Goal: Task Accomplishment & Management: Use online tool/utility

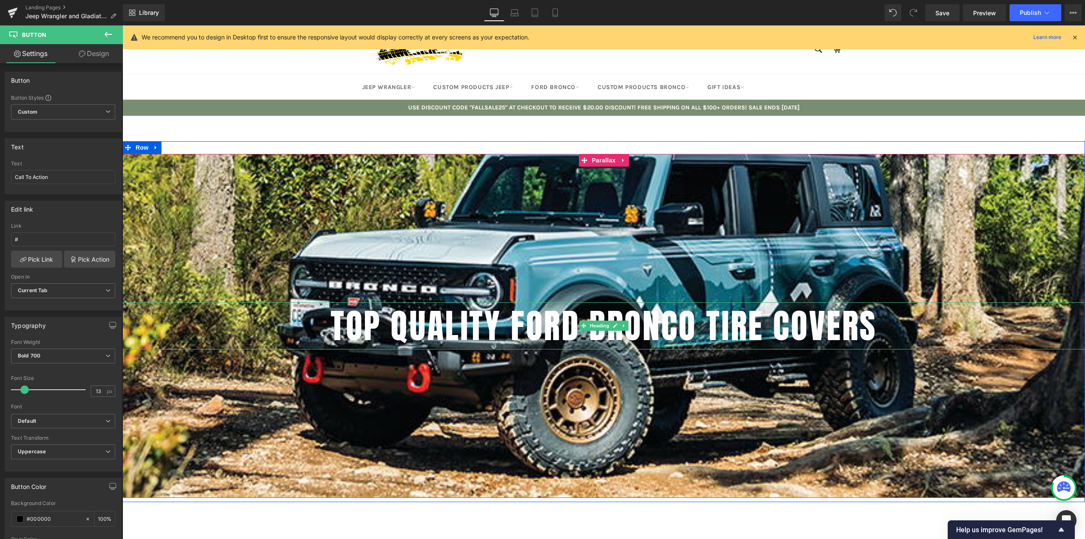
click at [411, 325] on h1 "TOP QUALITY FORD BRONCO TIRE COVERS" at bounding box center [604, 325] width 963 height 47
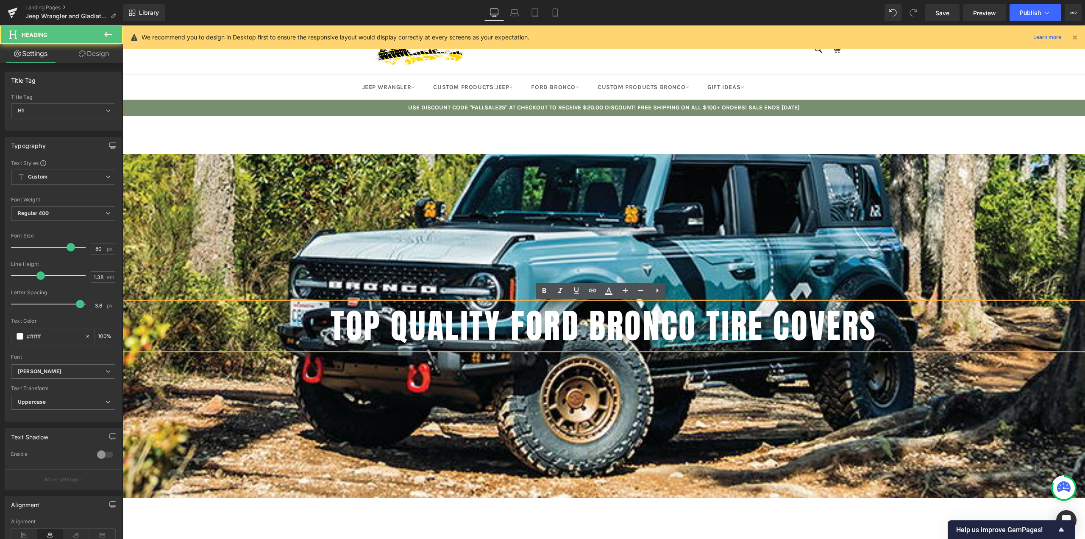
click at [439, 326] on h1 "TOP QUALITY FORD BRONCO TIRE COVERS" at bounding box center [604, 325] width 963 height 47
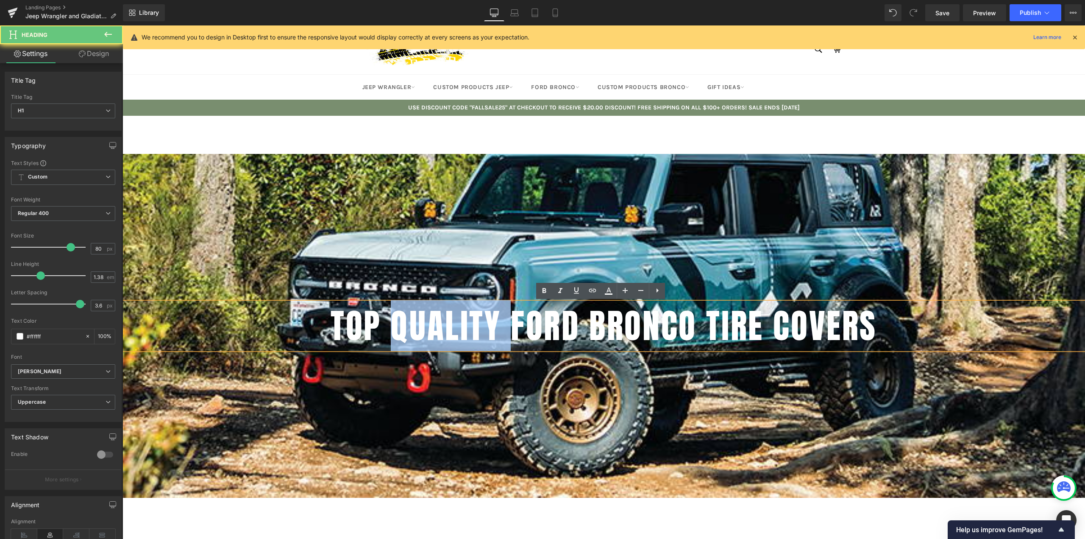
click at [439, 326] on h1 "TOP QUALITY FORD BRONCO TIRE COVERS" at bounding box center [604, 325] width 963 height 47
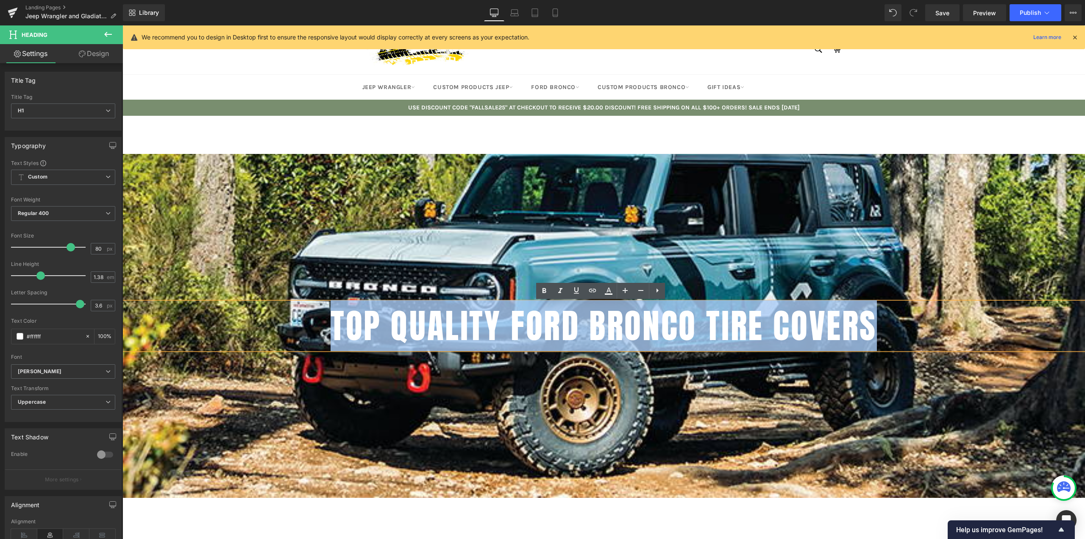
click at [439, 326] on h1 "TOP QUALITY FORD BRONCO TIRE COVERS" at bounding box center [604, 325] width 963 height 47
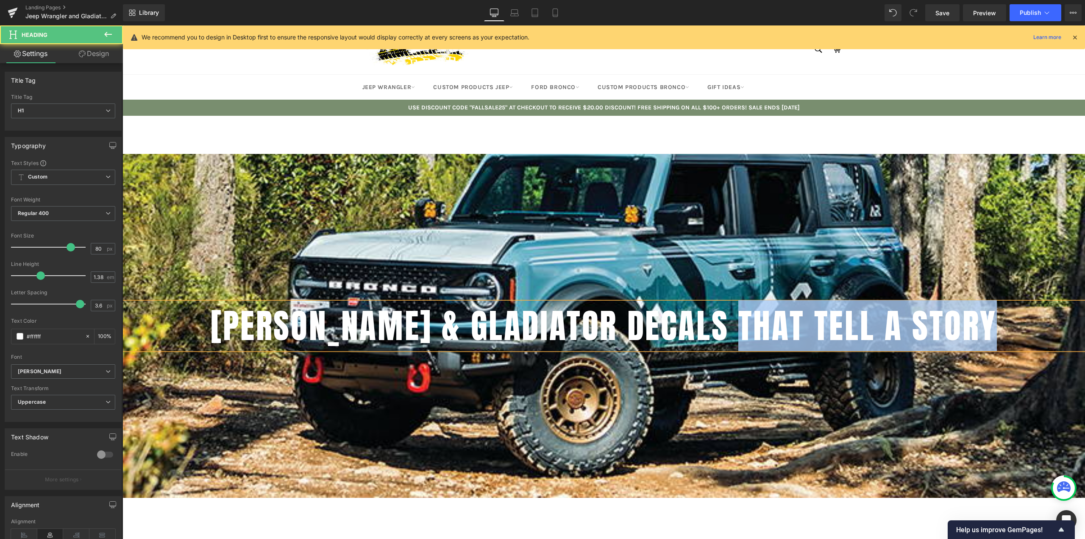
drag, startPoint x: 987, startPoint y: 322, endPoint x: 736, endPoint y: 320, distance: 251.4
click at [736, 320] on h1 "[PERSON_NAME] & GLADIATOR DECALS THAT TELL A STORY" at bounding box center [604, 325] width 963 height 47
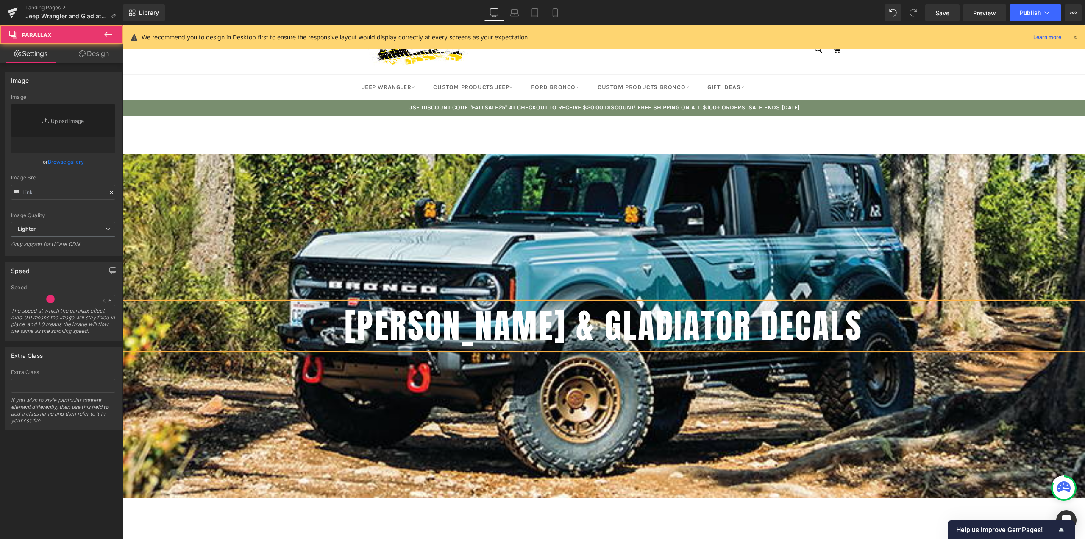
type input "[URL][DOMAIN_NAME]"
click at [552, 380] on div at bounding box center [604, 294] width 963 height 513
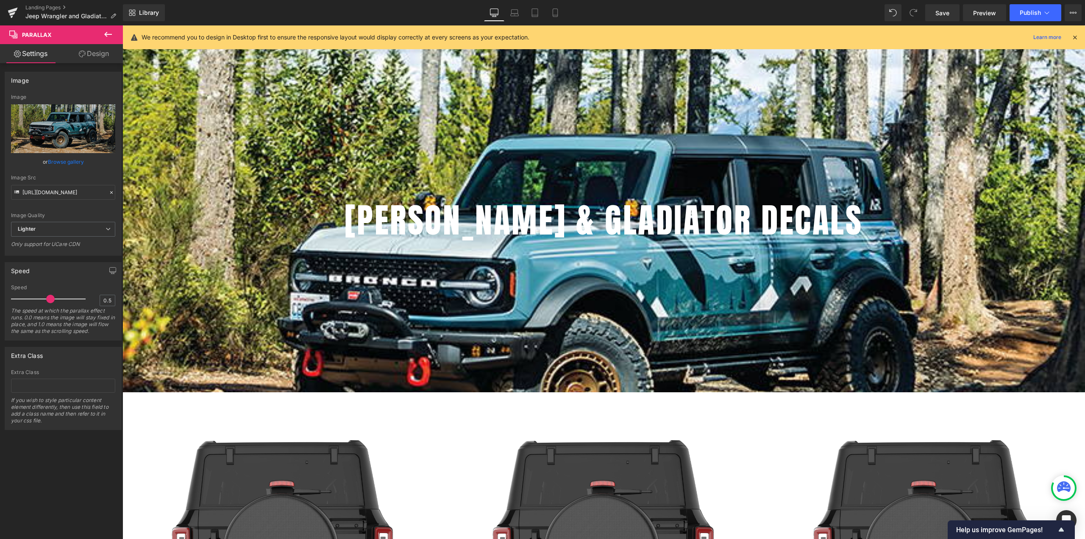
scroll to position [42, 0]
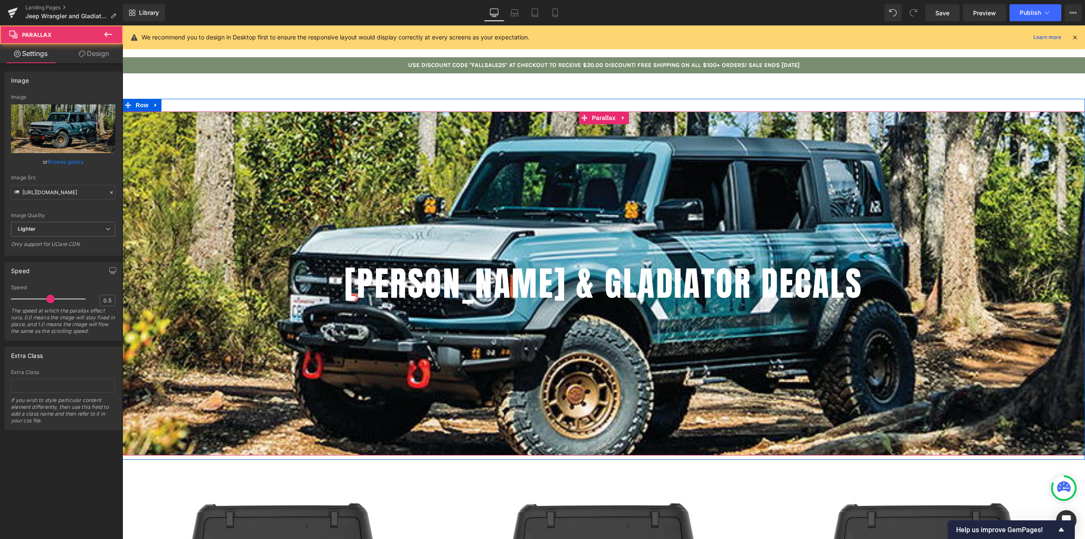
click at [271, 192] on div at bounding box center [604, 290] width 963 height 513
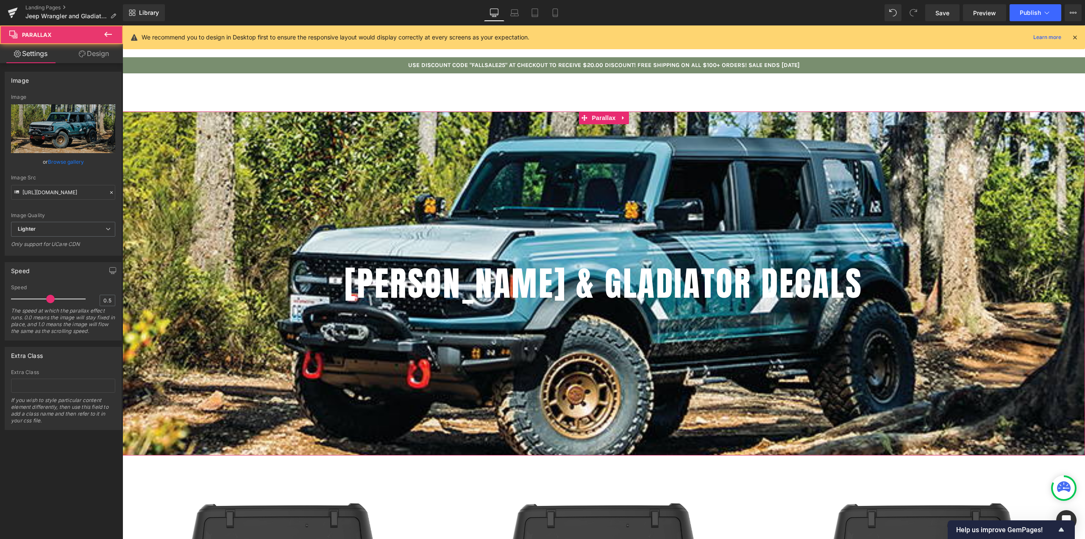
click at [67, 159] on link "Browse gallery" at bounding box center [66, 161] width 36 height 15
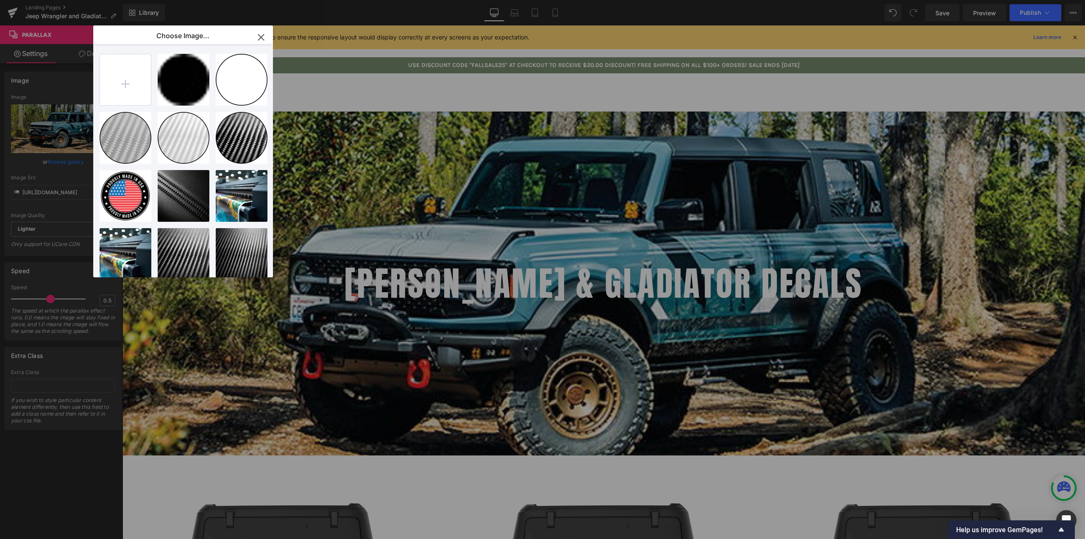
click at [262, 35] on icon "button" at bounding box center [261, 38] width 14 height 14
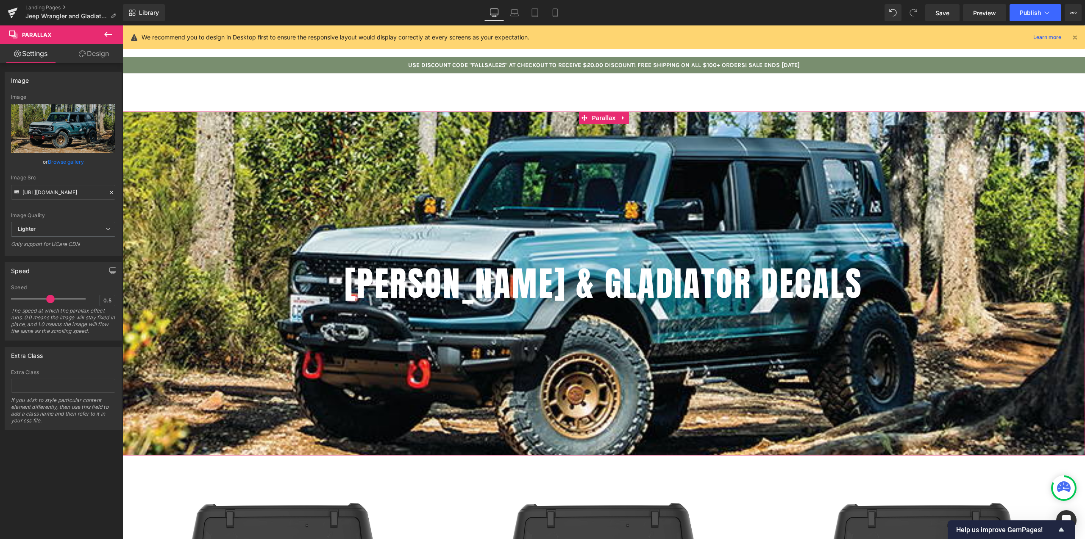
click at [67, 162] on link "Browse gallery" at bounding box center [66, 161] width 36 height 15
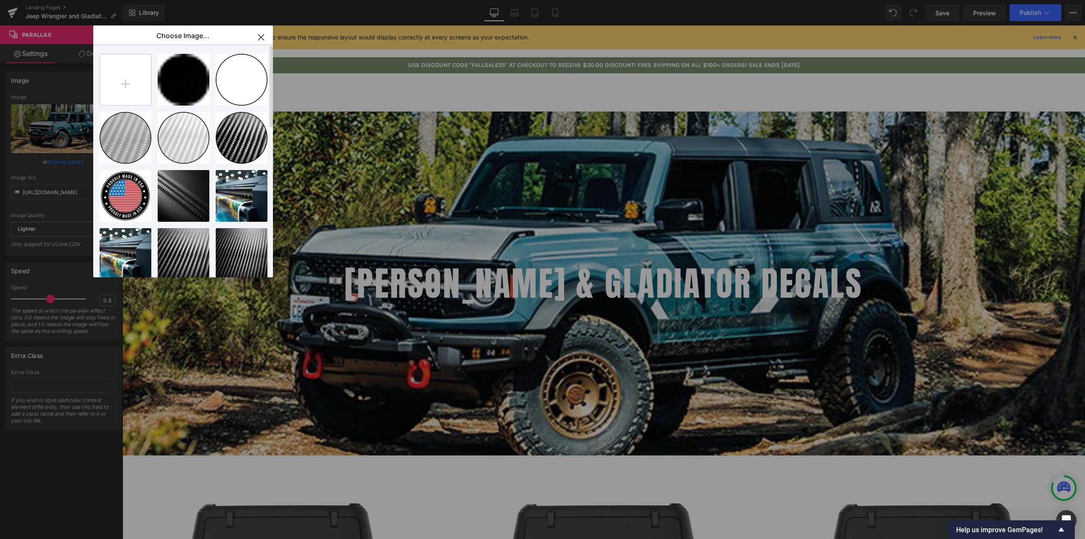
click at [116, 95] on input "file" at bounding box center [125, 79] width 51 height 51
type input "C:\fakepath\JEEP DECALS.jpg"
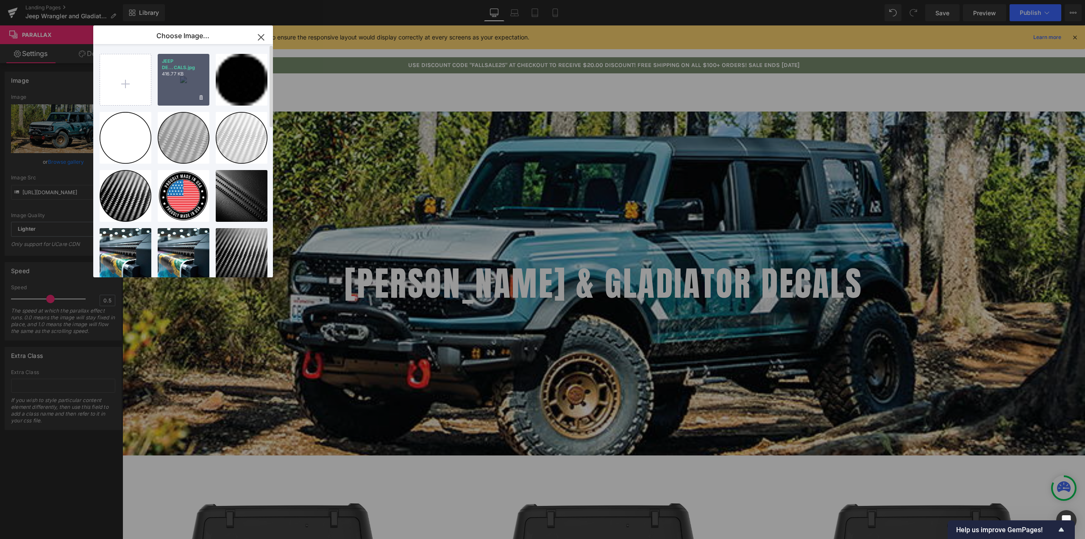
click at [178, 82] on div "JEEP DE...CALS.jpg 416.77 KB" at bounding box center [184, 80] width 52 height 52
type input "[URL][DOMAIN_NAME]"
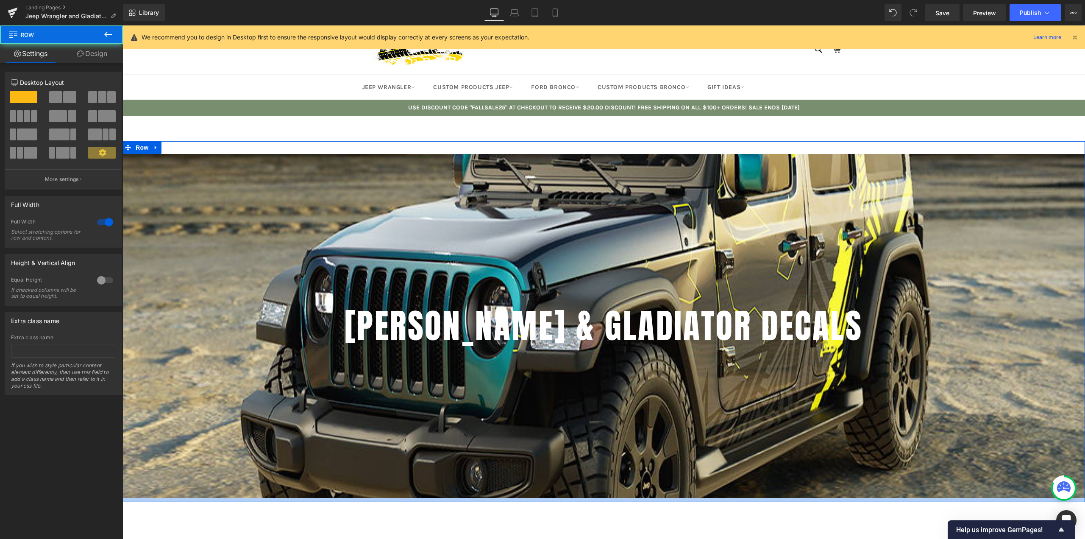
scroll to position [5903, 956]
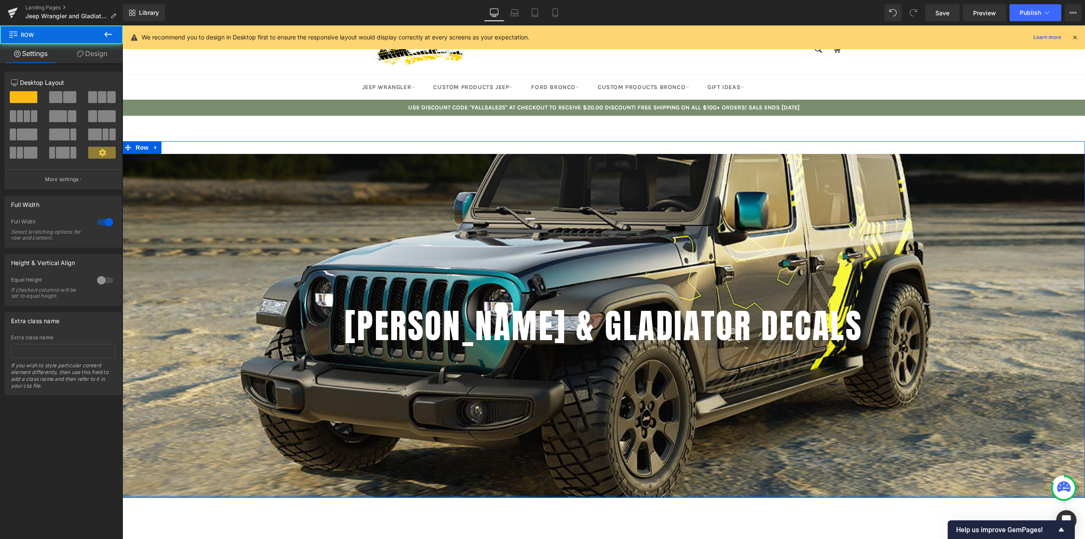
drag, startPoint x: 636, startPoint y: 499, endPoint x: 640, endPoint y: 447, distance: 51.9
click at [640, 386] on div "[PERSON_NAME] & GLADIATOR DECALS Heading Parallax 350px Row" at bounding box center [604, 319] width 963 height 356
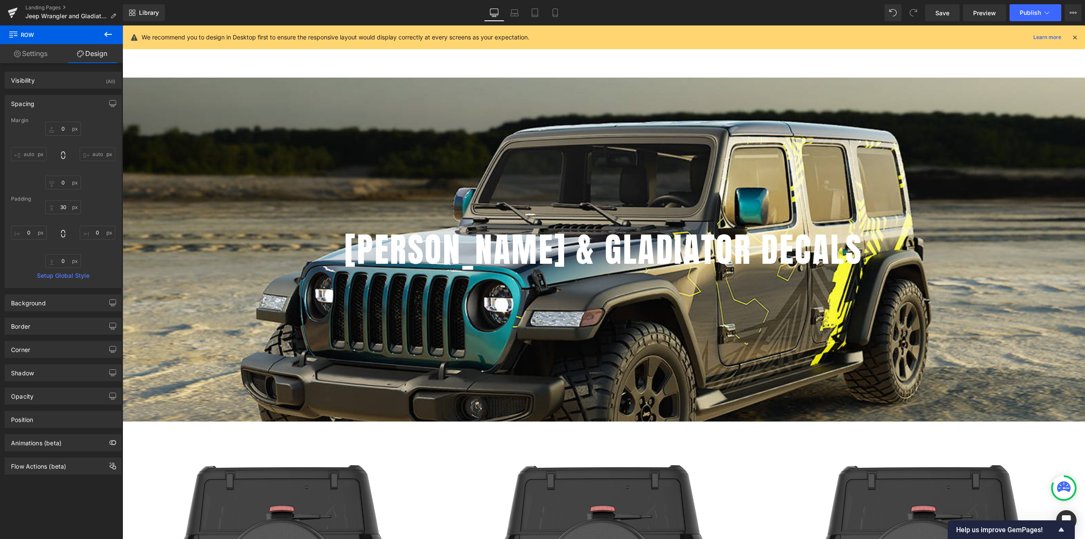
scroll to position [0, 0]
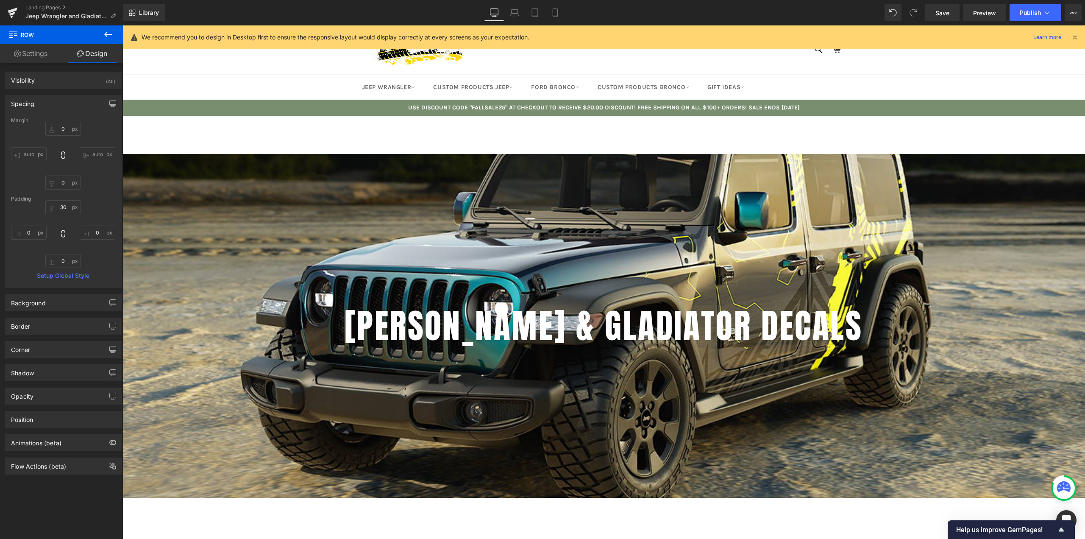
click at [275, 230] on div at bounding box center [604, 294] width 963 height 513
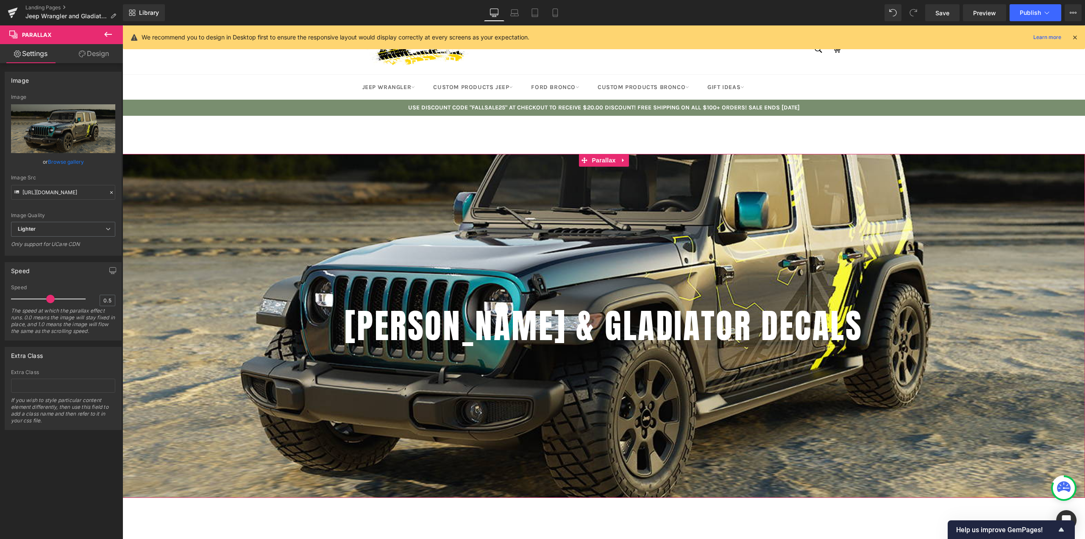
click at [97, 55] on link "Design" at bounding box center [93, 53] width 61 height 19
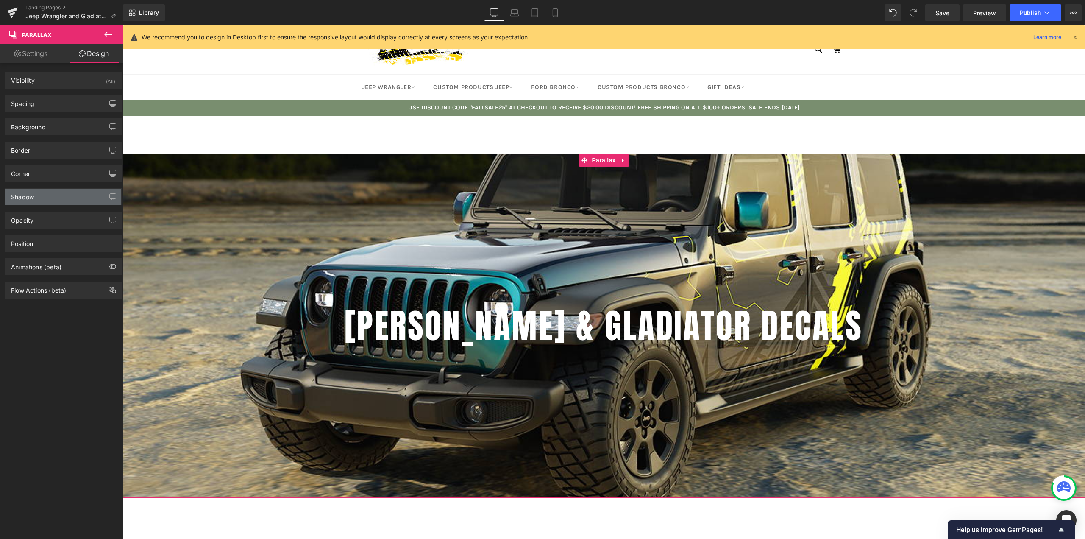
click at [35, 198] on div "Shadow" at bounding box center [63, 197] width 116 height 16
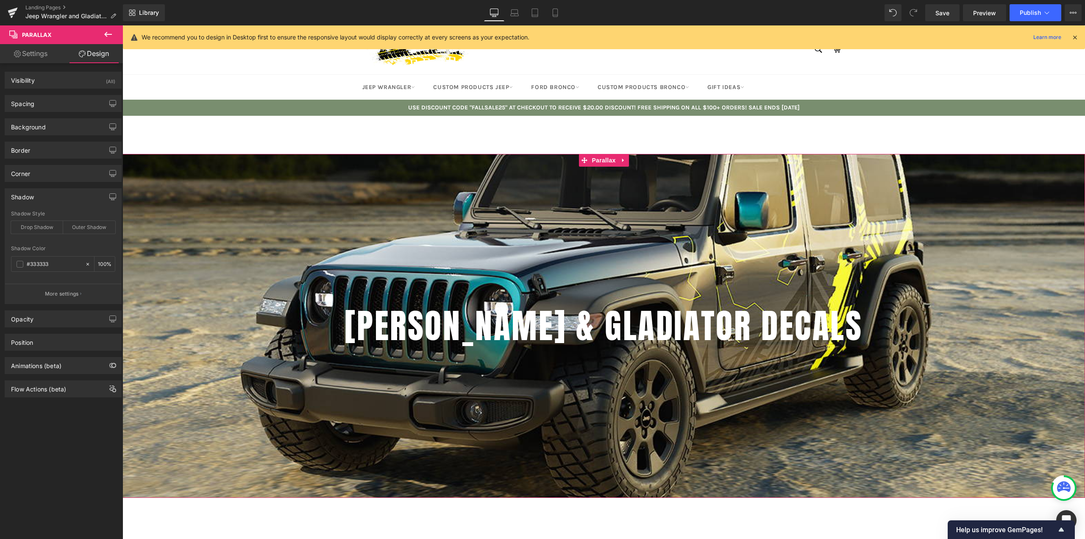
click at [38, 195] on div "Shadow" at bounding box center [63, 197] width 116 height 16
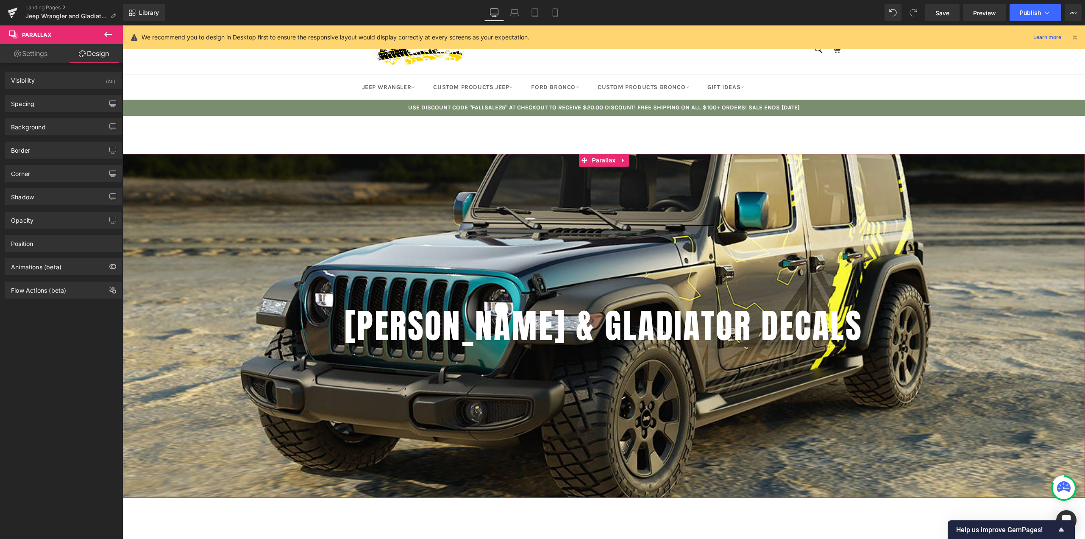
click at [26, 51] on link "Settings" at bounding box center [30, 53] width 61 height 19
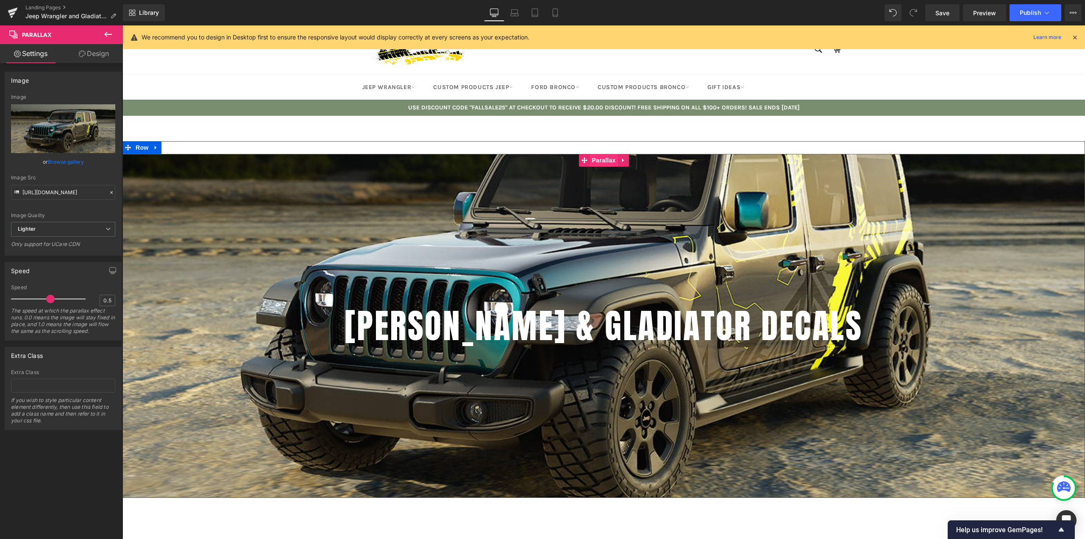
click at [595, 162] on span "Parallax" at bounding box center [604, 160] width 28 height 13
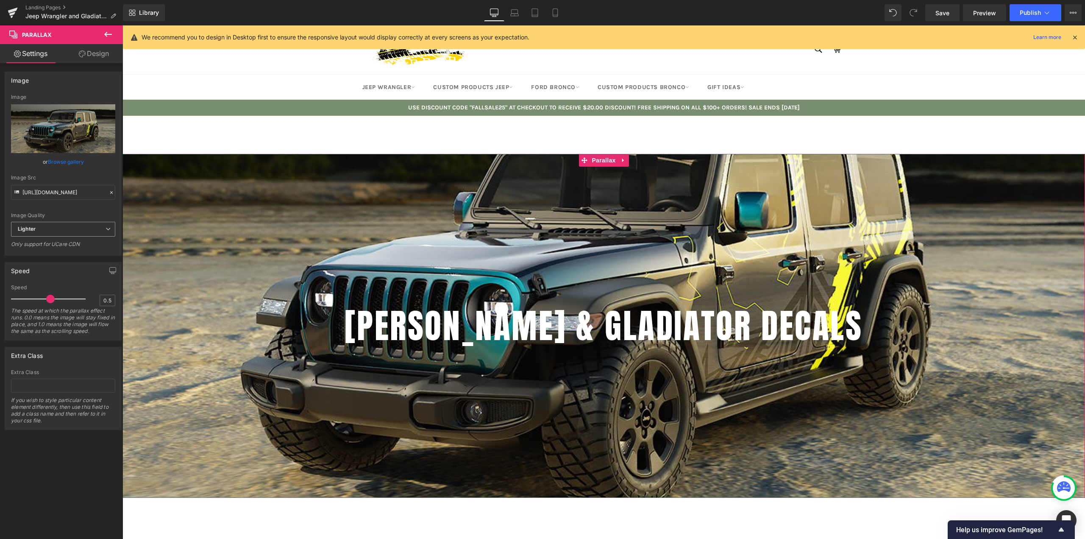
click at [57, 226] on span "Lighter" at bounding box center [63, 229] width 104 height 15
click at [43, 256] on div "Lightest" at bounding box center [34, 257] width 20 height 6
click at [46, 231] on span "Lightest" at bounding box center [63, 229] width 104 height 15
click at [42, 242] on li "Lighter" at bounding box center [61, 244] width 101 height 13
type input "[URL][DOMAIN_NAME]"
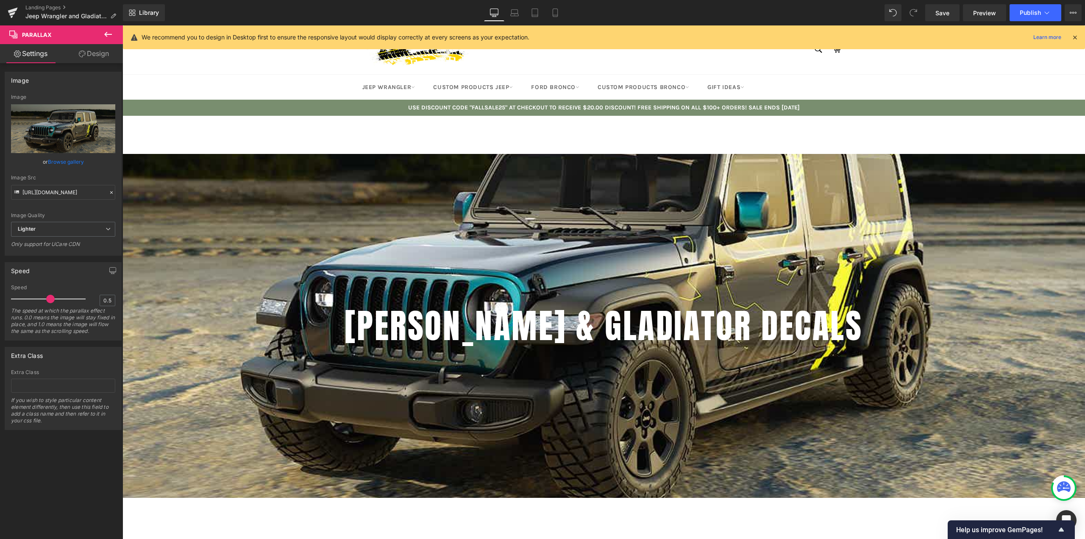
click at [107, 33] on icon at bounding box center [108, 34] width 10 height 10
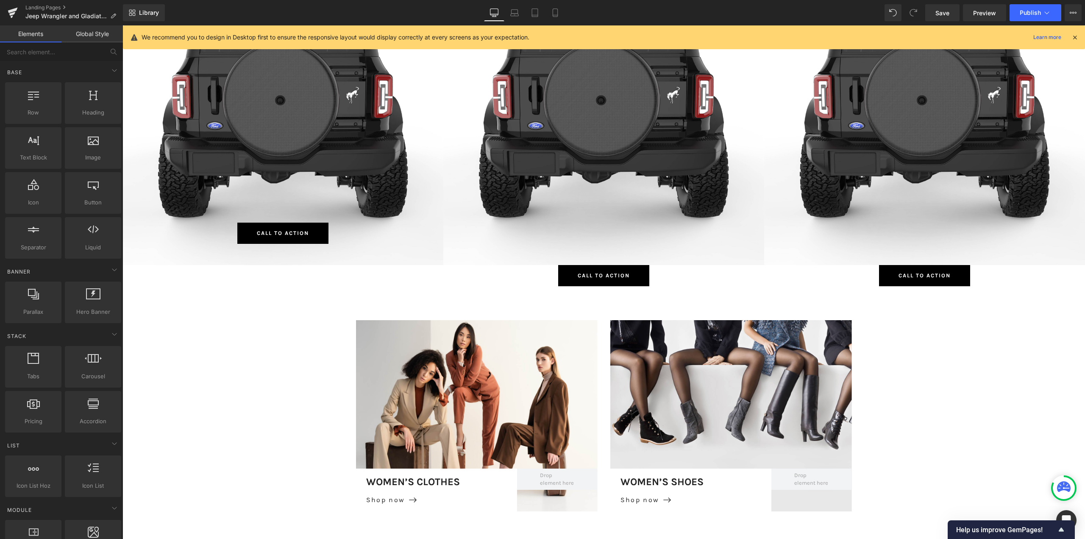
scroll to position [4070, 0]
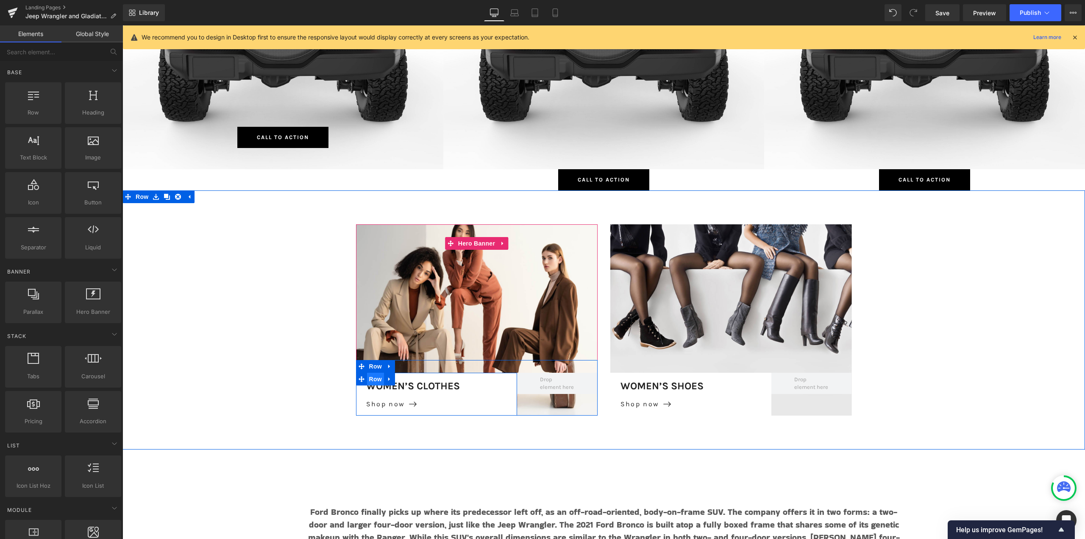
click at [373, 378] on span "Row" at bounding box center [375, 379] width 17 height 13
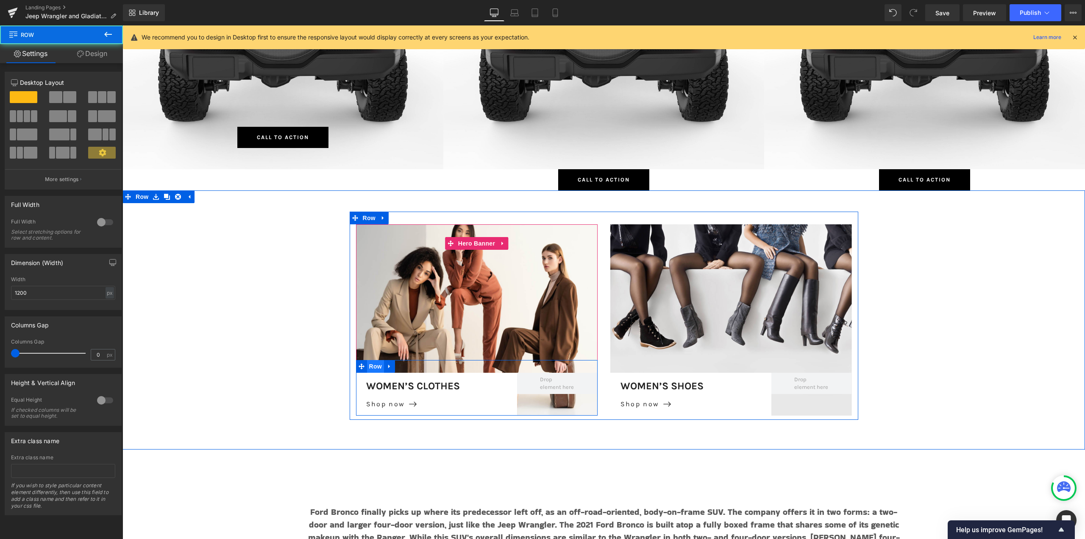
click at [374, 365] on span "Row" at bounding box center [375, 366] width 17 height 13
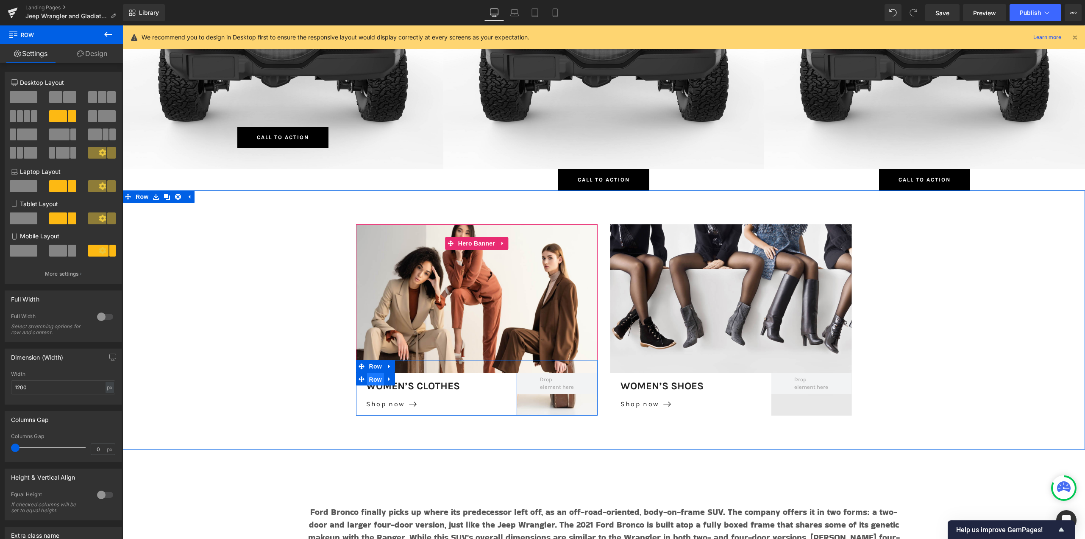
click at [374, 381] on span "Row" at bounding box center [375, 379] width 17 height 13
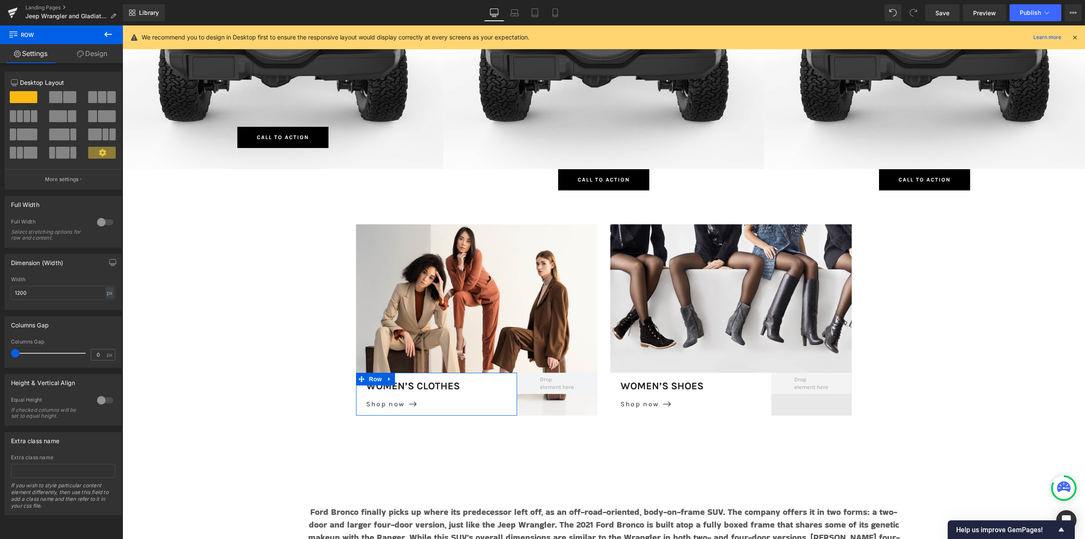
click at [95, 53] on link "Design" at bounding box center [91, 53] width 61 height 19
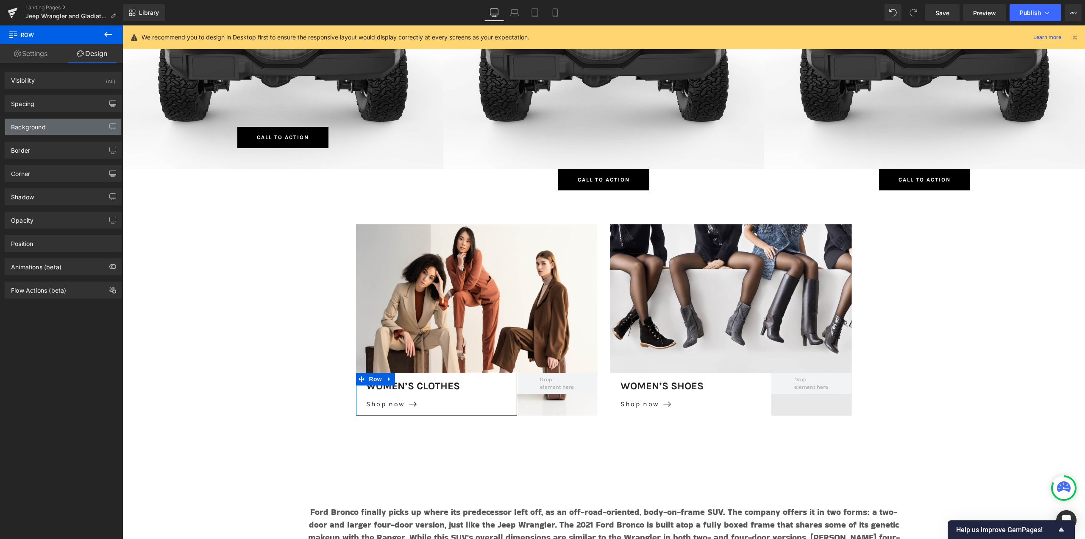
click at [51, 129] on div "Background" at bounding box center [63, 127] width 116 height 16
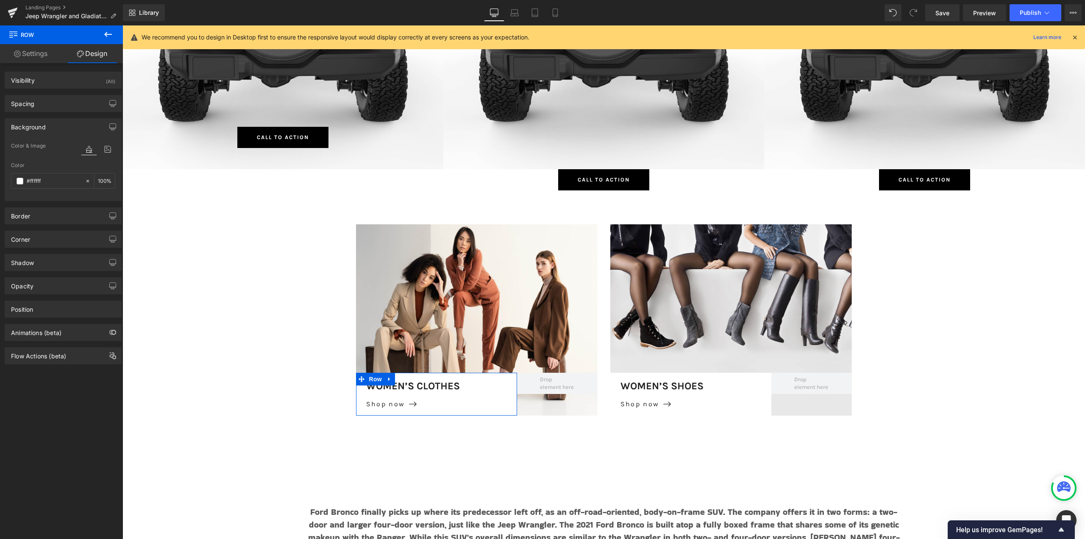
click at [51, 129] on div "Background" at bounding box center [63, 127] width 116 height 16
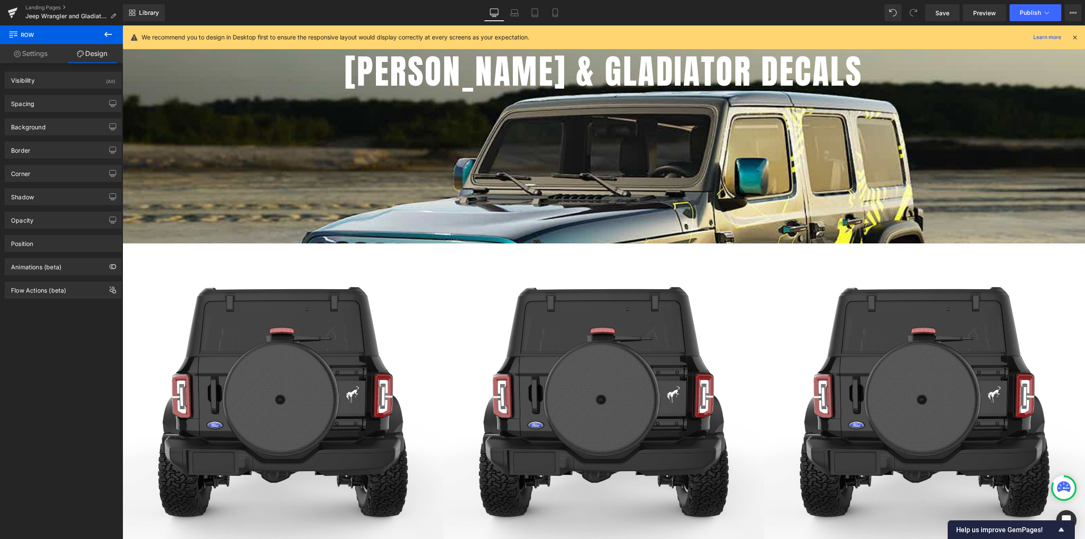
scroll to position [424, 0]
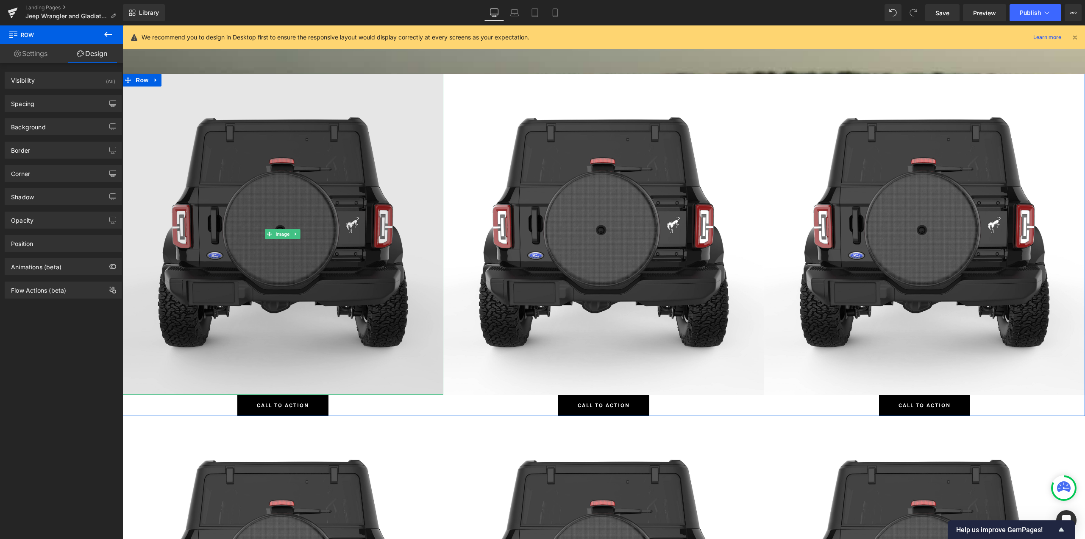
click at [274, 228] on img at bounding box center [283, 234] width 321 height 321
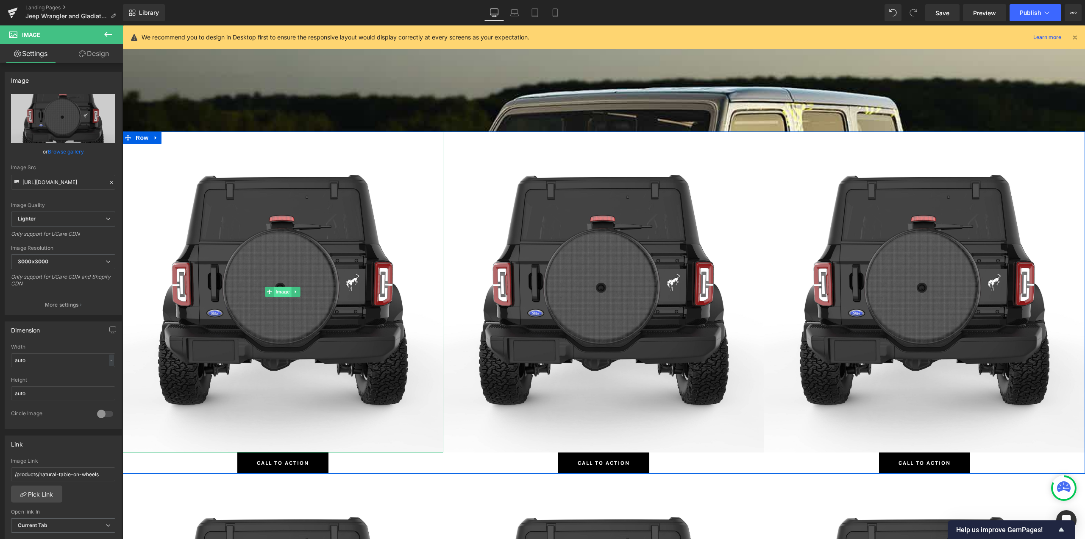
scroll to position [382, 0]
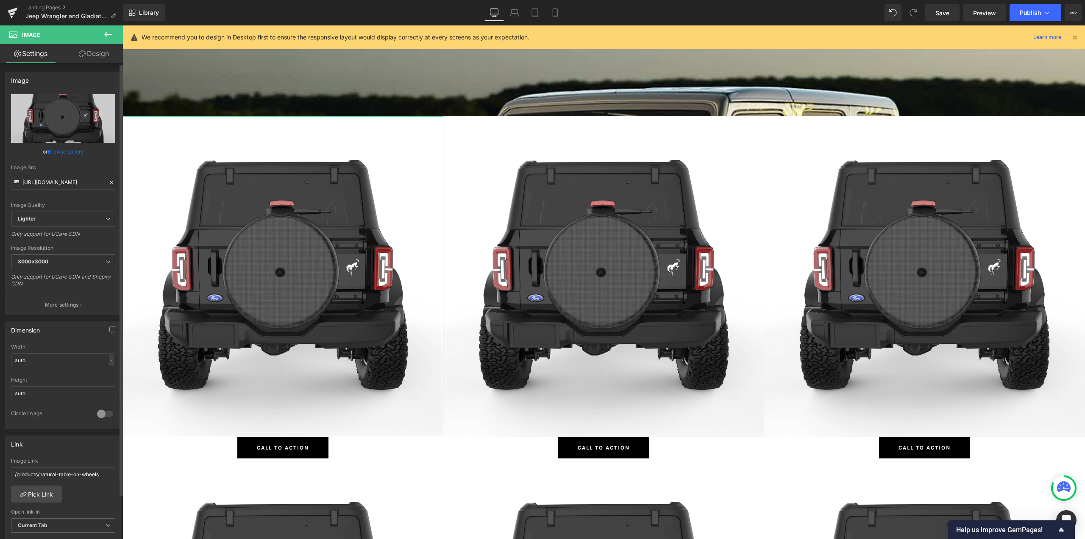
click at [65, 152] on link "Browse gallery" at bounding box center [66, 151] width 36 height 15
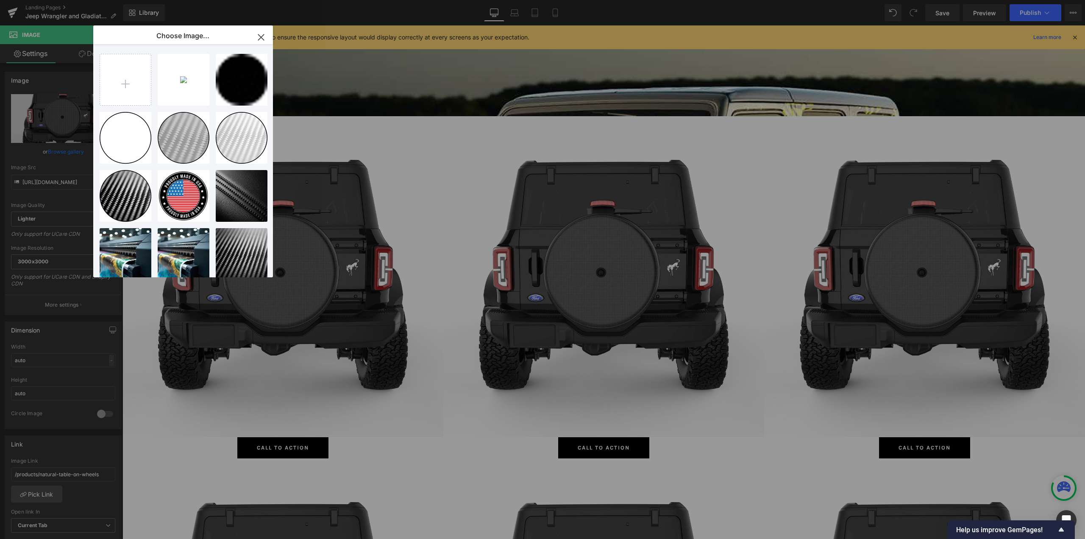
click at [256, 39] on icon "button" at bounding box center [261, 38] width 14 height 14
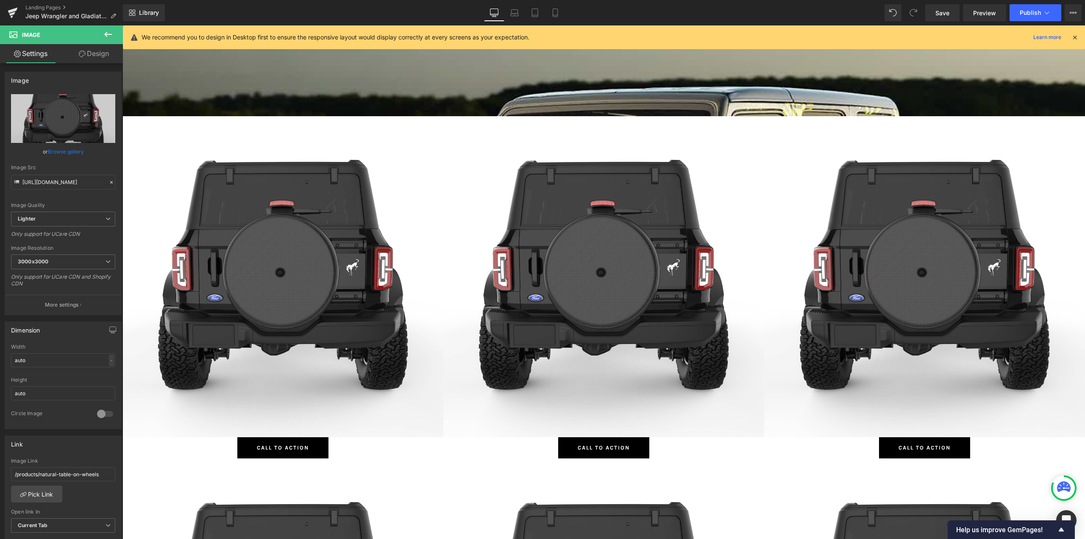
click at [106, 32] on icon at bounding box center [108, 34] width 10 height 10
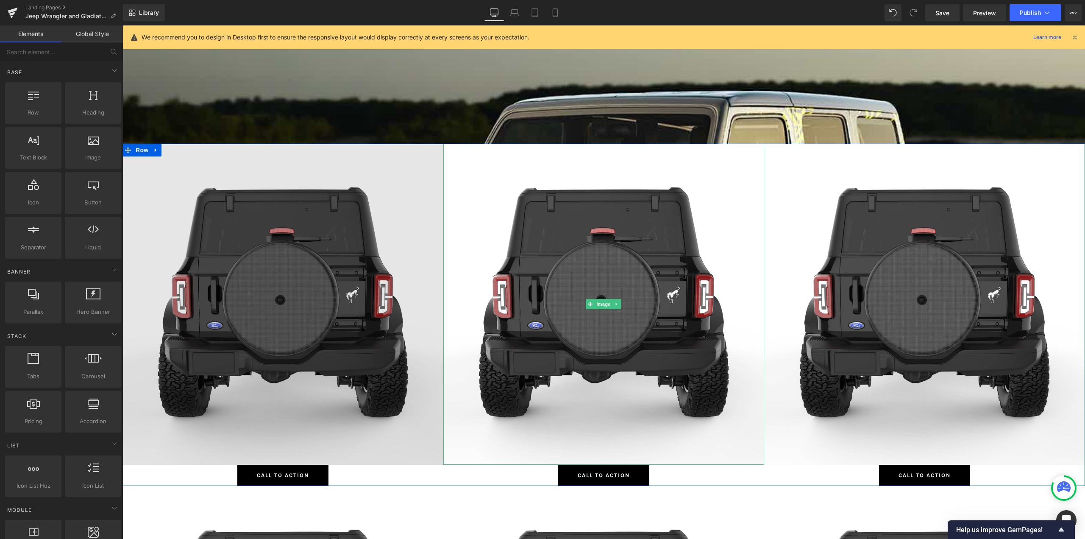
scroll to position [339, 0]
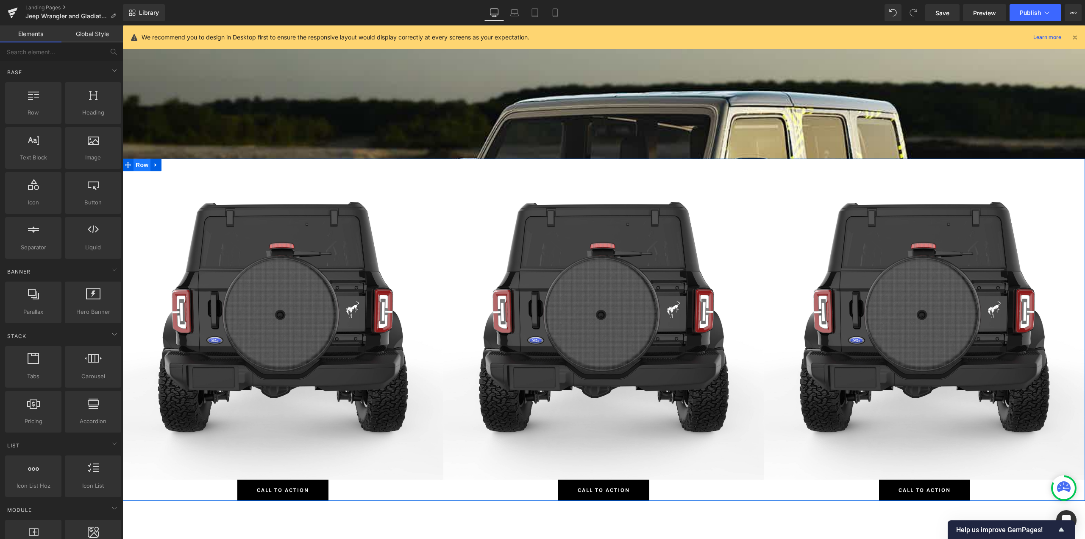
click at [136, 164] on span "Row" at bounding box center [142, 165] width 17 height 13
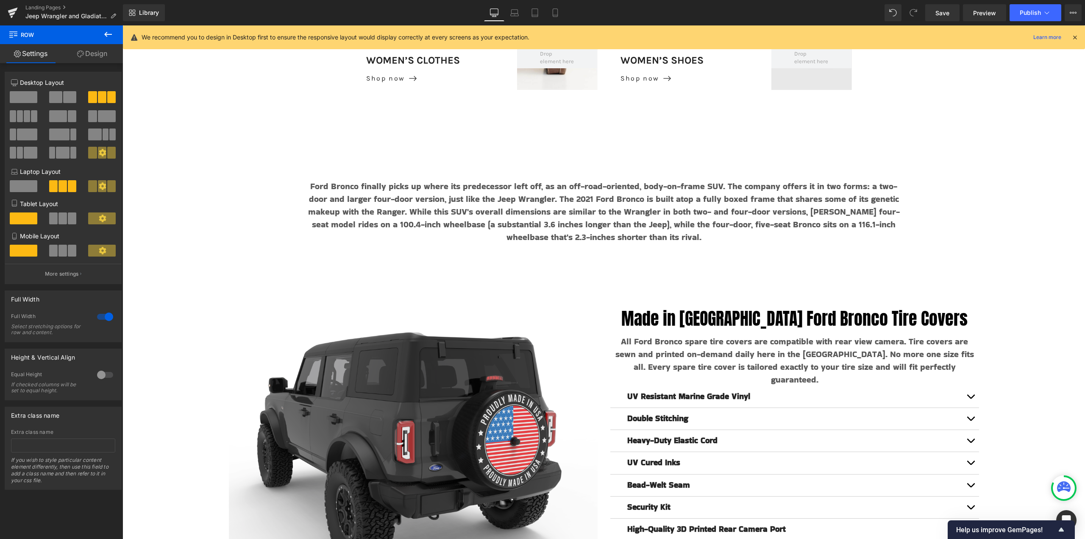
scroll to position [4409, 0]
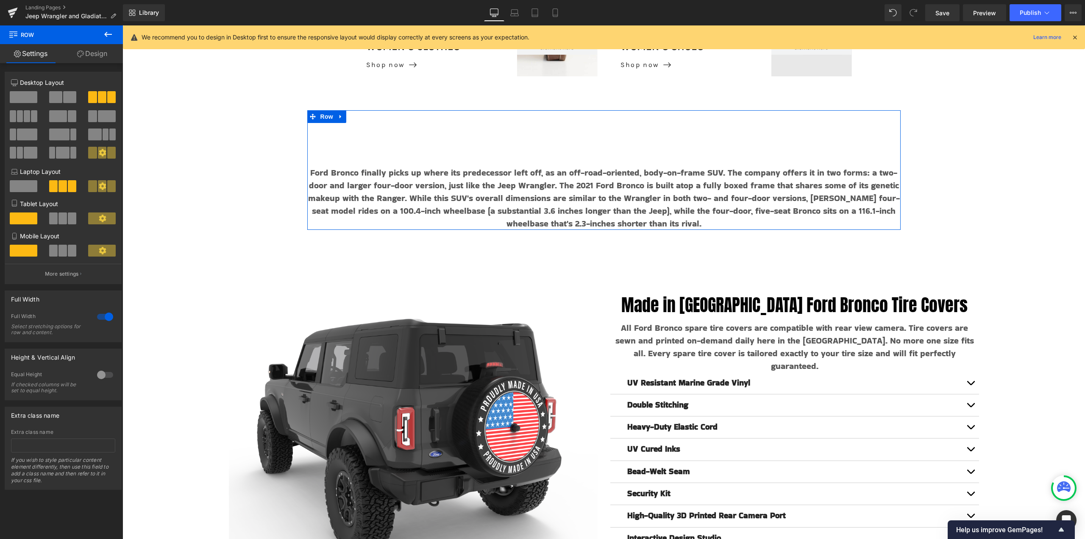
click at [560, 124] on div "Ford Bronco finally picks up where its predecessor left off, as an off-road-ori…" at bounding box center [603, 170] width 593 height 120
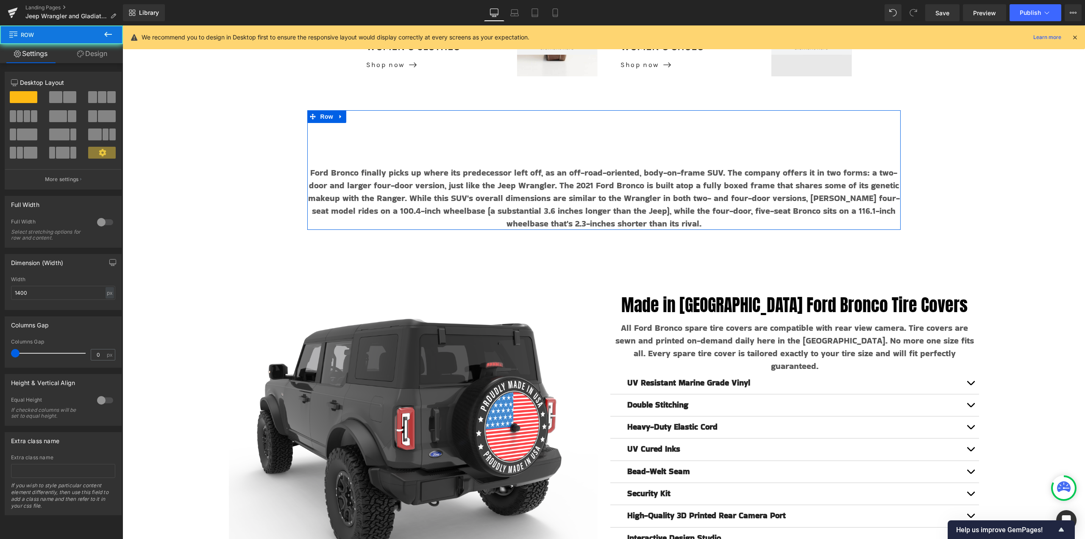
click at [560, 124] on div "Ford Bronco finally picks up where its predecessor left off, as an off-road-ori…" at bounding box center [603, 170] width 593 height 120
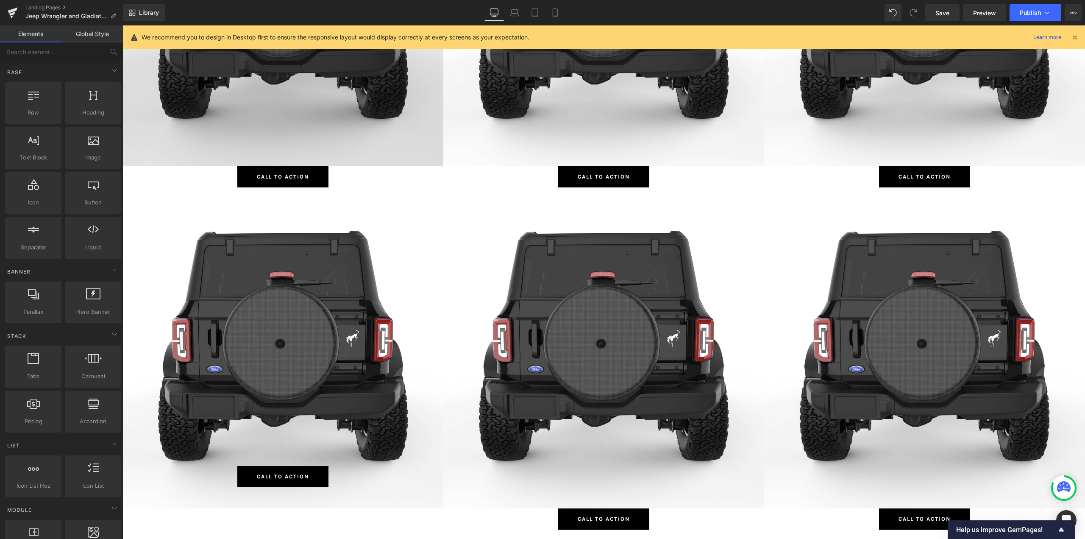
scroll to position [3603, 0]
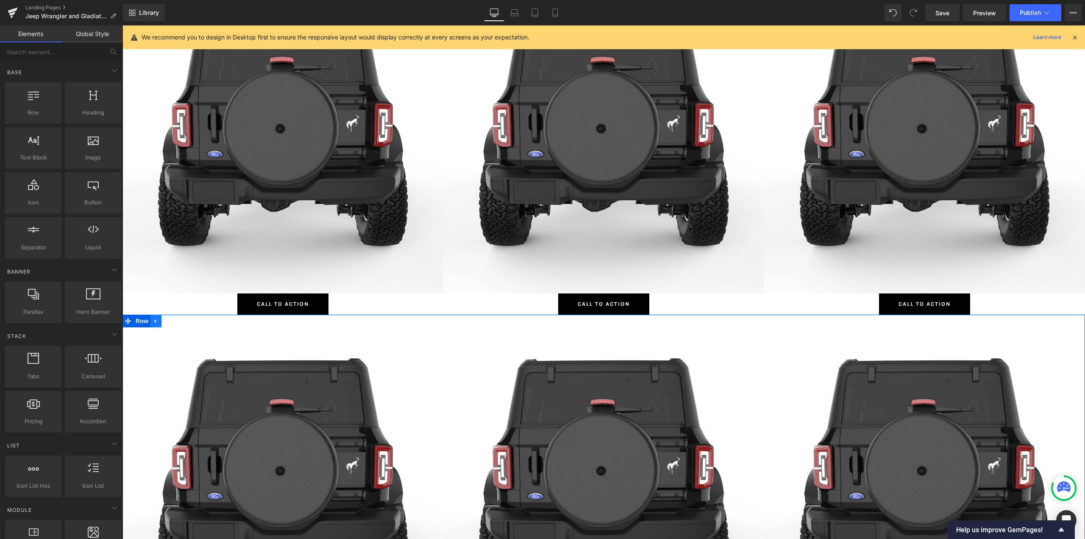
click at [153, 321] on icon at bounding box center [156, 321] width 6 height 6
click at [175, 321] on icon at bounding box center [178, 321] width 6 height 6
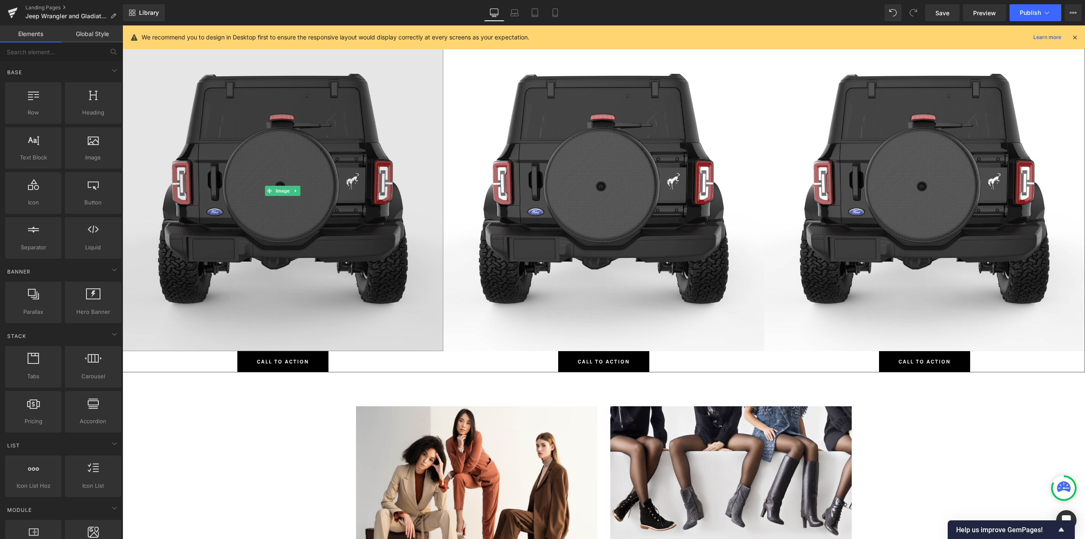
scroll to position [3434, 0]
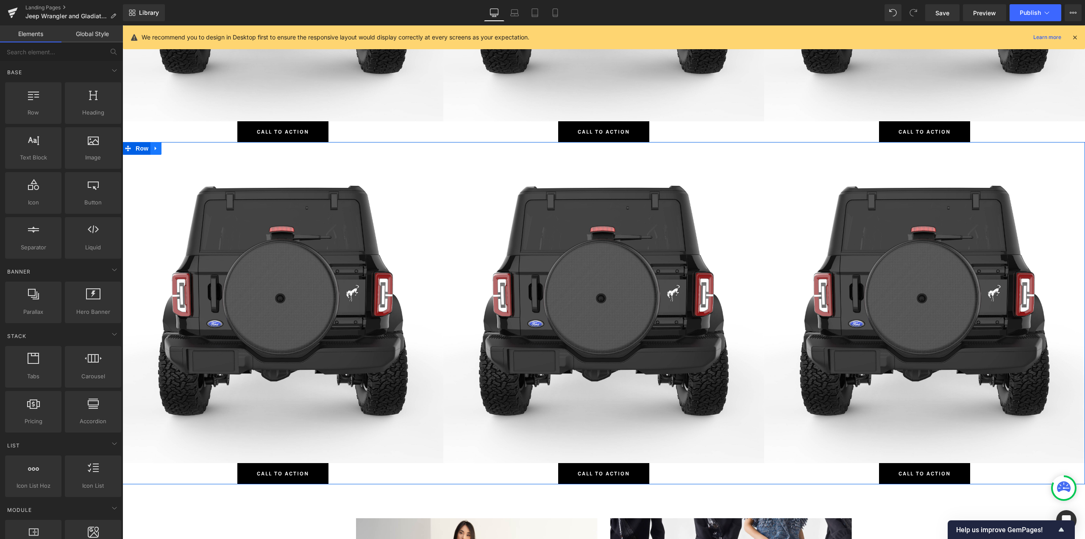
click at [156, 149] on link at bounding box center [155, 148] width 11 height 13
click at [175, 150] on icon at bounding box center [178, 148] width 6 height 6
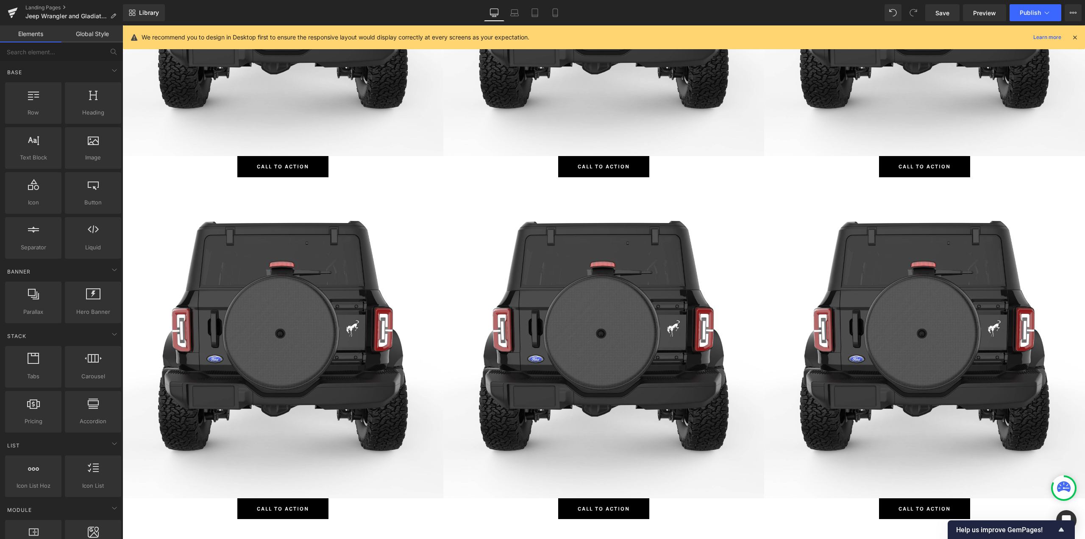
scroll to position [3052, 0]
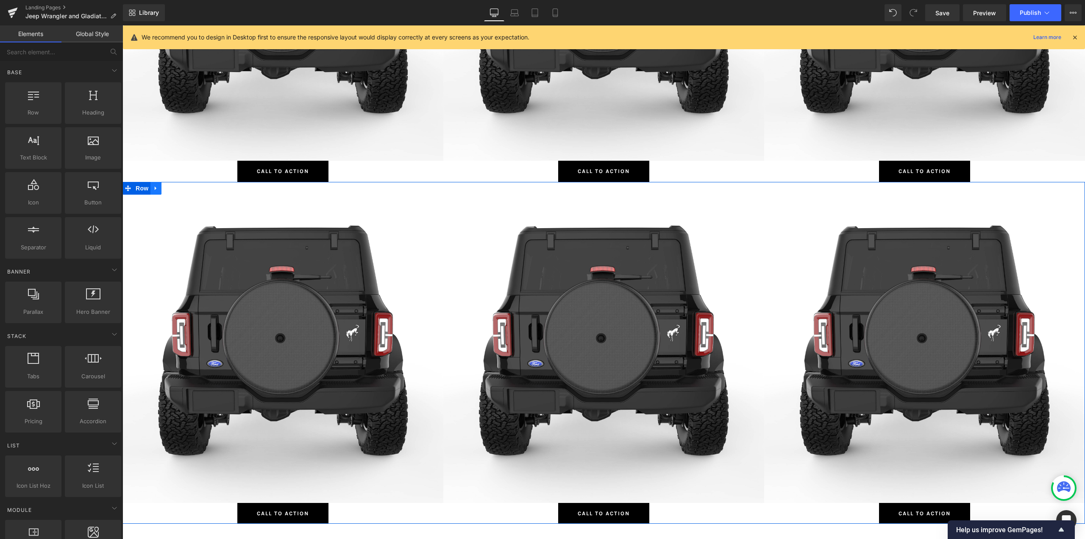
click at [155, 186] on icon at bounding box center [156, 188] width 6 height 6
click at [177, 188] on icon at bounding box center [178, 188] width 6 height 6
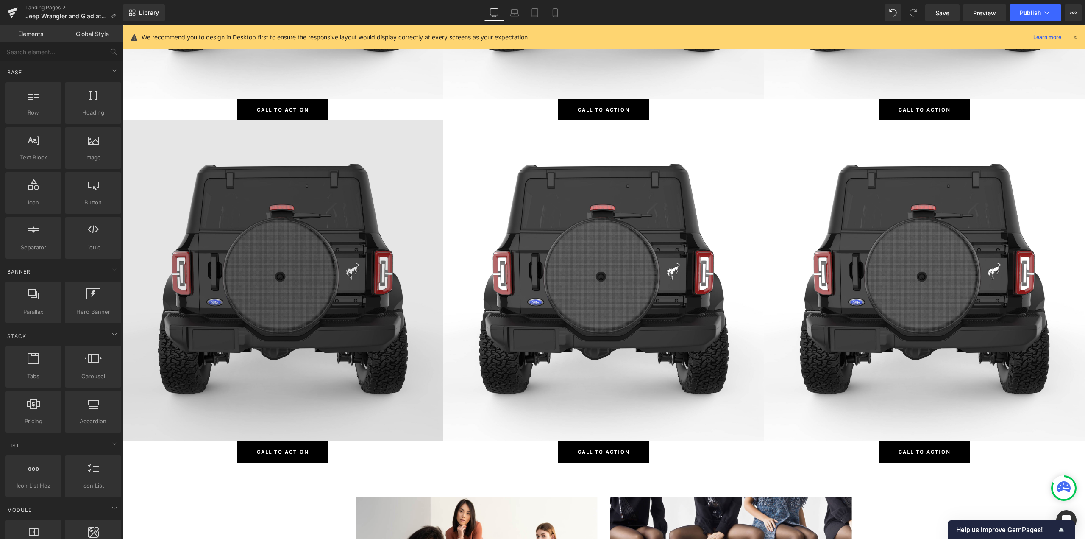
scroll to position [2713, 0]
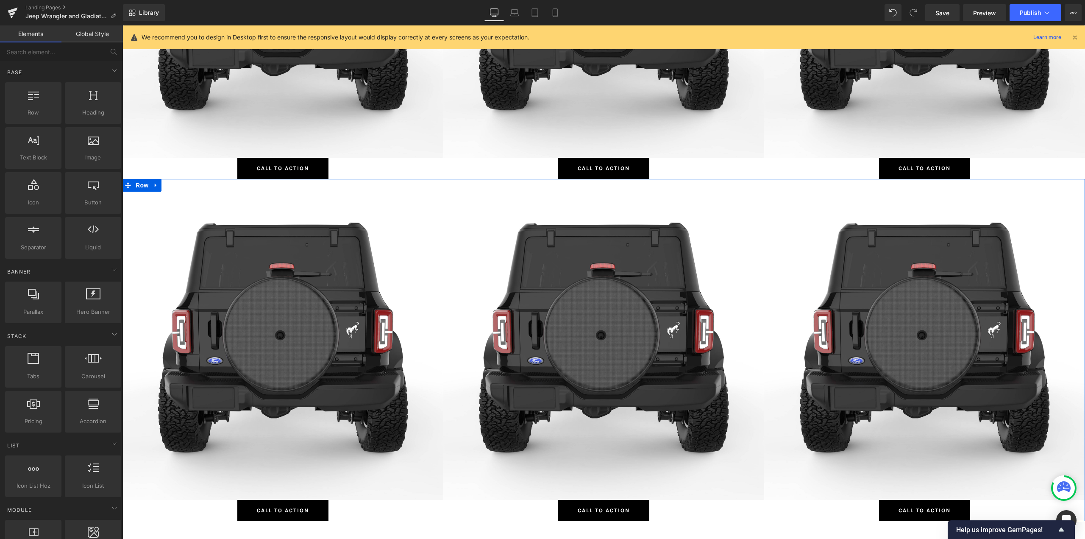
click at [153, 182] on icon at bounding box center [156, 185] width 6 height 6
click at [175, 184] on icon at bounding box center [178, 185] width 6 height 6
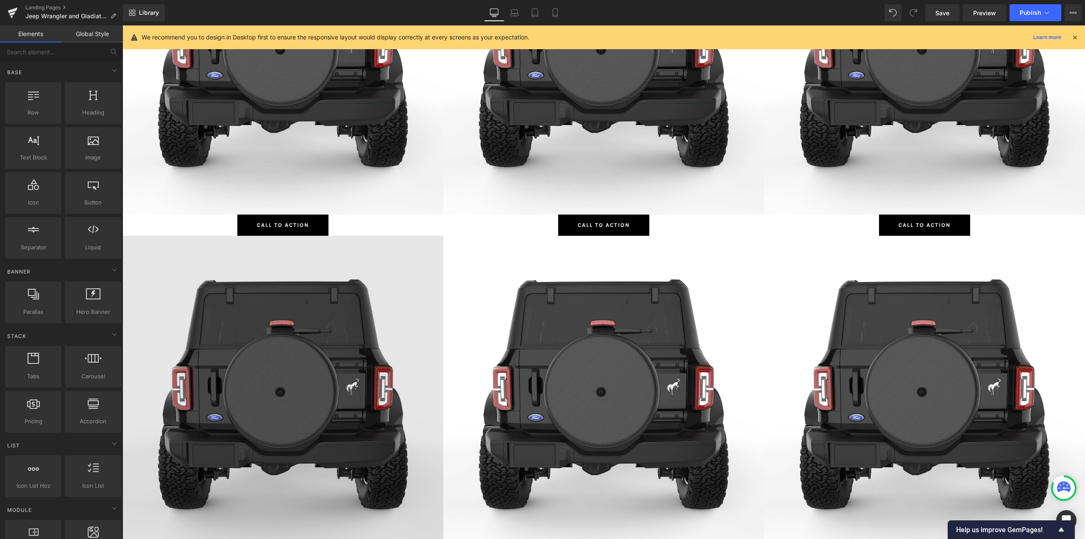
scroll to position [2374, 0]
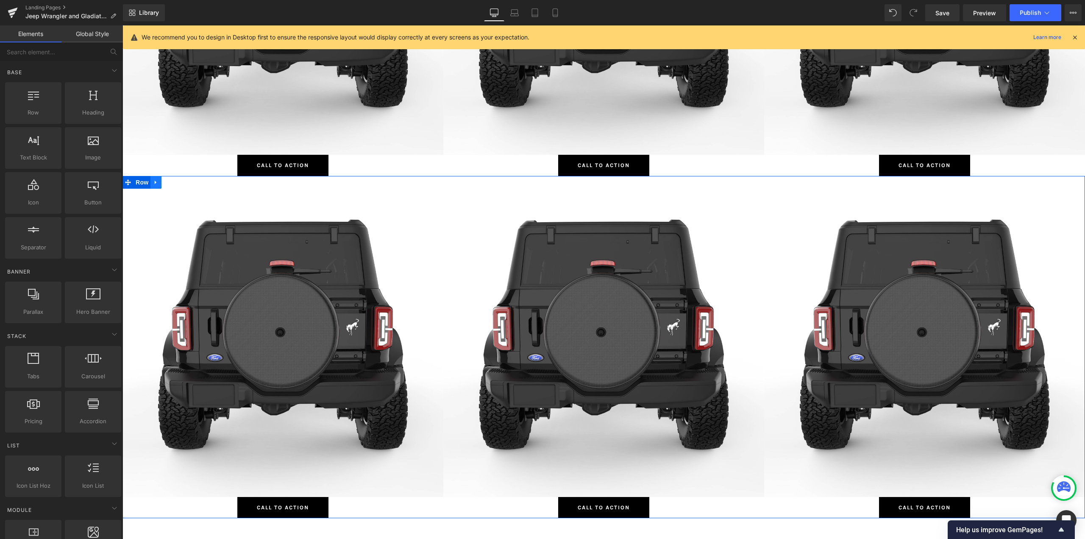
click at [155, 184] on icon at bounding box center [156, 182] width 6 height 6
click at [175, 182] on icon at bounding box center [178, 182] width 6 height 6
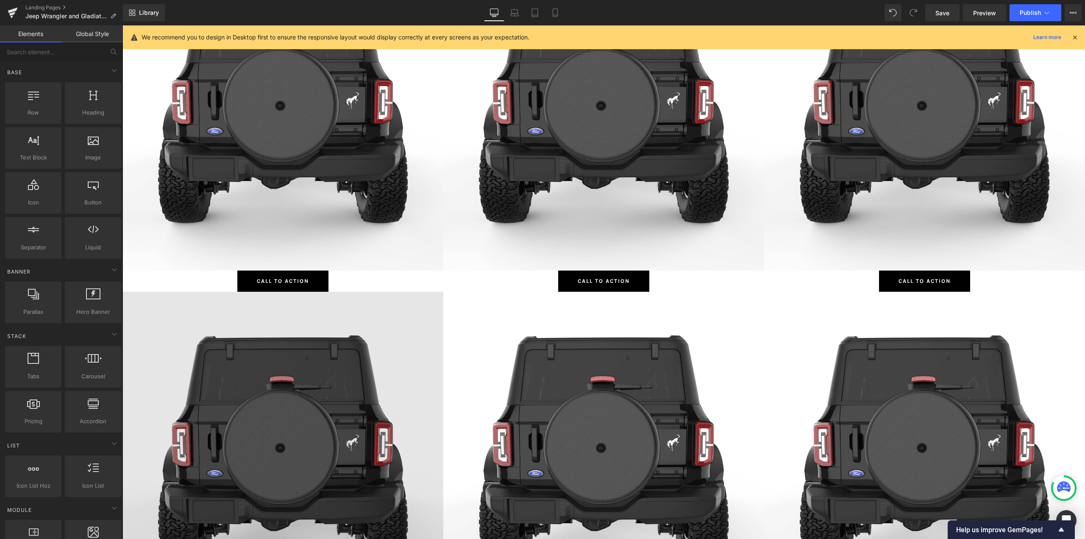
scroll to position [1992, 0]
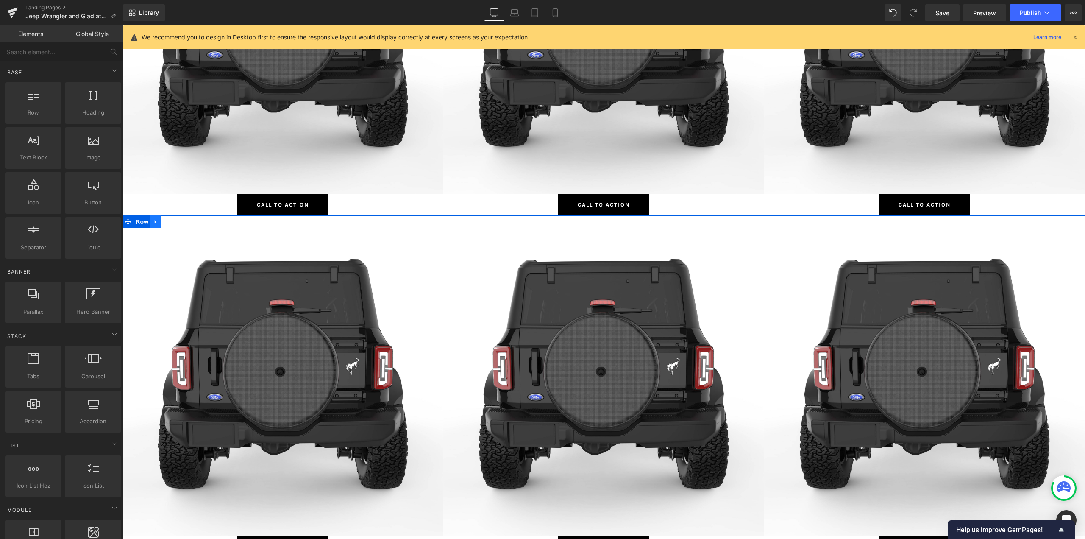
click at [155, 223] on icon at bounding box center [156, 221] width 6 height 6
click at [175, 222] on icon at bounding box center [178, 222] width 6 height 6
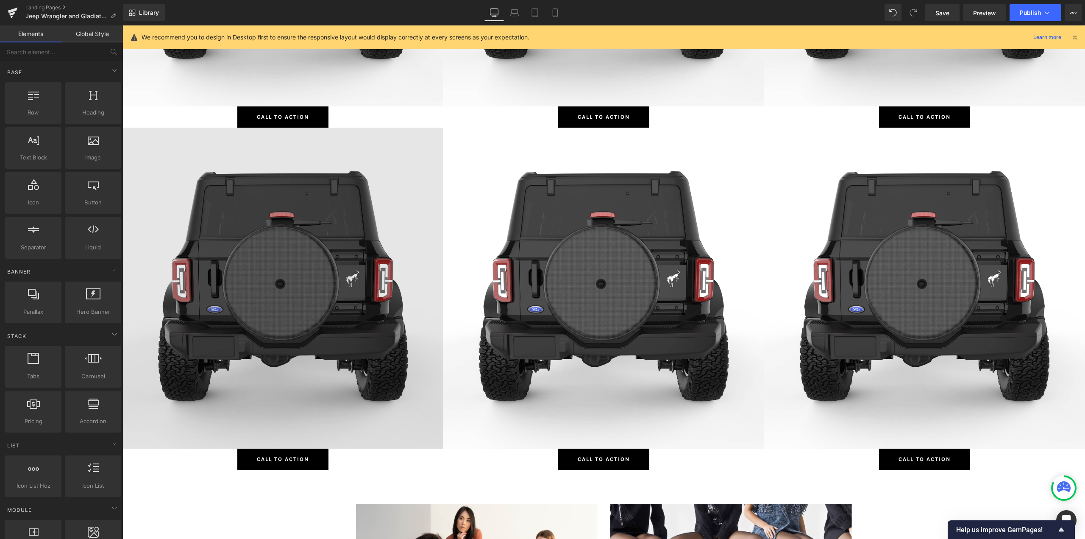
scroll to position [1611, 0]
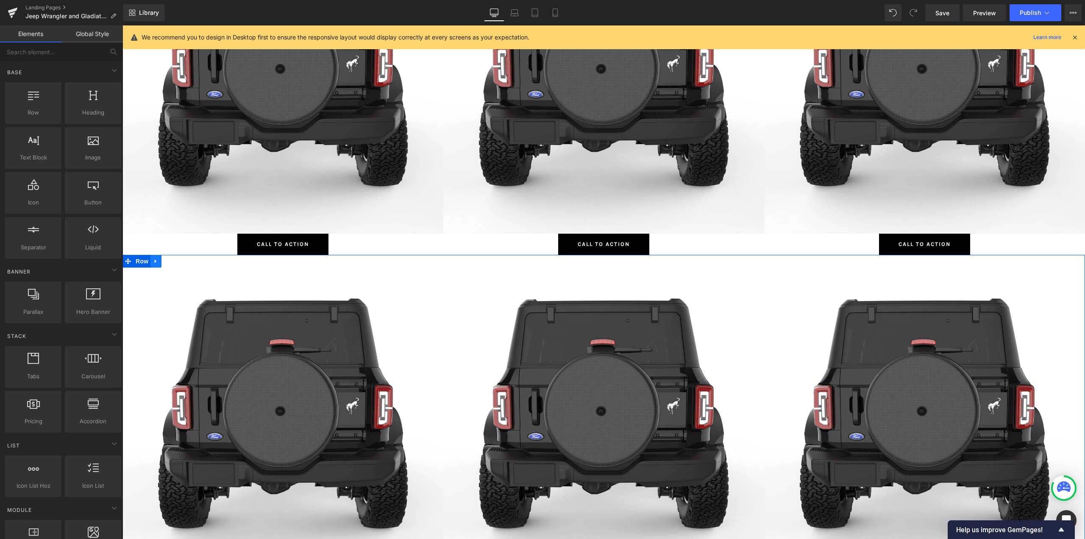
click at [154, 259] on icon at bounding box center [156, 261] width 6 height 6
click at [175, 260] on icon at bounding box center [178, 261] width 6 height 6
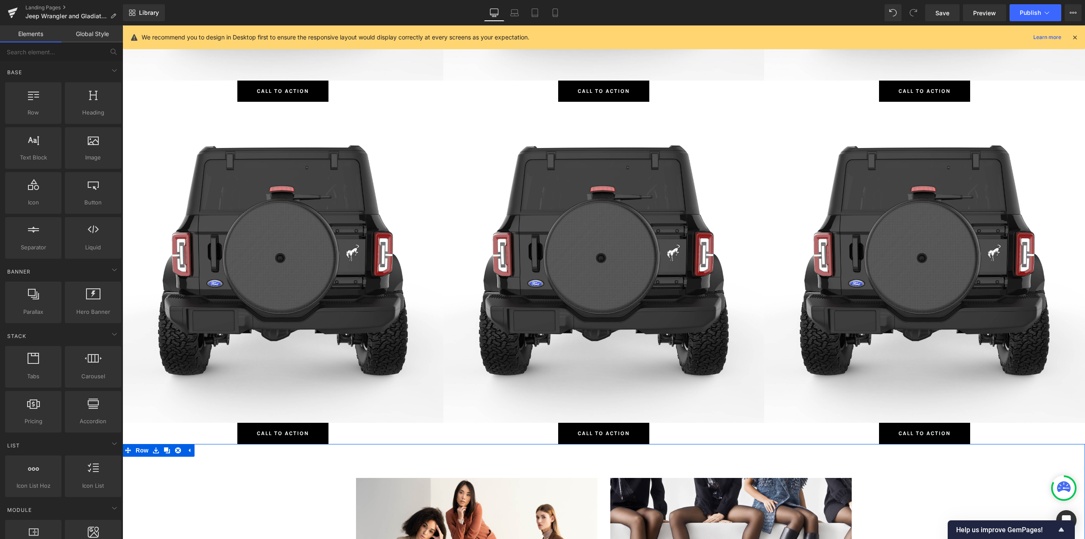
scroll to position [1399, 0]
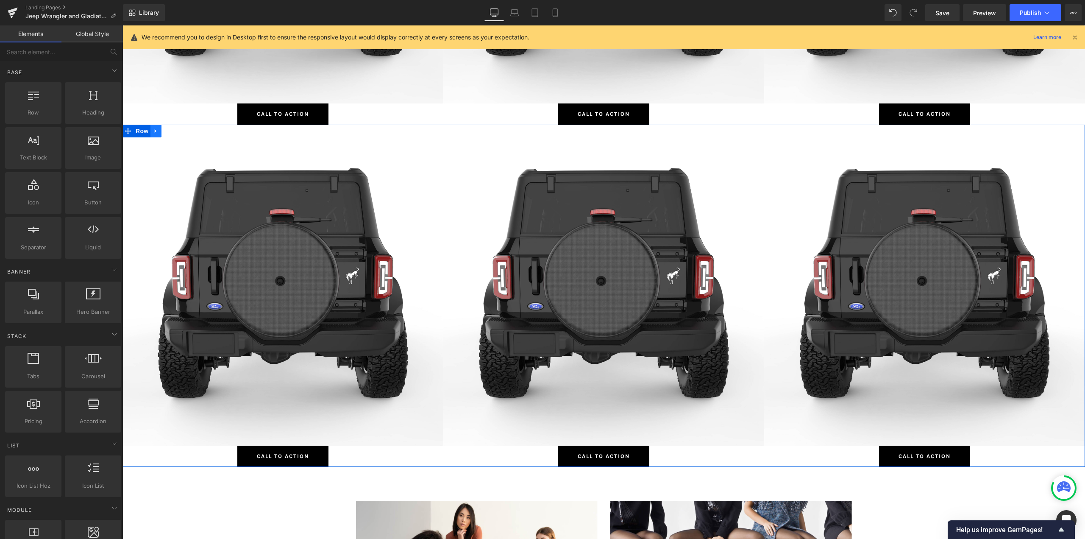
click at [155, 131] on icon at bounding box center [156, 131] width 2 height 4
click at [175, 129] on icon at bounding box center [178, 131] width 6 height 6
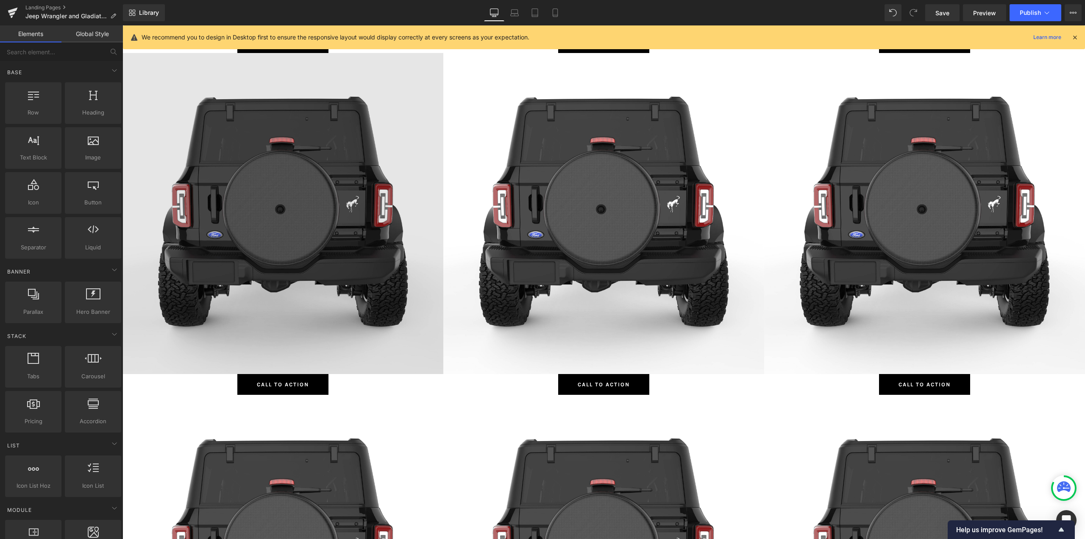
scroll to position [848, 0]
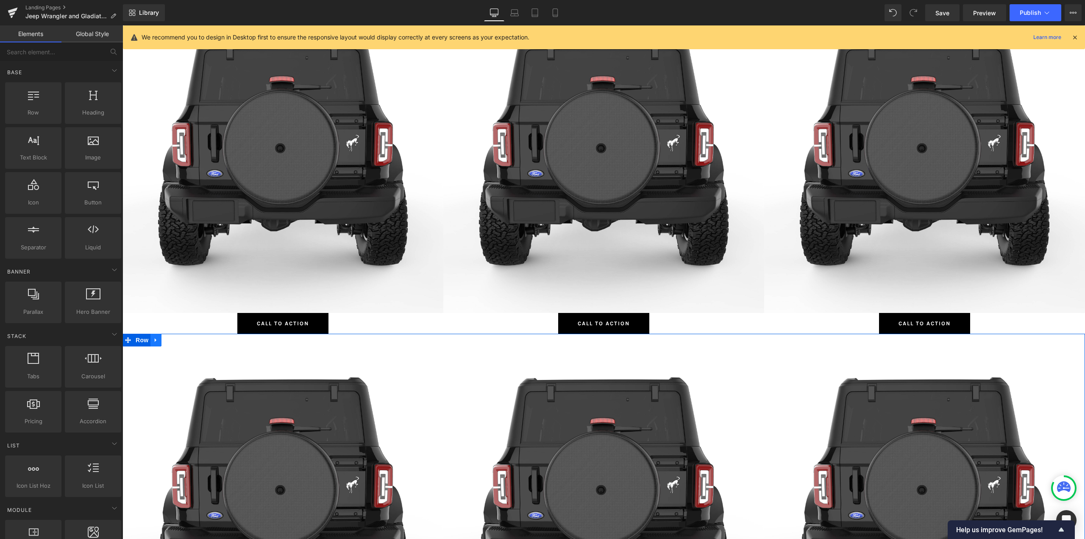
click at [155, 341] on icon at bounding box center [156, 340] width 2 height 4
click at [176, 338] on icon at bounding box center [178, 340] width 6 height 6
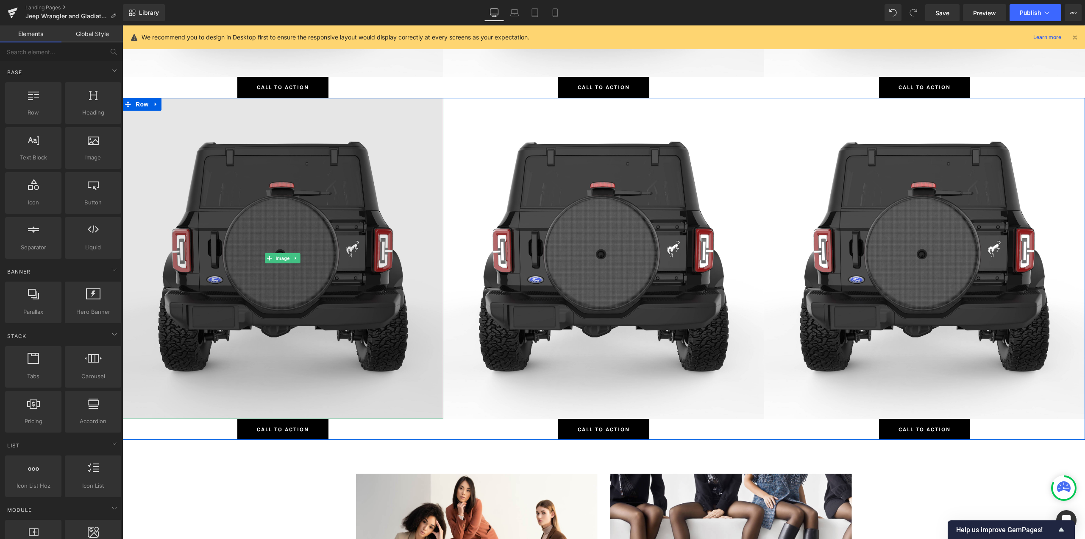
scroll to position [678, 0]
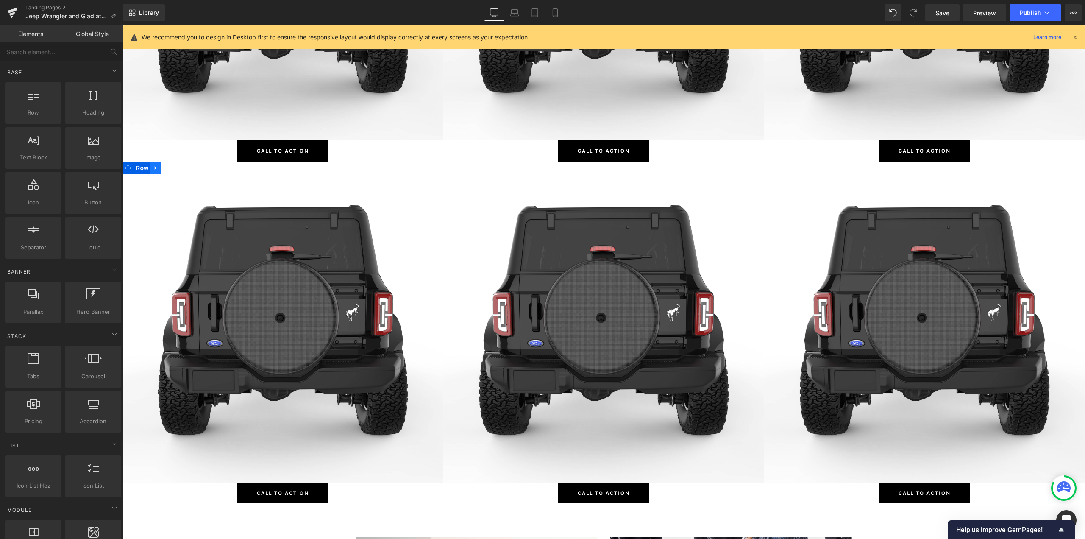
click at [157, 168] on link at bounding box center [155, 168] width 11 height 13
click at [175, 170] on icon at bounding box center [178, 168] width 6 height 6
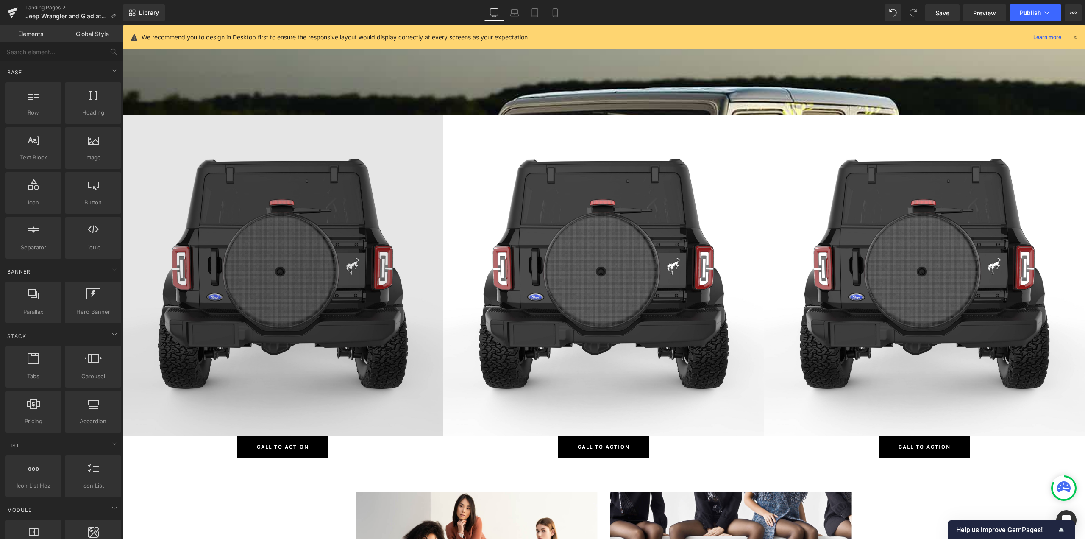
scroll to position [382, 0]
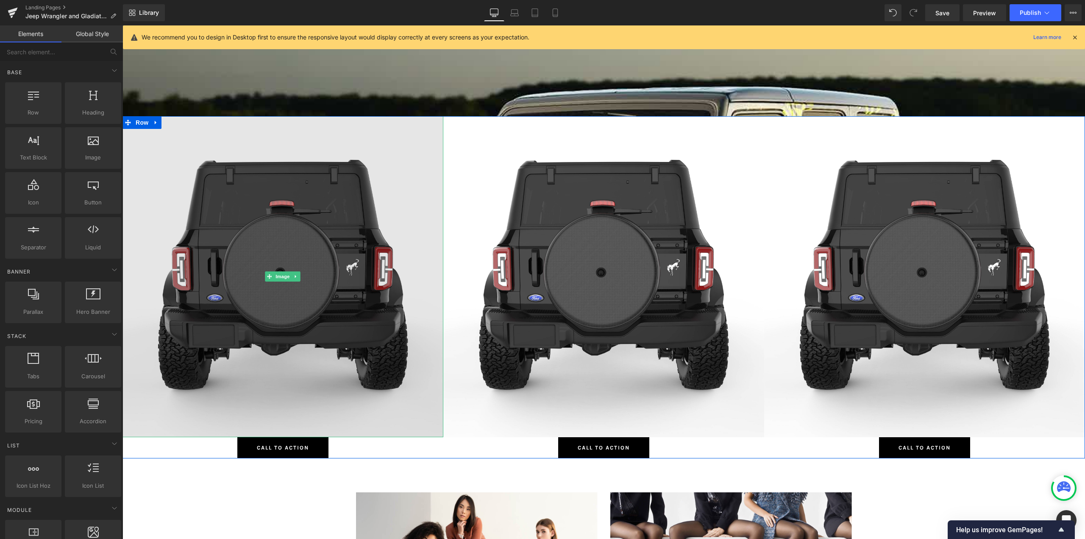
click at [282, 226] on img at bounding box center [283, 276] width 321 height 321
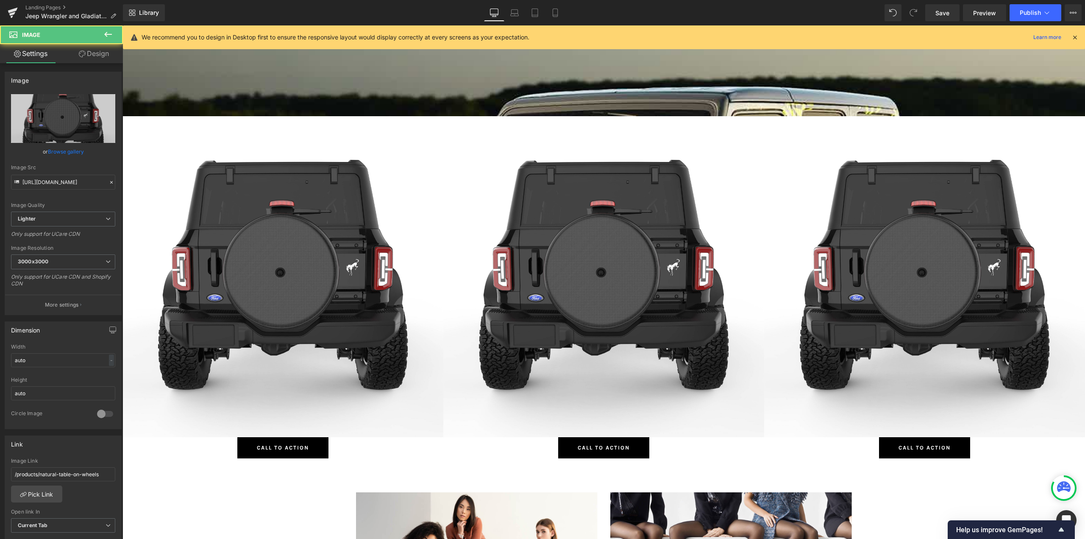
click at [110, 31] on icon at bounding box center [108, 34] width 10 height 10
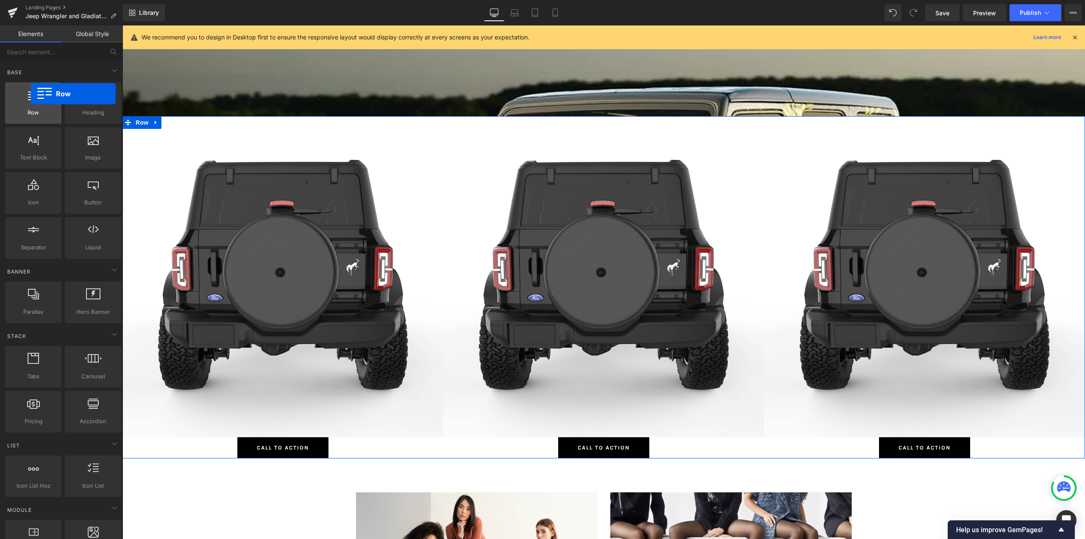
drag, startPoint x: 33, startPoint y: 110, endPoint x: 7, endPoint y: 98, distance: 29.6
click at [7, 98] on div "Row rows, columns, layouts, div" at bounding box center [33, 103] width 56 height 42
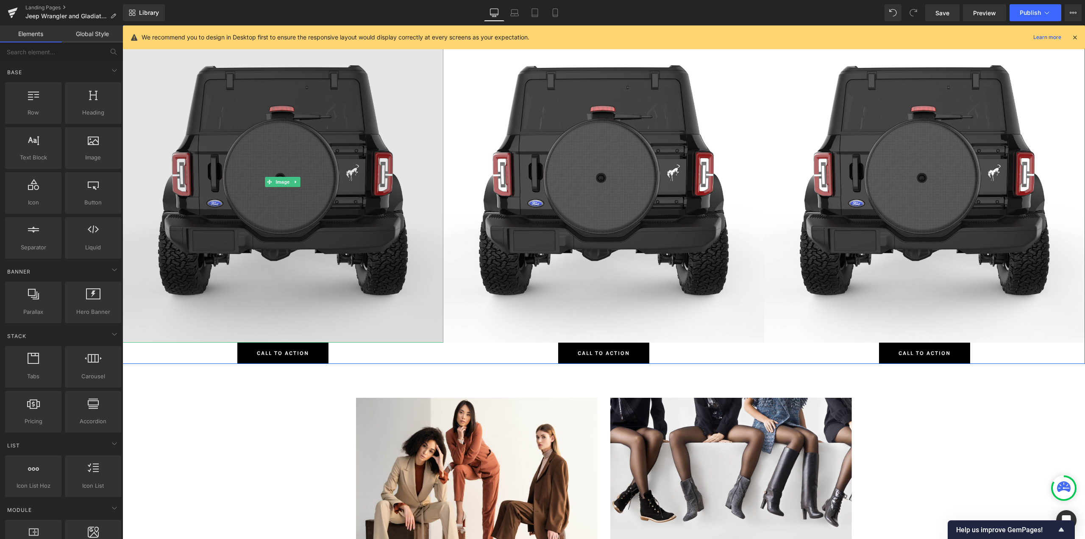
scroll to position [551, 0]
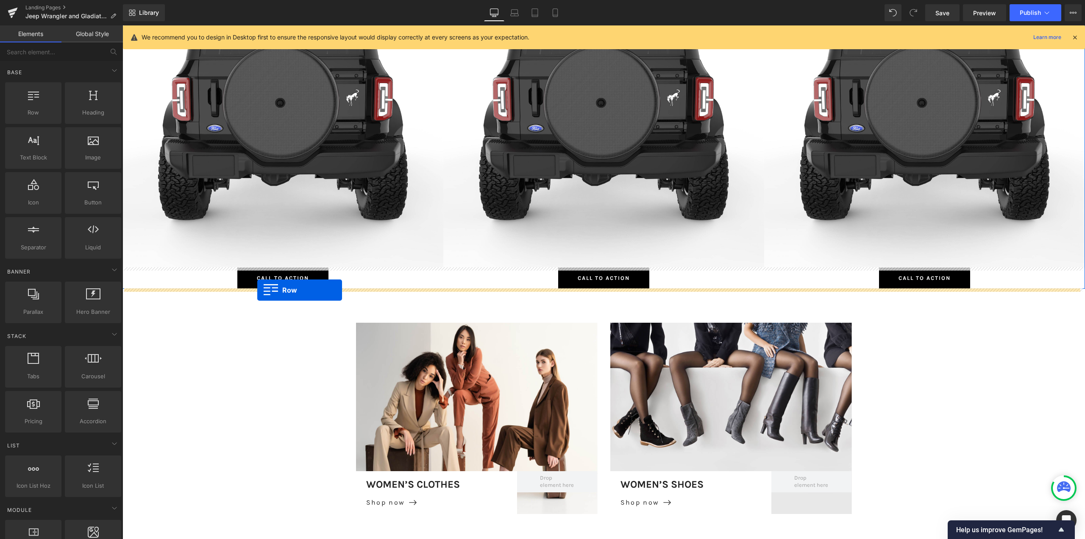
drag, startPoint x: 157, startPoint y: 122, endPoint x: 257, endPoint y: 290, distance: 196.0
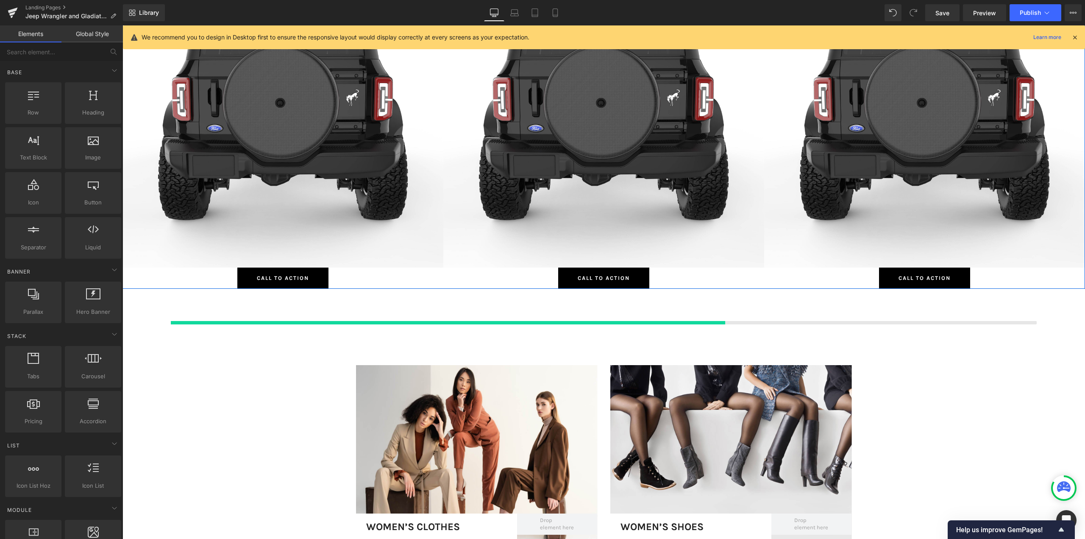
scroll to position [2521, 956]
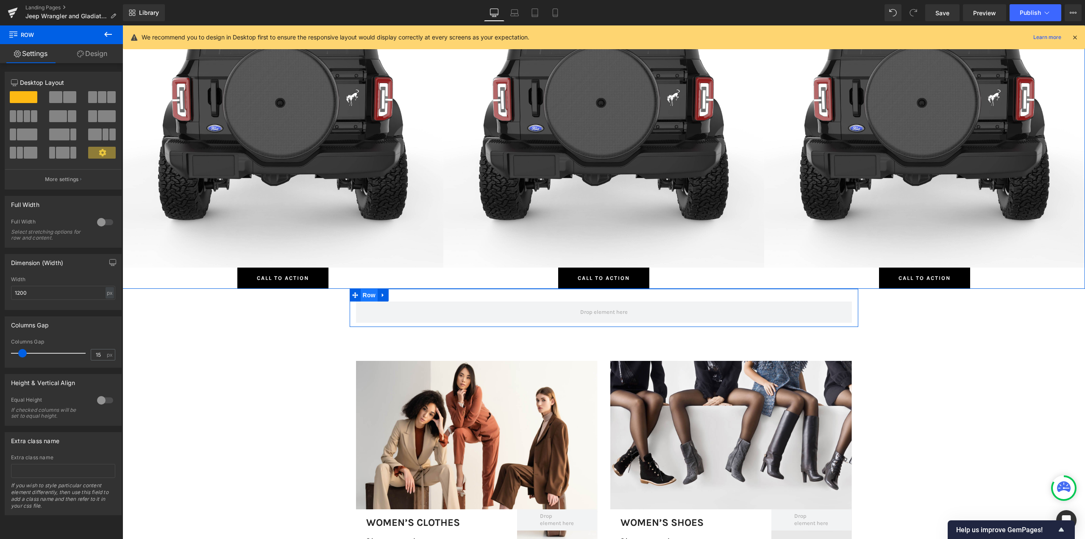
click at [366, 298] on span "Row" at bounding box center [369, 295] width 17 height 13
click at [110, 41] on button at bounding box center [108, 34] width 30 height 19
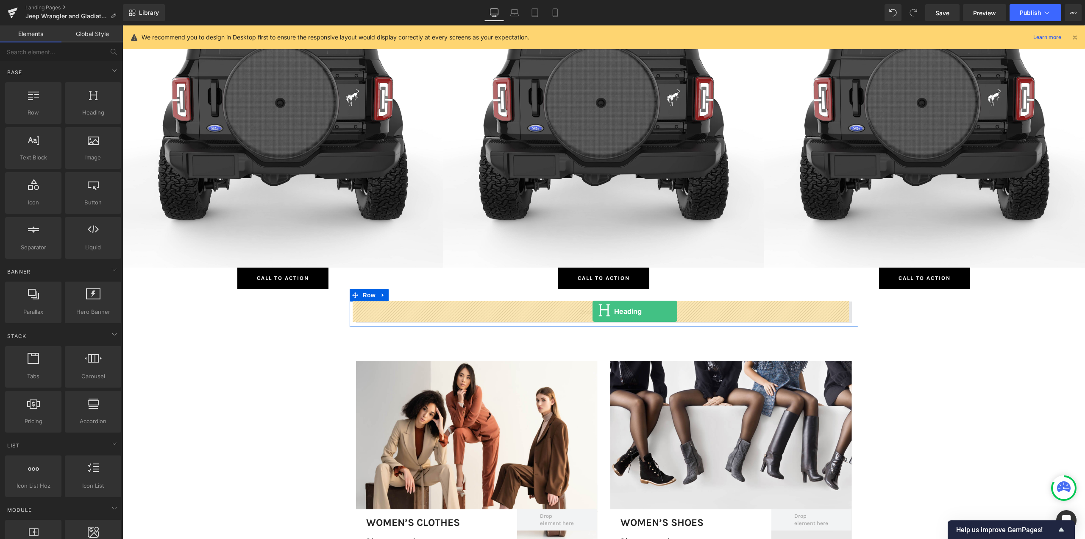
drag, startPoint x: 204, startPoint y: 139, endPoint x: 593, endPoint y: 311, distance: 424.6
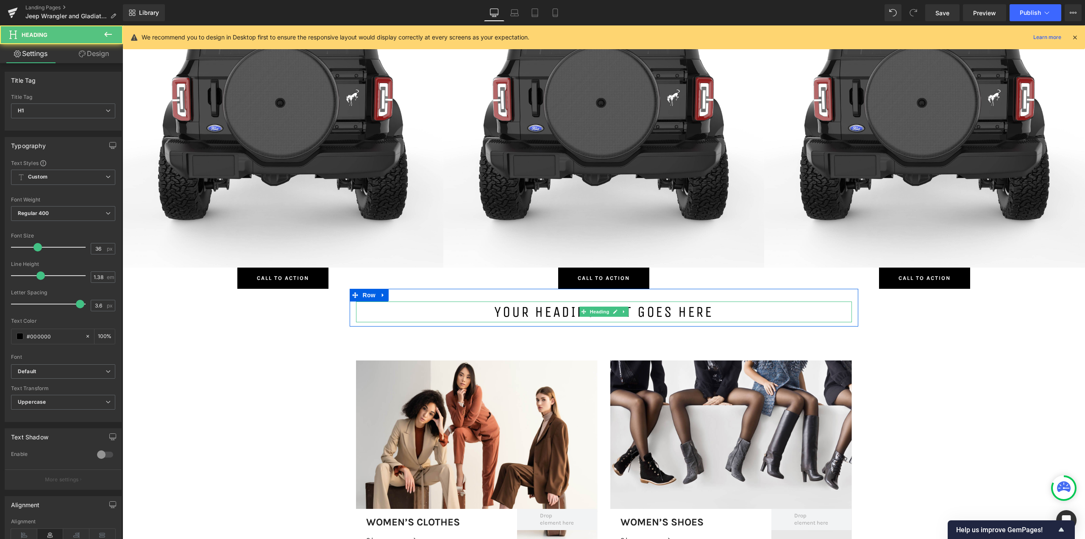
click at [526, 310] on h1 "Your heading text goes here" at bounding box center [604, 311] width 496 height 21
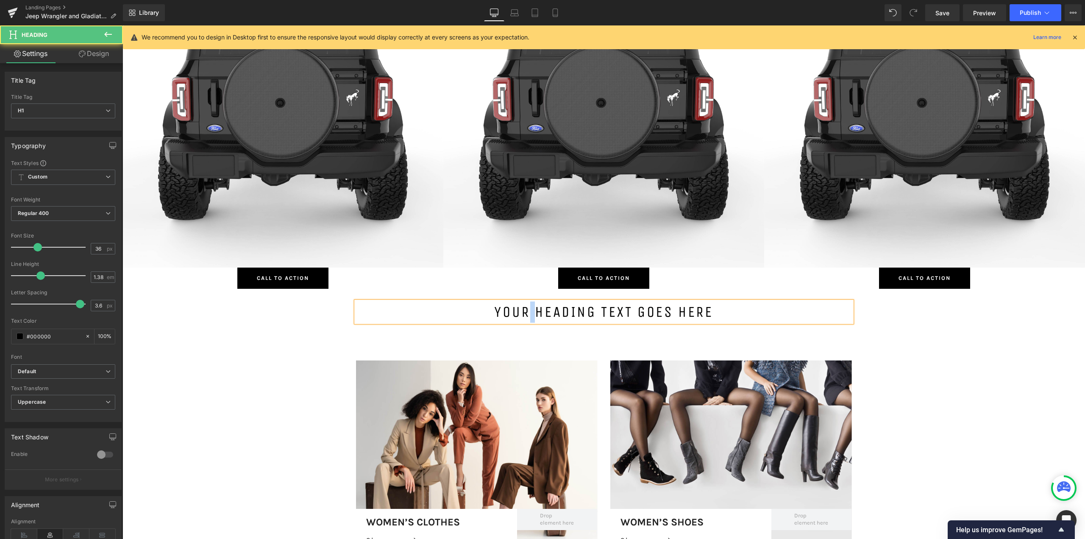
click at [526, 310] on h1 "Your heading text goes here" at bounding box center [604, 311] width 496 height 21
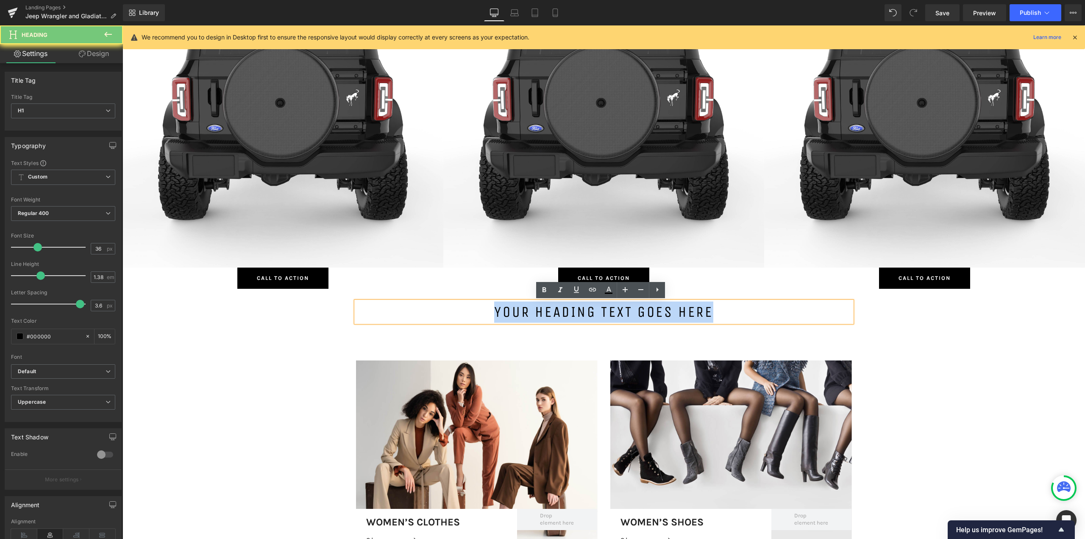
click at [526, 310] on h1 "Your heading text goes here" at bounding box center [604, 311] width 496 height 21
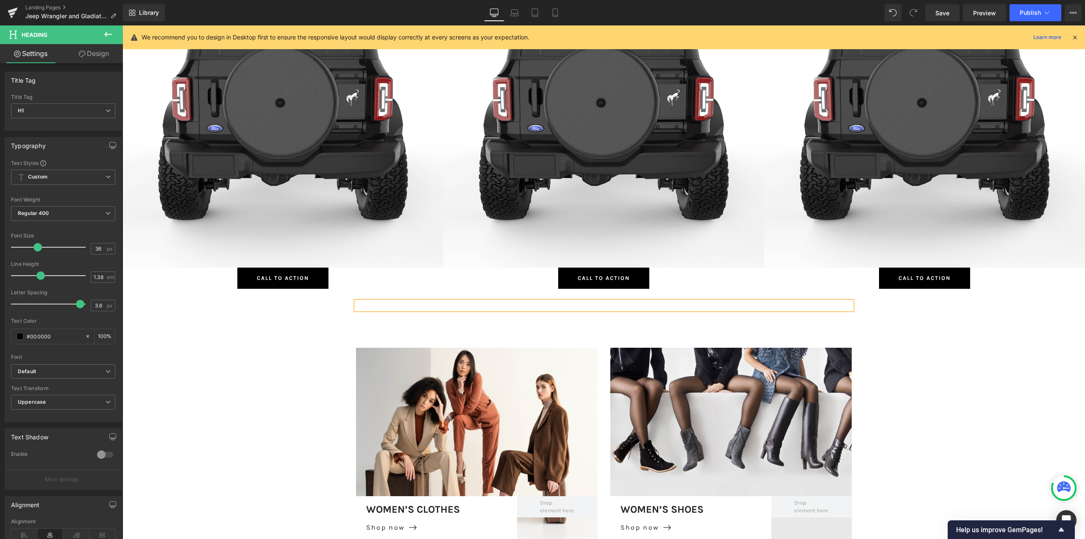
scroll to position [2508, 956]
copy div "JEEP WRANGLER DECALS"
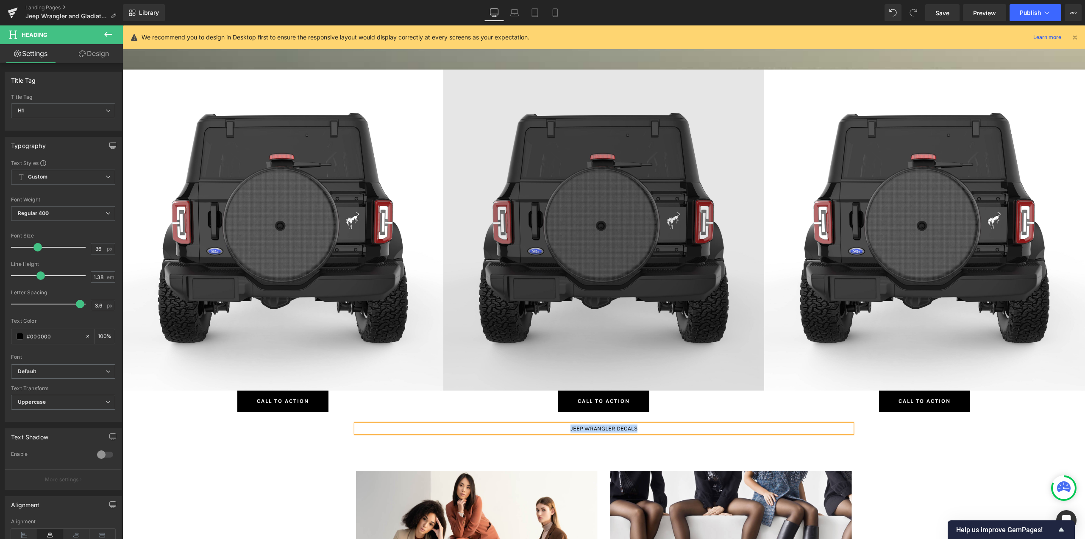
scroll to position [424, 0]
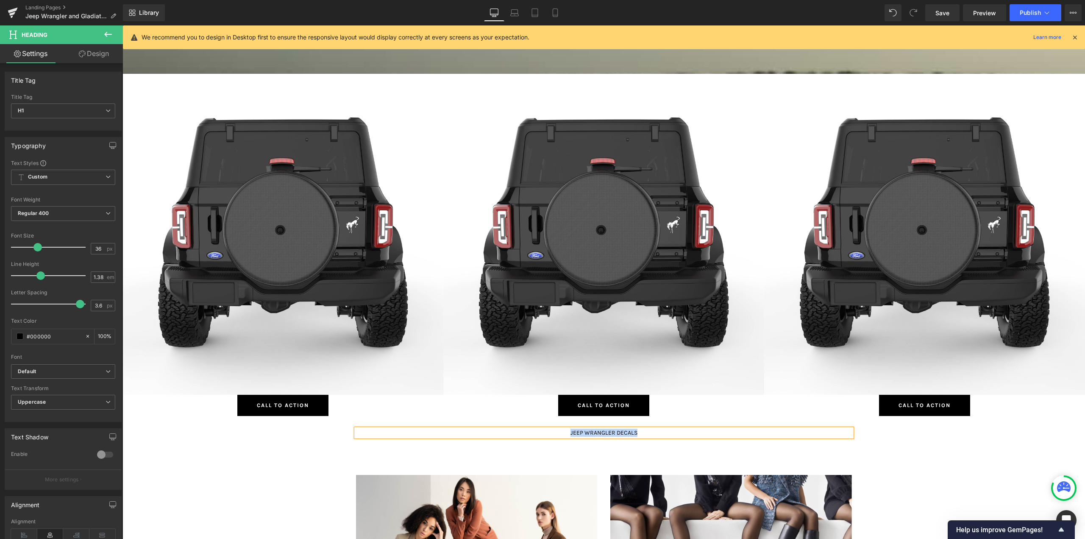
click at [455, 386] on div "JEEP WRANGLER DECALS" at bounding box center [604, 433] width 496 height 8
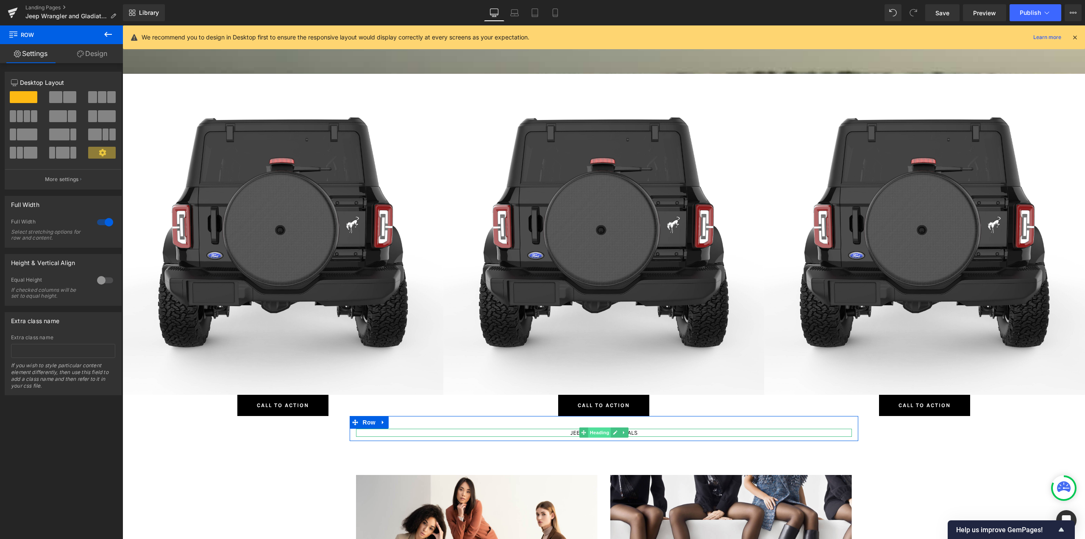
click at [602, 386] on span "Heading" at bounding box center [599, 432] width 23 height 10
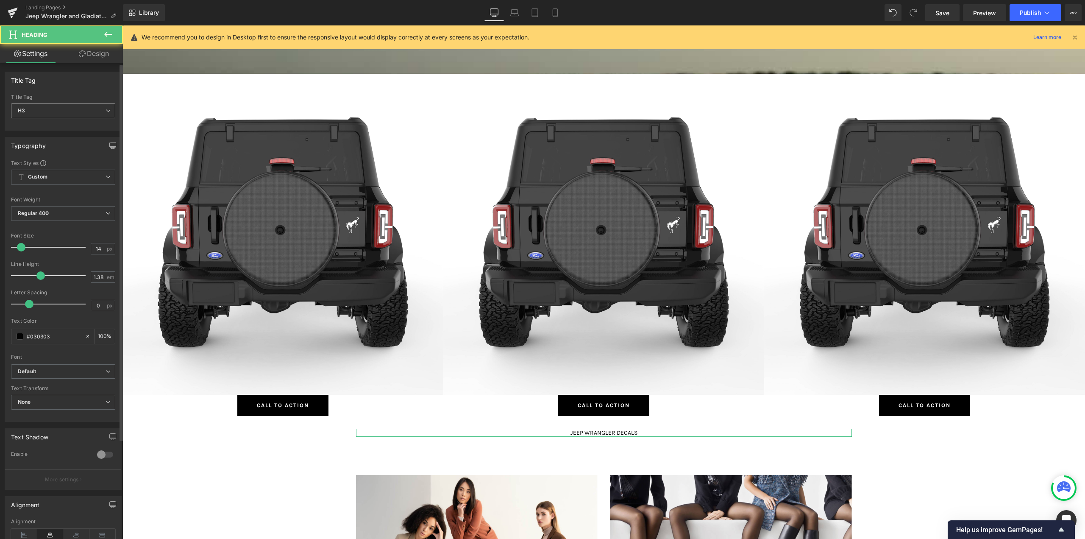
click at [86, 108] on span "H3" at bounding box center [63, 110] width 104 height 15
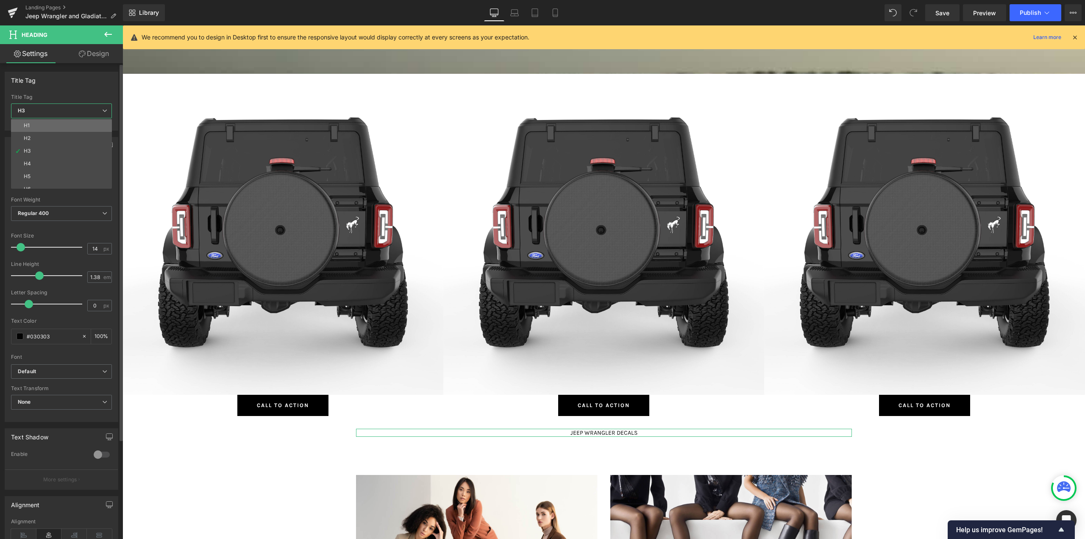
click at [46, 127] on li "H1" at bounding box center [63, 125] width 105 height 13
type input "100"
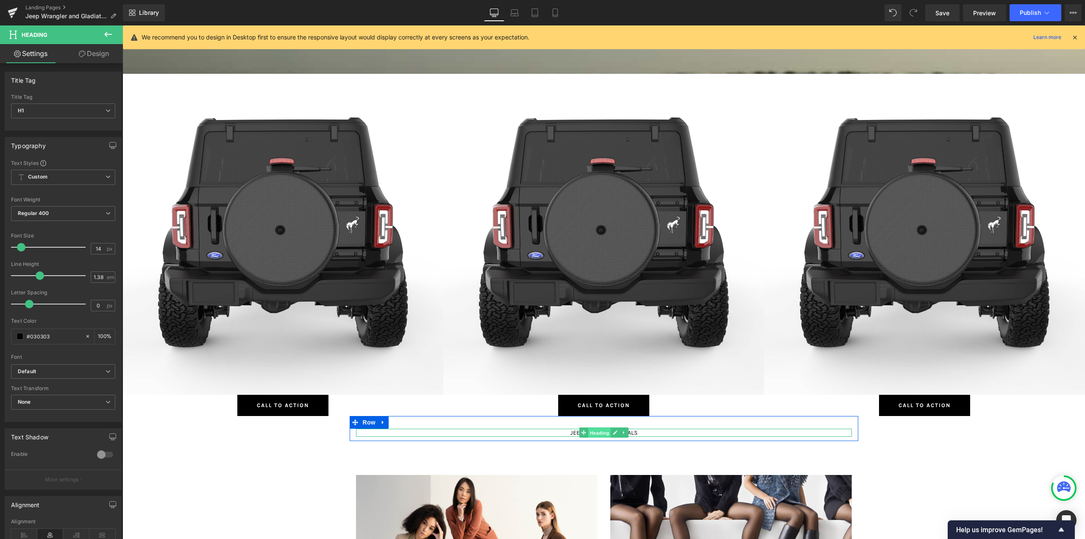
click at [599, 386] on span "Heading" at bounding box center [599, 433] width 23 height 10
click at [622, 386] on icon at bounding box center [624, 432] width 5 height 5
click at [626, 386] on icon at bounding box center [628, 432] width 5 height 5
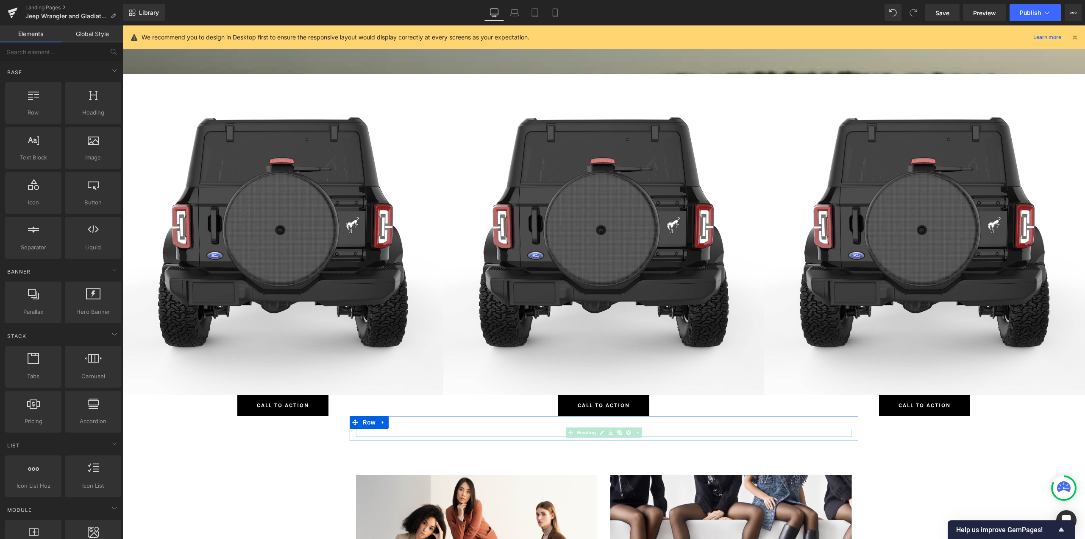
scroll to position [2521, 956]
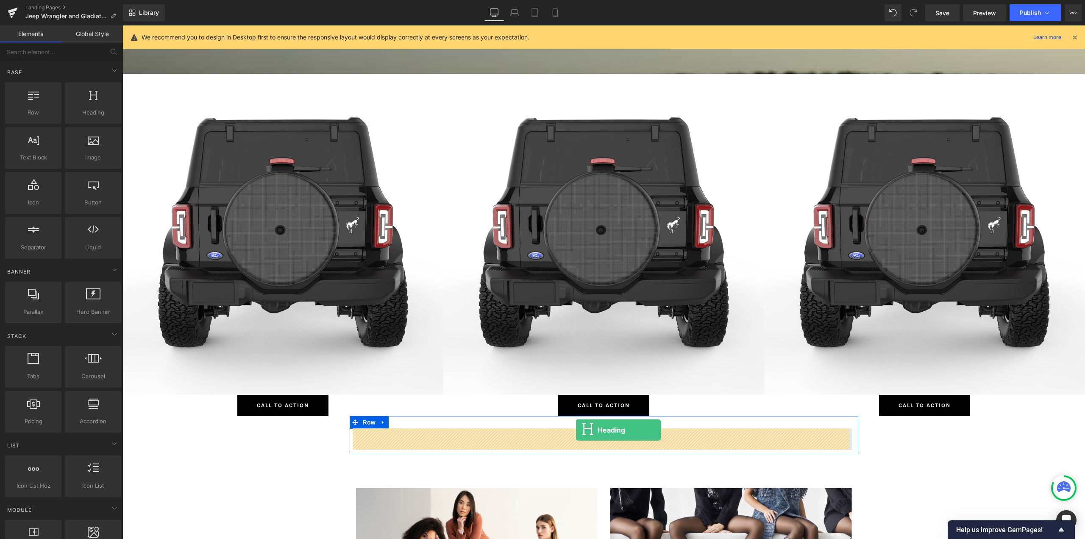
drag, startPoint x: 244, startPoint y: 143, endPoint x: 576, endPoint y: 430, distance: 438.8
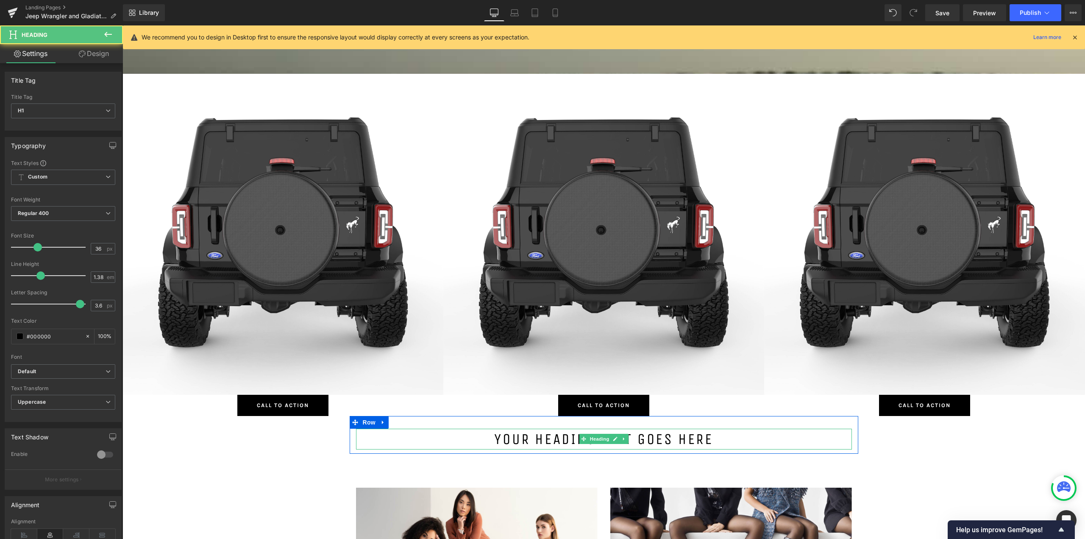
click at [509, 386] on h1 "Your heading text goes here" at bounding box center [604, 439] width 496 height 21
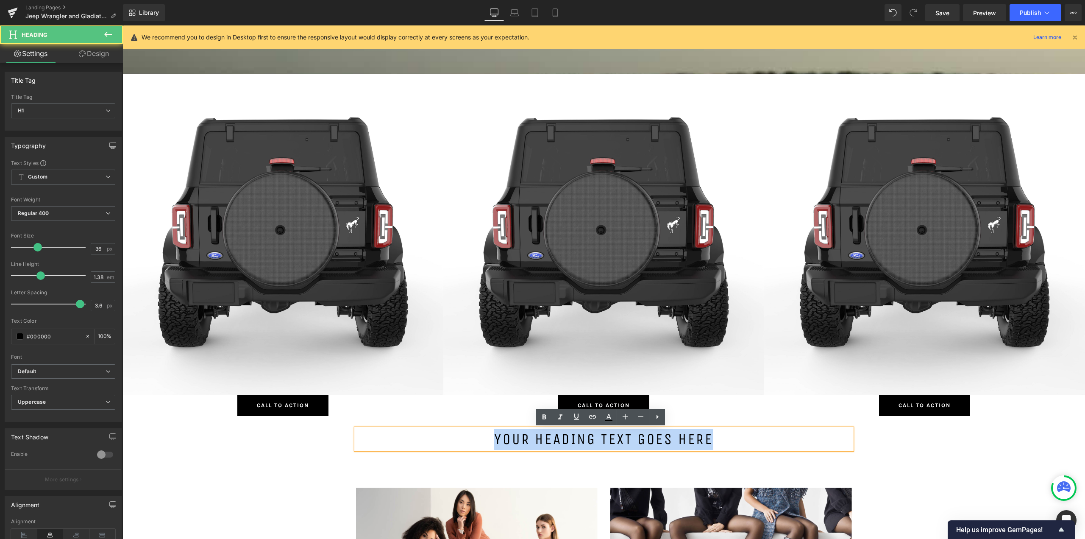
click at [509, 386] on h1 "Your heading text goes here" at bounding box center [604, 439] width 496 height 21
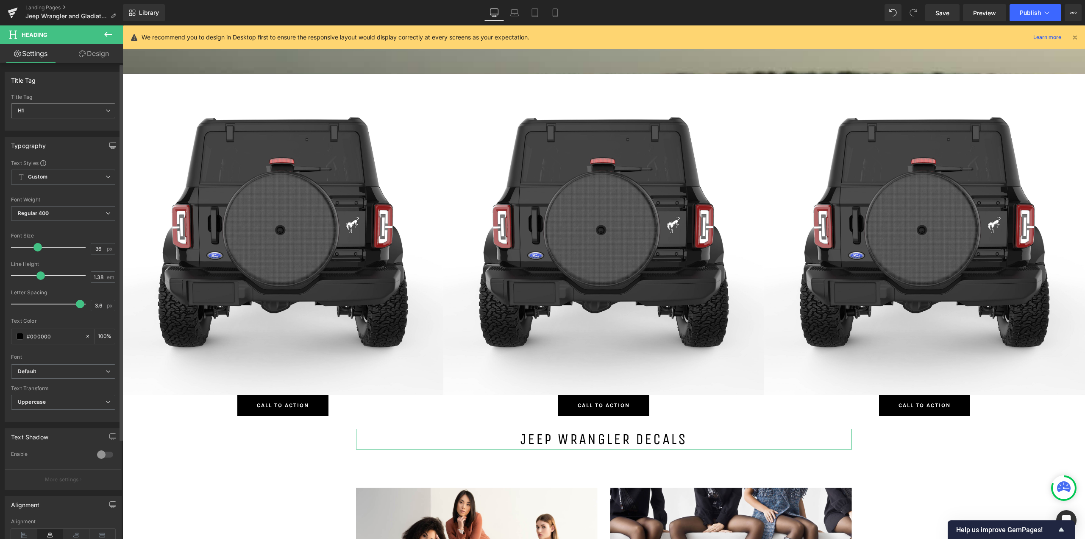
click at [45, 107] on span "H1" at bounding box center [63, 110] width 104 height 15
click at [42, 132] on li "H2" at bounding box center [63, 138] width 105 height 13
type input "30"
type input "0"
type input "100"
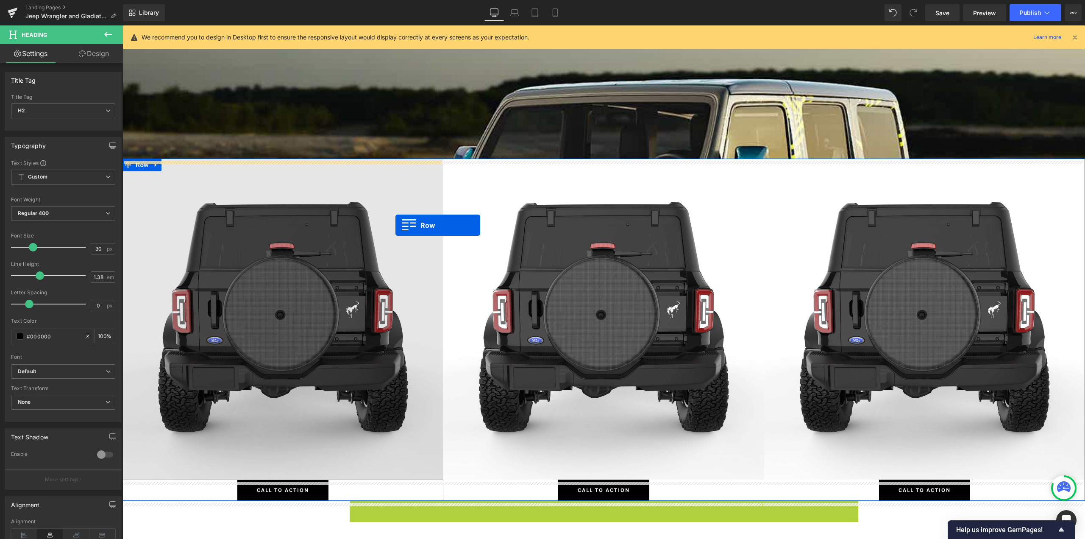
scroll to position [170, 0]
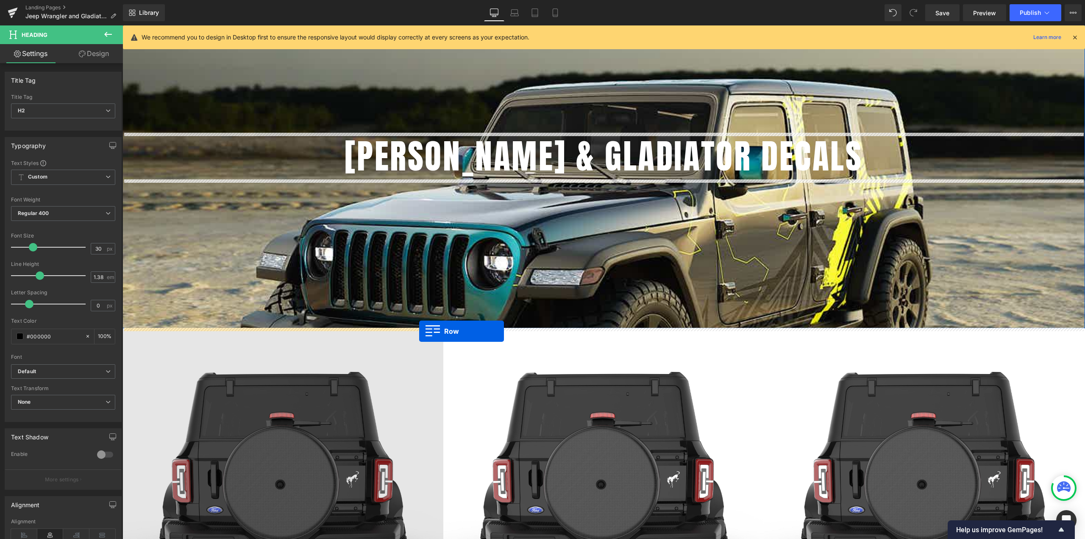
drag, startPoint x: 365, startPoint y: 297, endPoint x: 419, endPoint y: 331, distance: 64.0
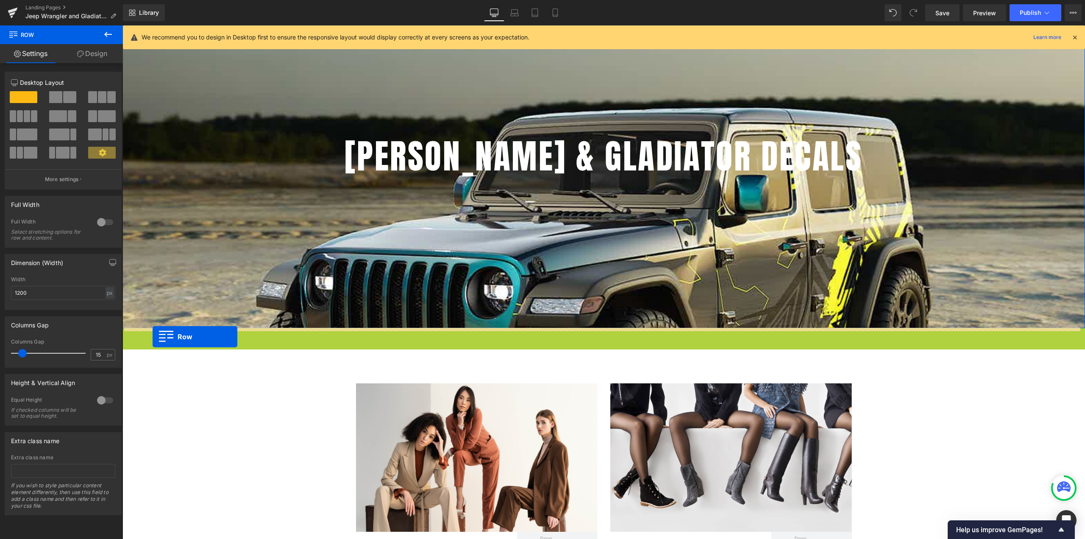
scroll to position [2162, 956]
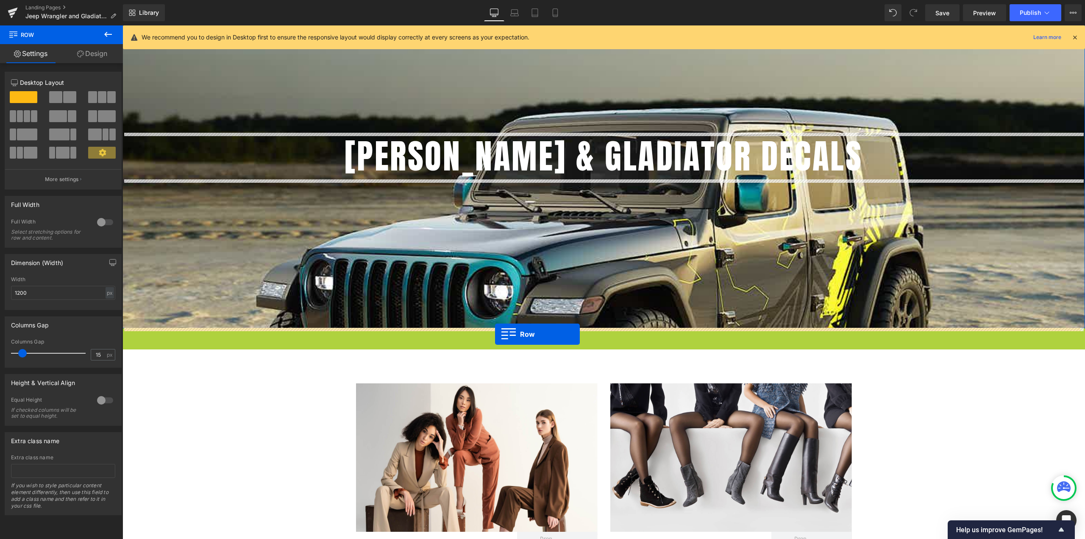
drag, startPoint x: 145, startPoint y: 336, endPoint x: 495, endPoint y: 334, distance: 350.6
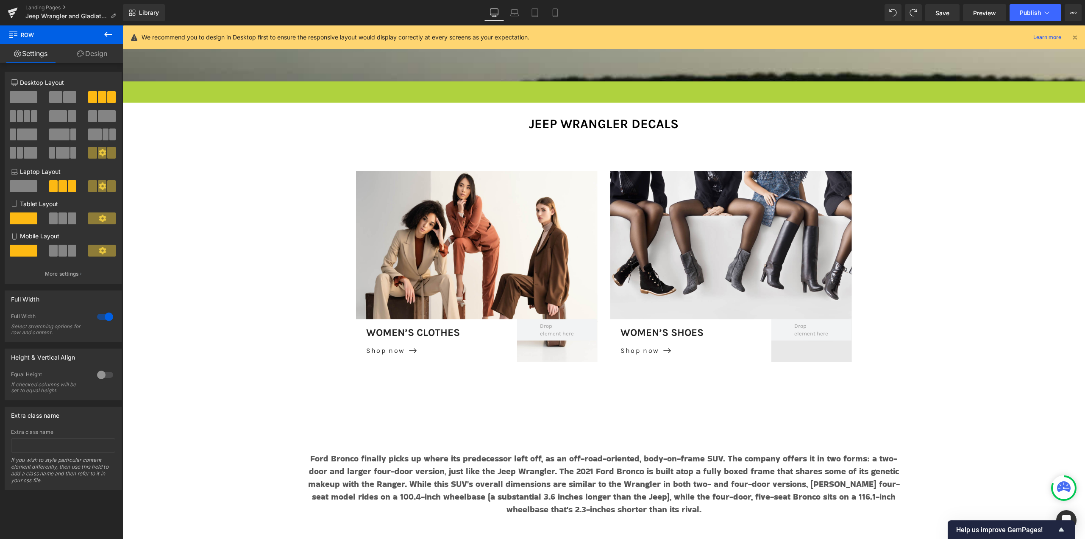
scroll to position [2196, 956]
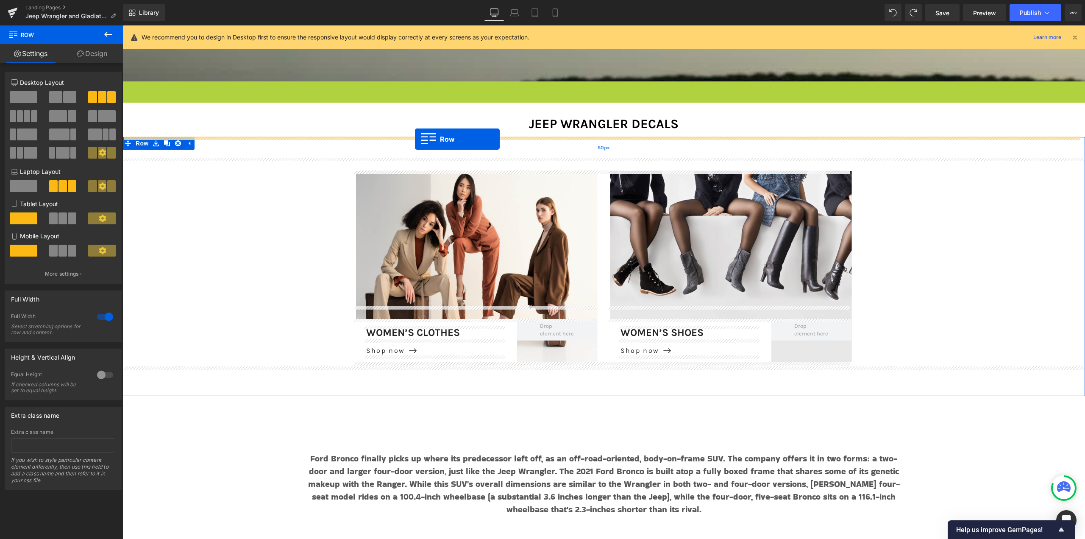
drag, startPoint x: 137, startPoint y: 87, endPoint x: 415, endPoint y: 139, distance: 282.4
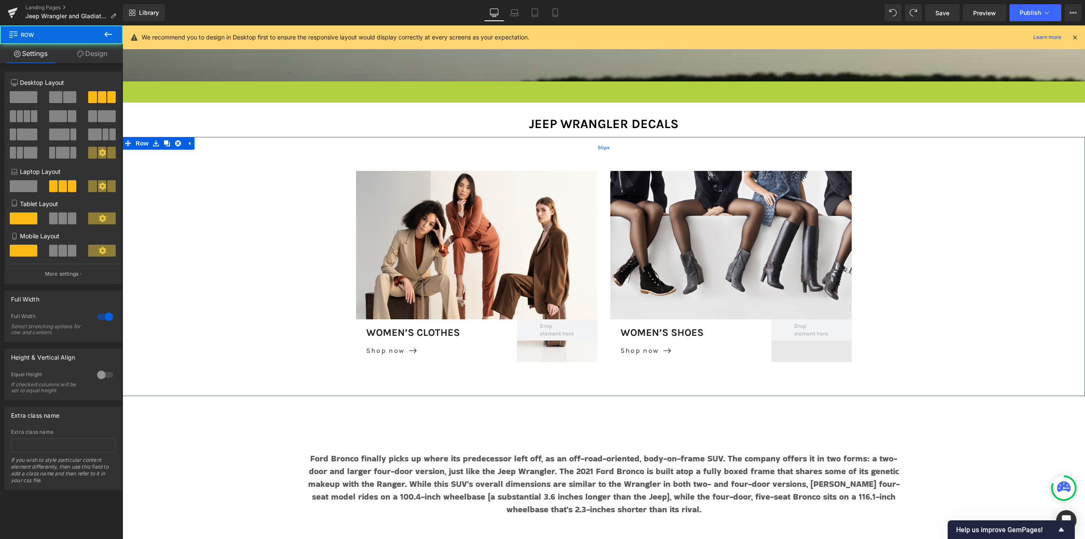
scroll to position [2517, 956]
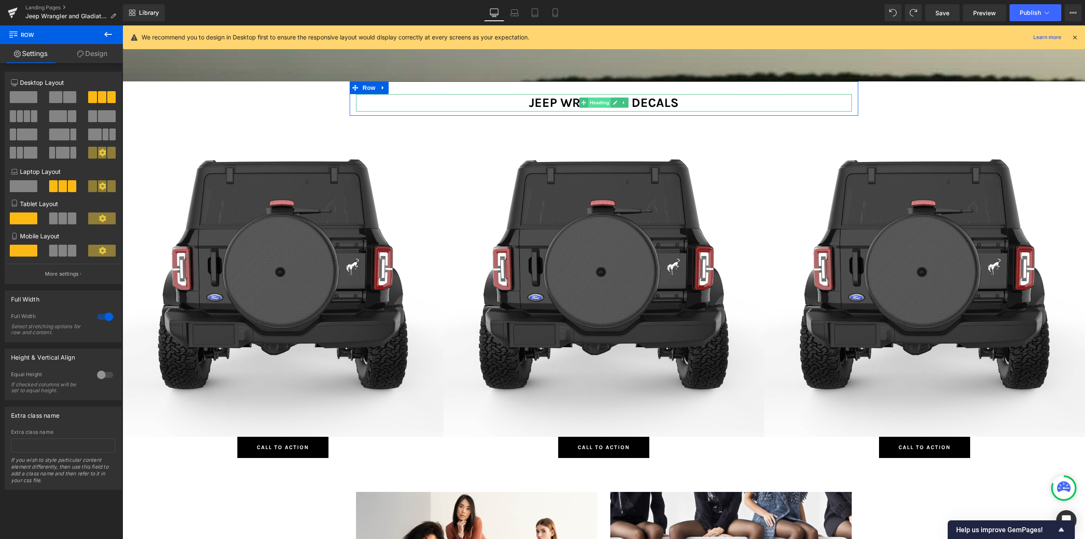
click at [598, 102] on span "Heading" at bounding box center [599, 103] width 23 height 10
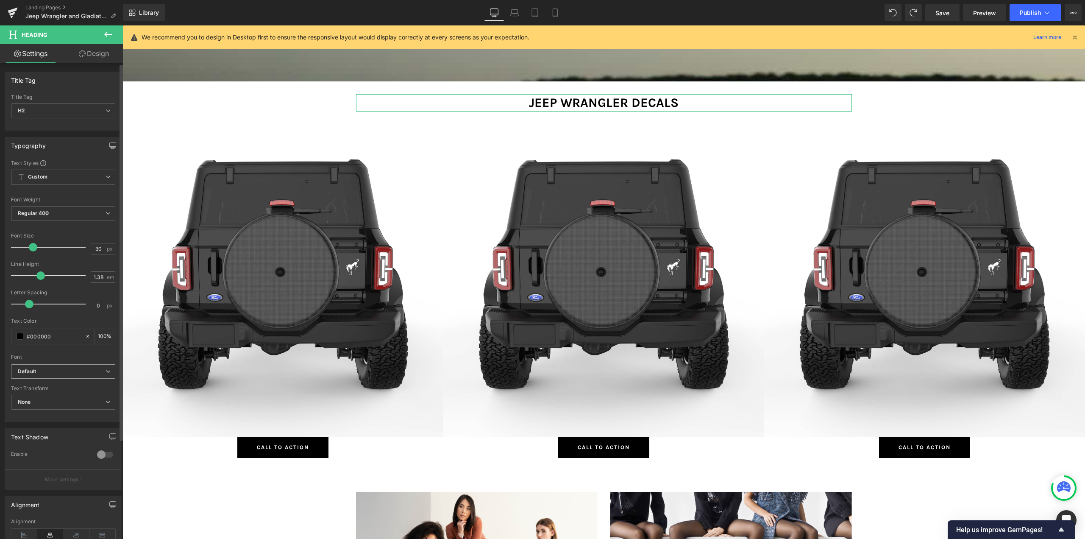
click at [45, 371] on b "Default" at bounding box center [62, 371] width 88 height 7
click at [49, 386] on li "[PERSON_NAME]" at bounding box center [63, 399] width 105 height 14
drag, startPoint x: 97, startPoint y: 251, endPoint x: 121, endPoint y: 251, distance: 23.7
click at [97, 251] on input "30" at bounding box center [98, 248] width 15 height 11
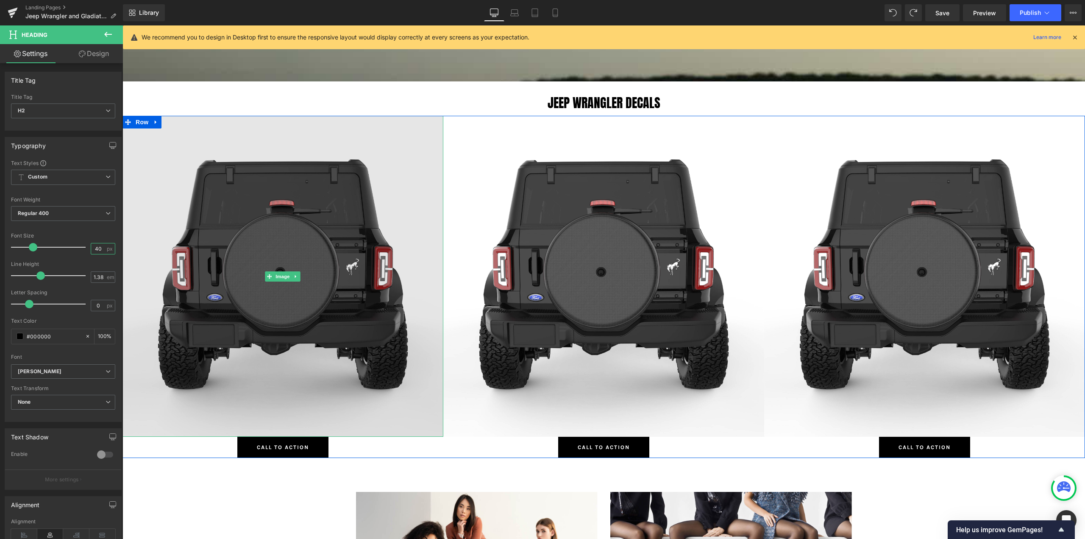
type input "40"
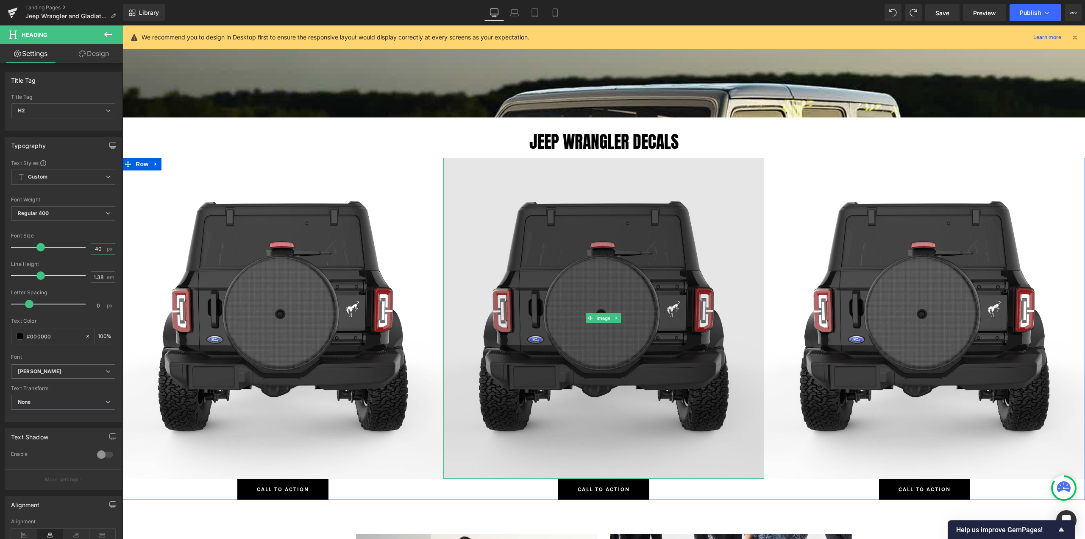
scroll to position [332, 0]
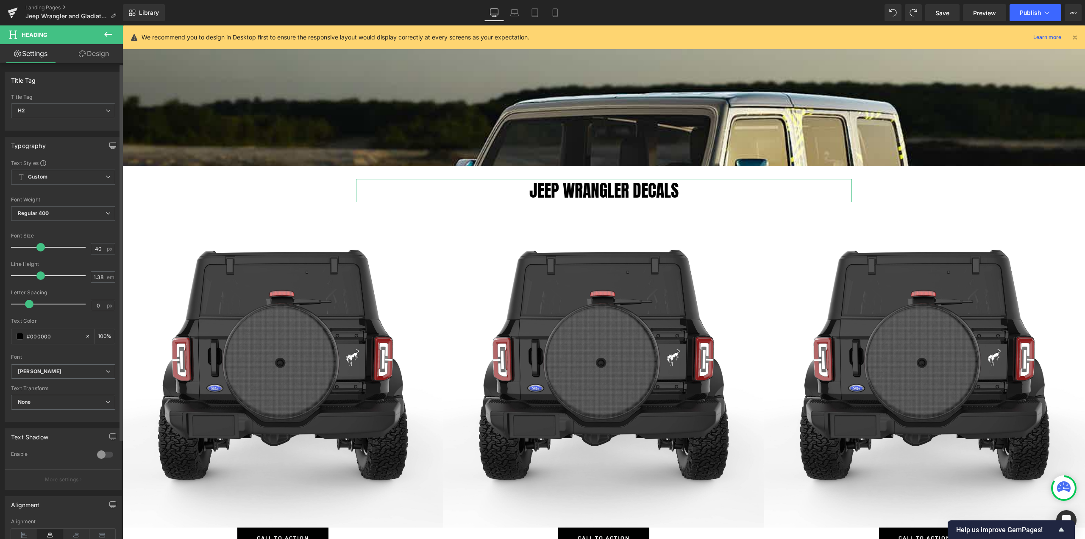
click at [61, 75] on div "Title Tag" at bounding box center [63, 80] width 116 height 16
click at [106, 36] on icon at bounding box center [108, 34] width 8 height 5
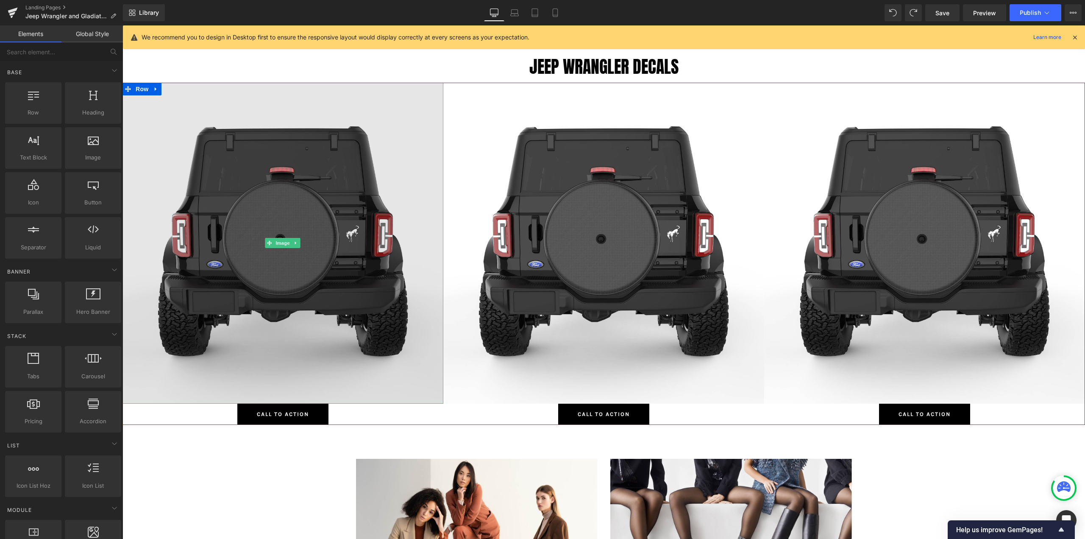
scroll to position [459, 0]
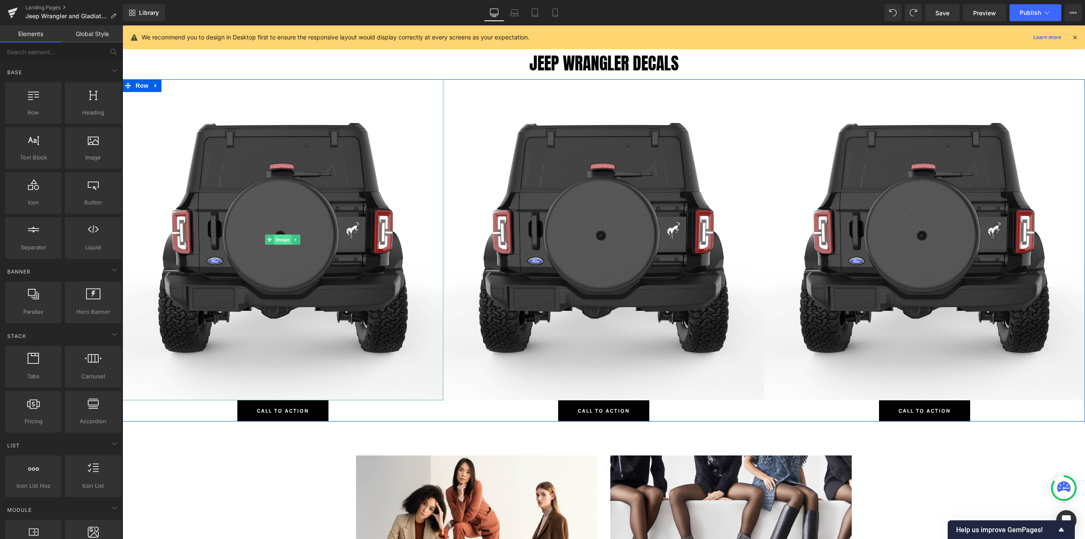
click at [276, 237] on span "Image" at bounding box center [283, 239] width 18 height 10
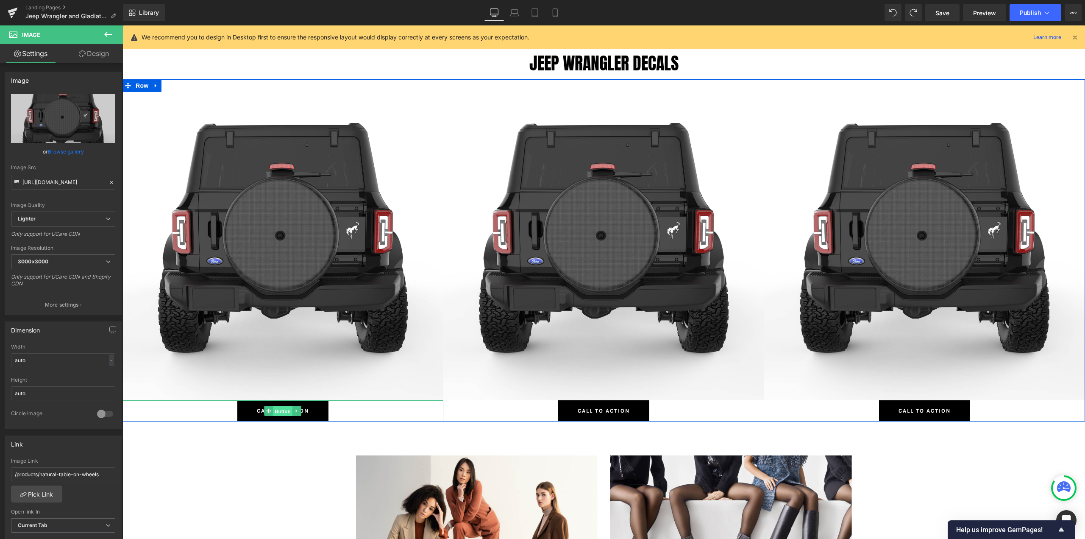
click at [278, 386] on span "Button" at bounding box center [283, 411] width 20 height 10
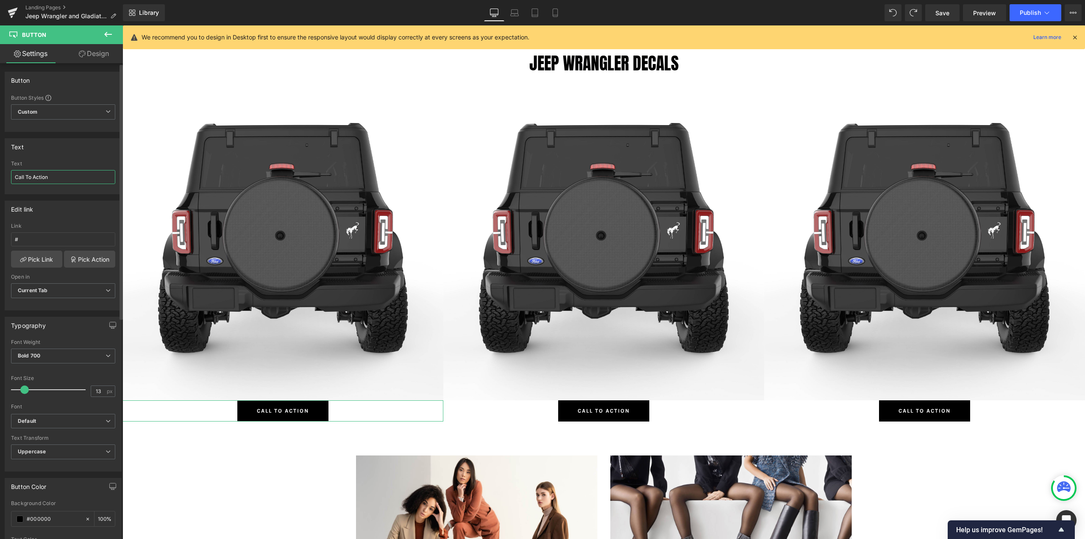
drag, startPoint x: 45, startPoint y: 176, endPoint x: 0, endPoint y: 170, distance: 45.3
click at [0, 170] on div "Text Call To Action Text Call To Action" at bounding box center [63, 163] width 127 height 62
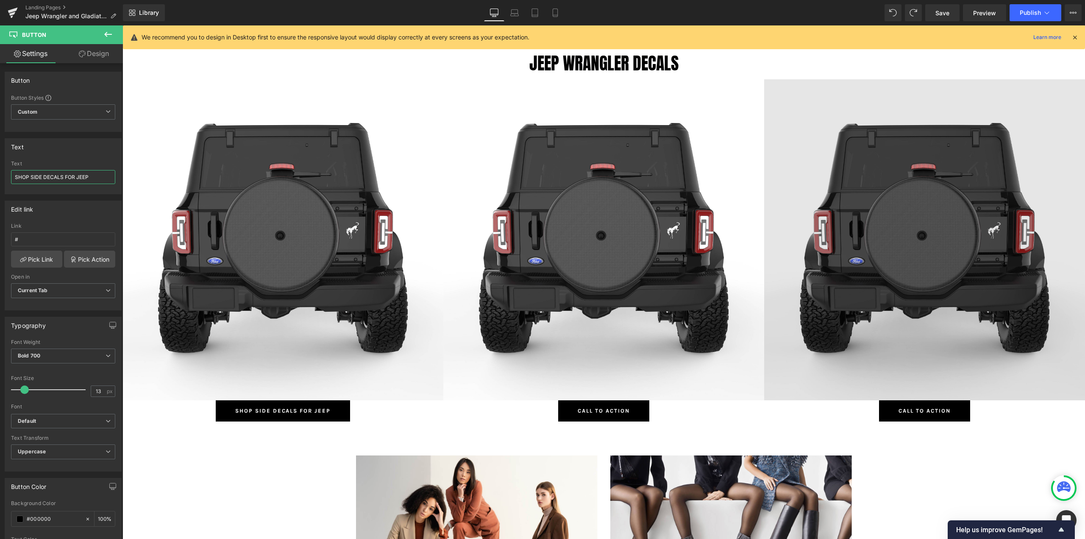
type input "SHOP SIDE DECALS FOR JEEP"
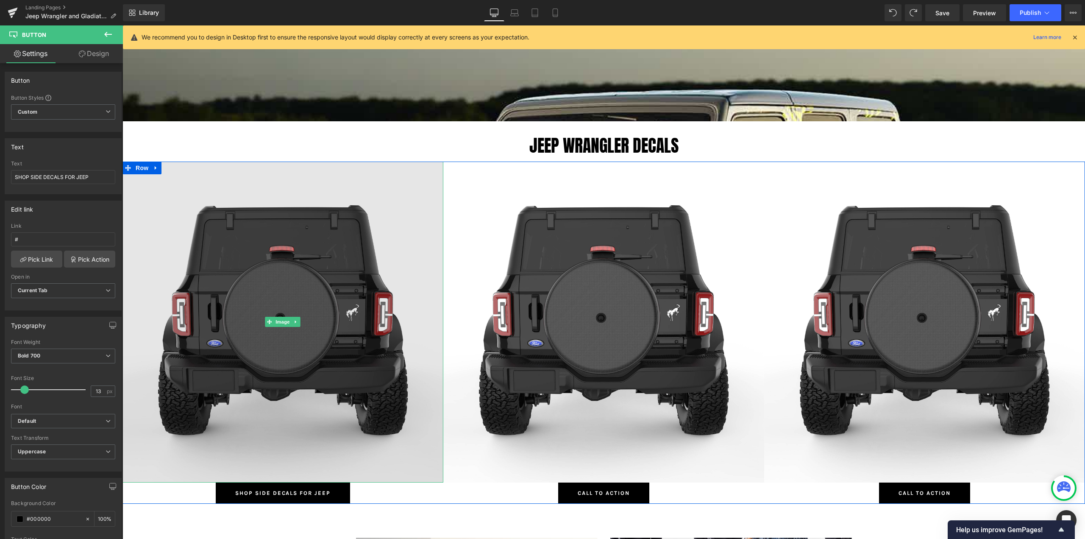
scroll to position [382, 0]
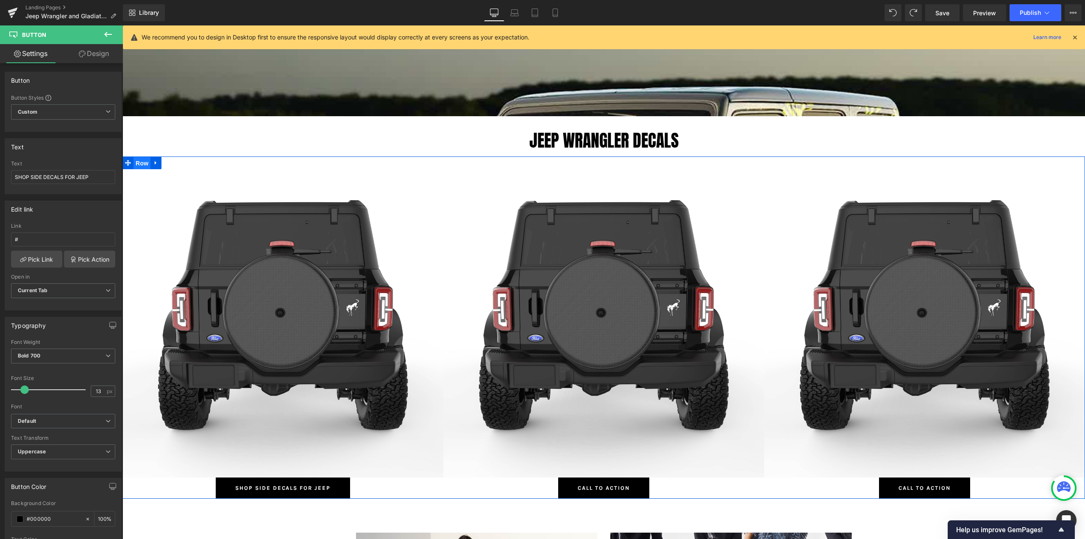
click at [141, 164] on span "Row" at bounding box center [142, 163] width 17 height 13
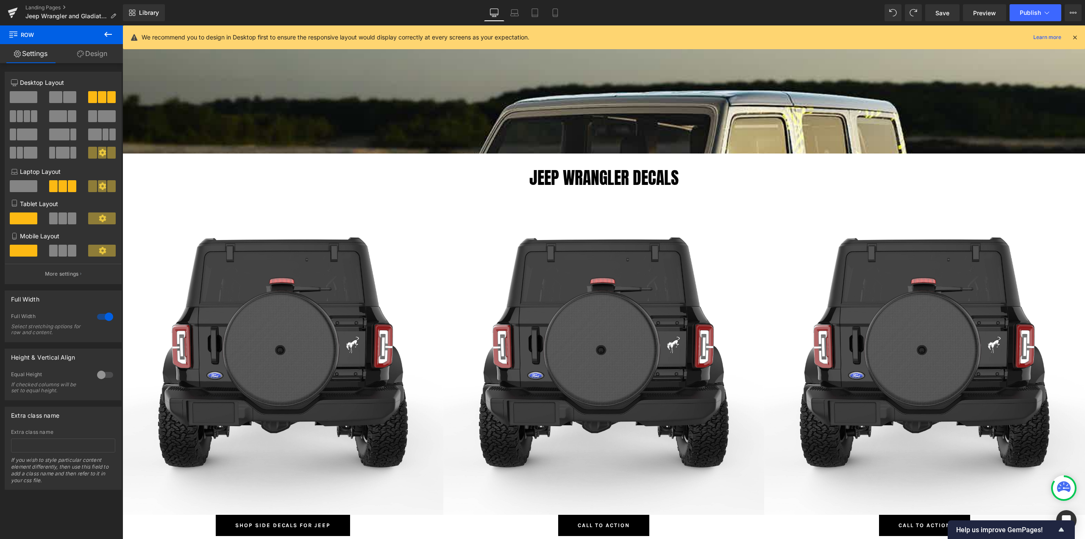
scroll to position [297, 0]
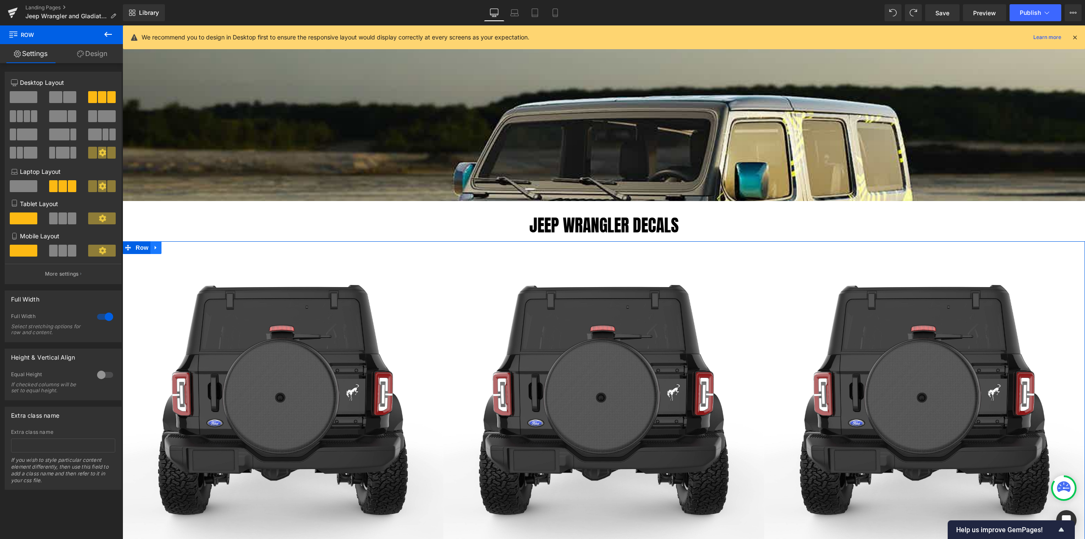
click at [153, 245] on icon at bounding box center [156, 247] width 6 height 6
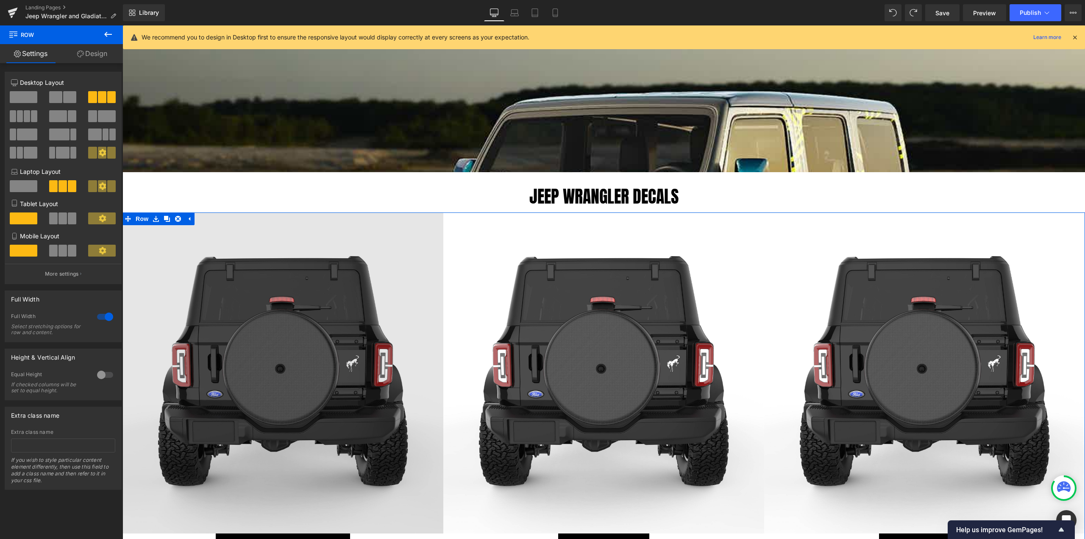
scroll to position [339, 0]
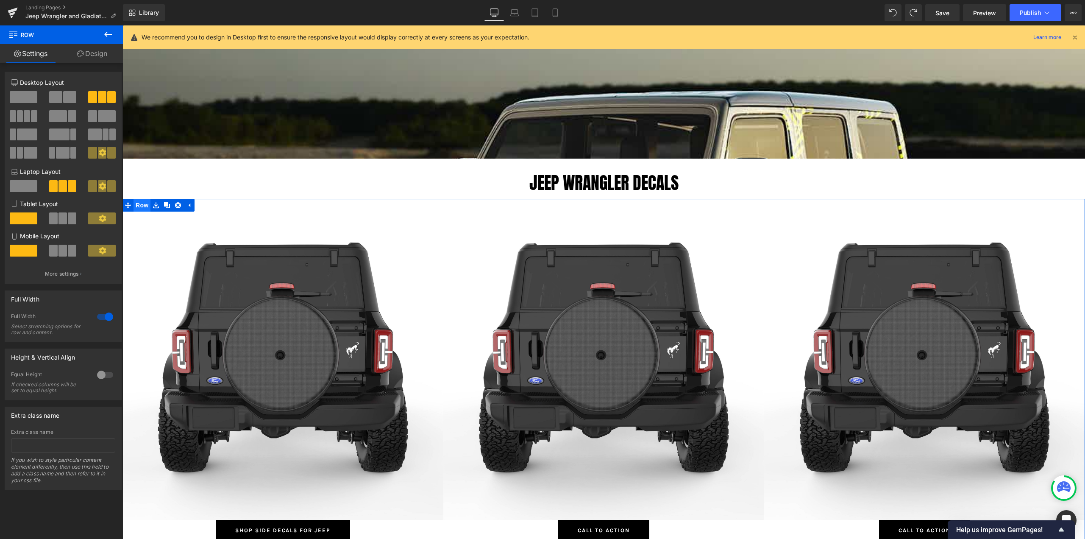
click at [141, 202] on span "Row" at bounding box center [142, 205] width 17 height 13
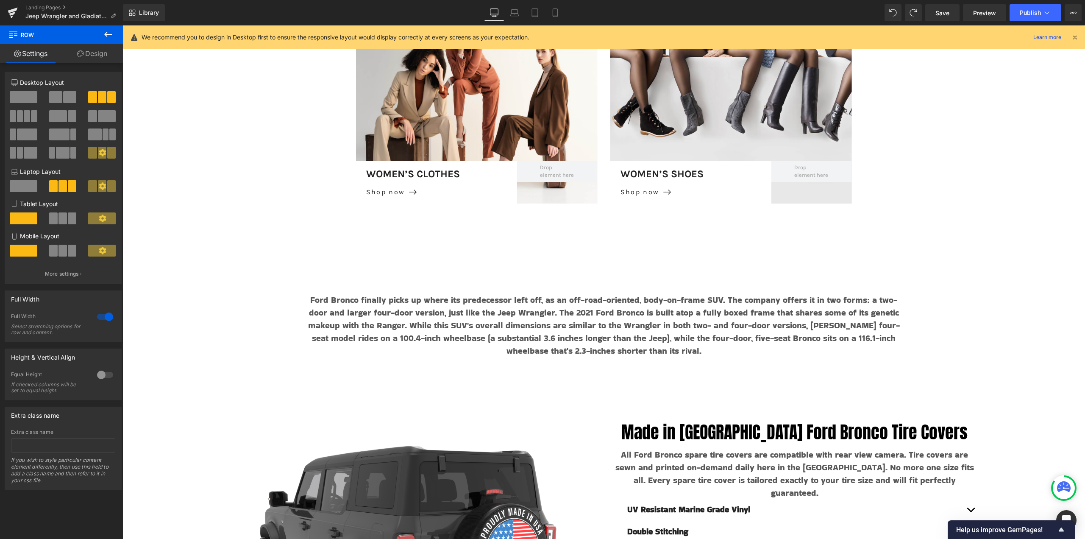
scroll to position [890, 0]
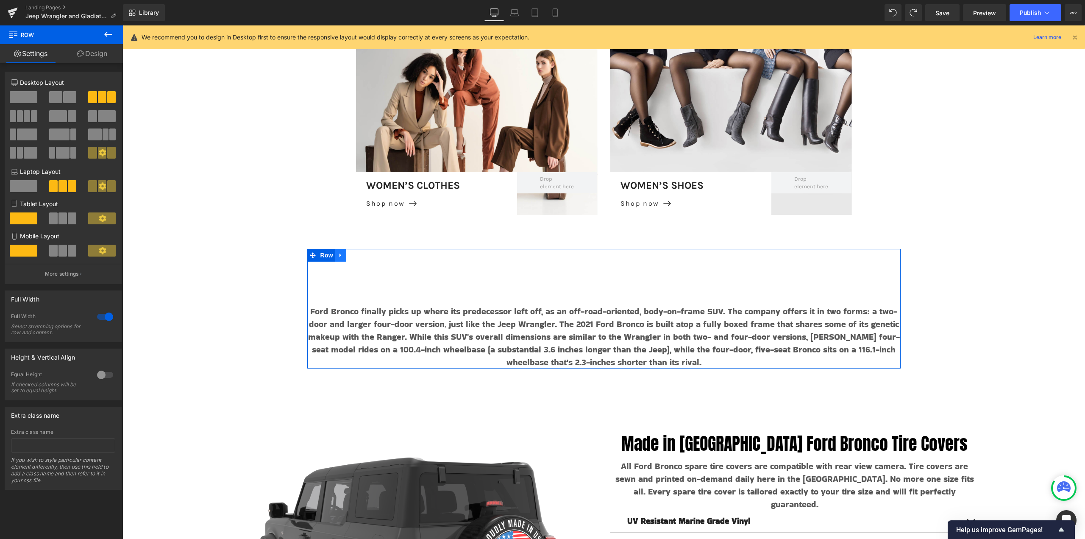
click at [338, 258] on icon at bounding box center [341, 255] width 6 height 6
click at [360, 254] on icon at bounding box center [363, 255] width 6 height 6
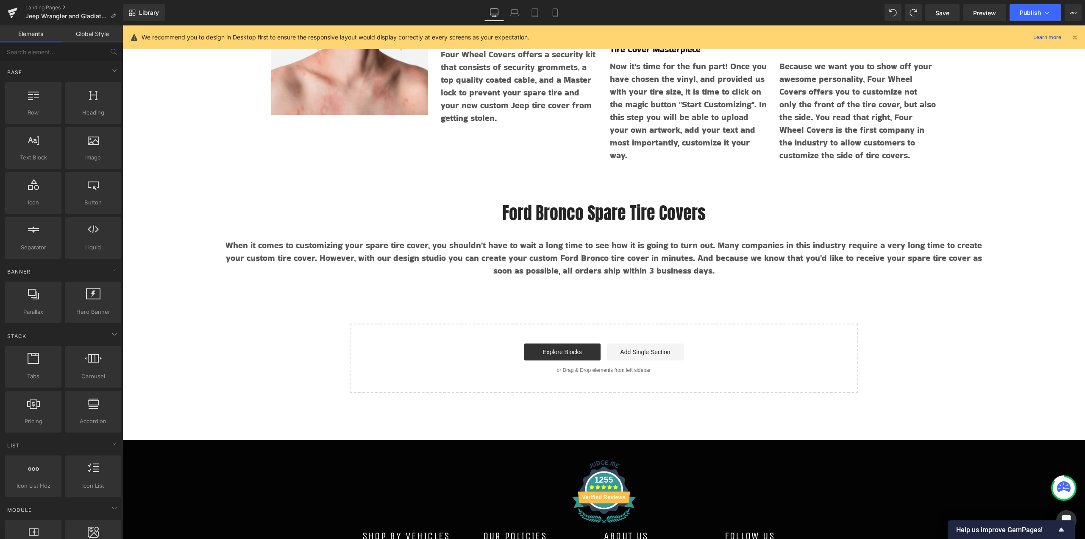
scroll to position [1865, 0]
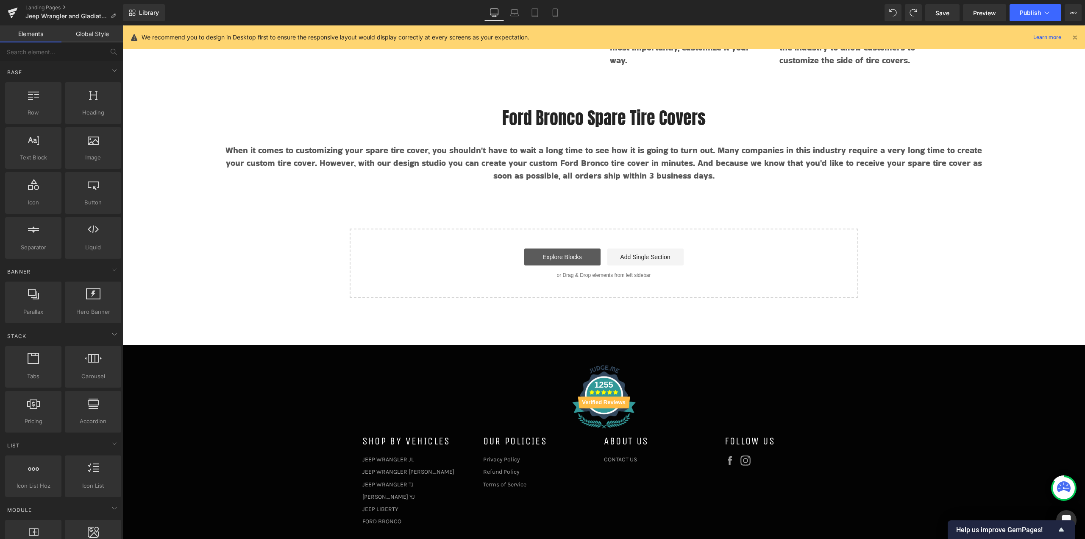
click at [562, 258] on link "Explore Blocks" at bounding box center [562, 256] width 76 height 17
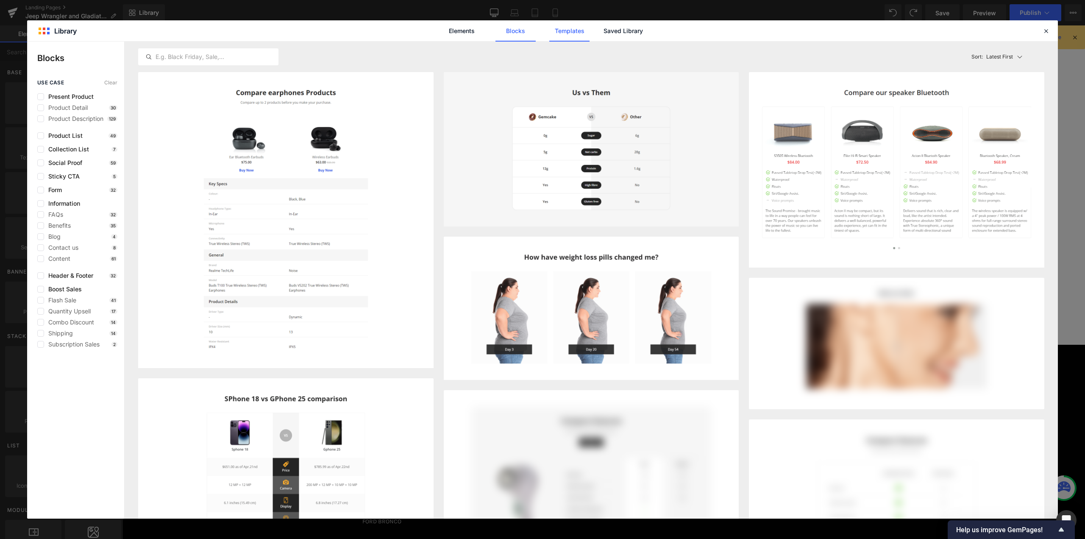
click at [576, 28] on link "Templates" at bounding box center [569, 30] width 40 height 21
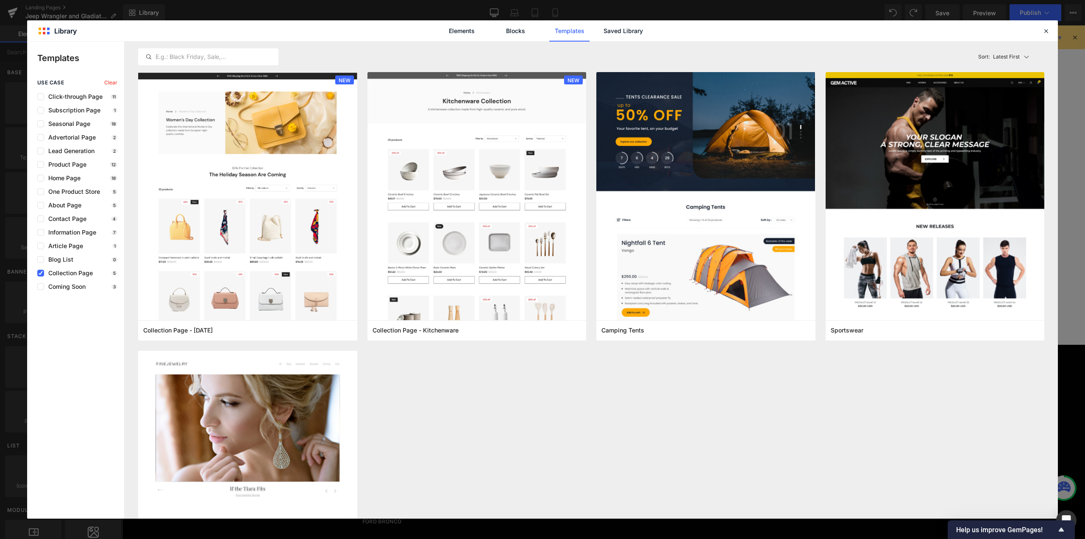
click at [813, 29] on icon at bounding box center [1046, 31] width 8 height 8
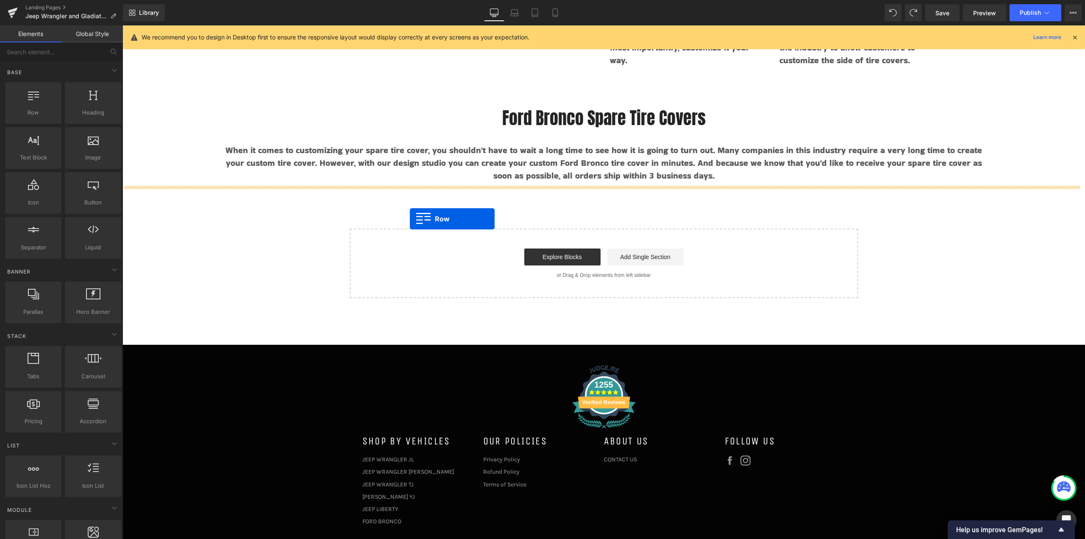
drag, startPoint x: 171, startPoint y: 137, endPoint x: 410, endPoint y: 219, distance: 252.4
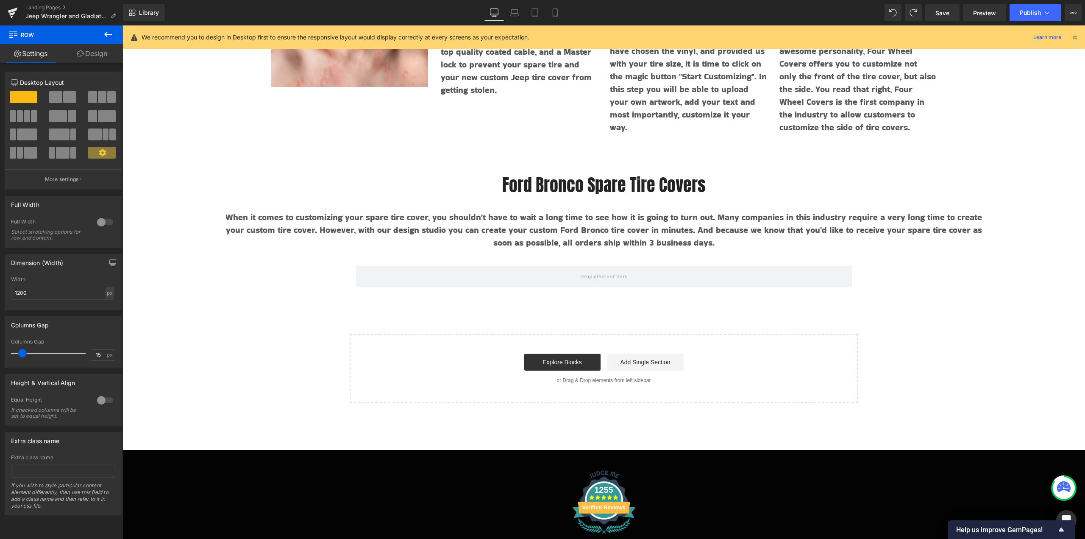
scroll to position [1823, 0]
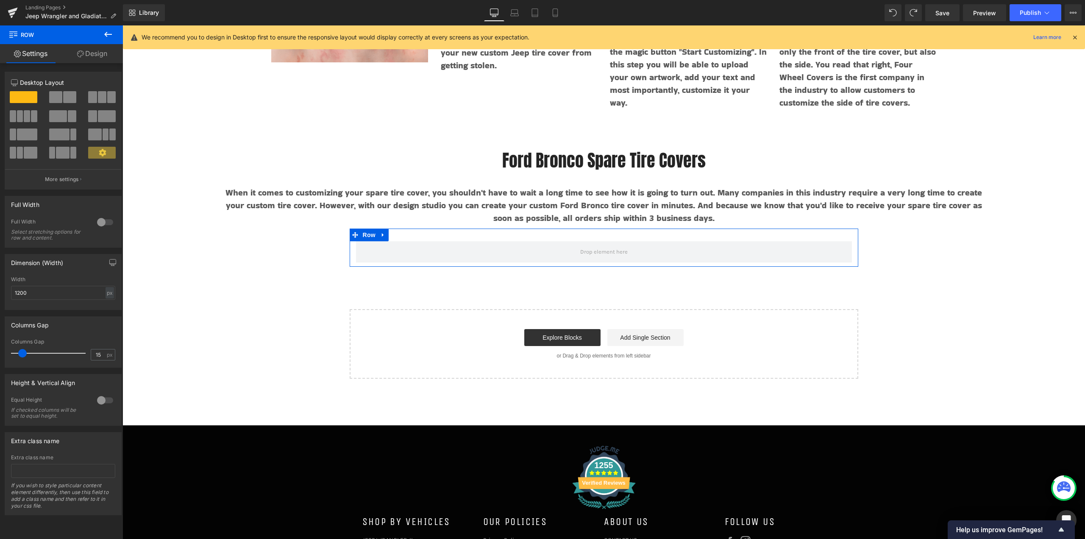
click at [100, 112] on span at bounding box center [107, 116] width 18 height 12
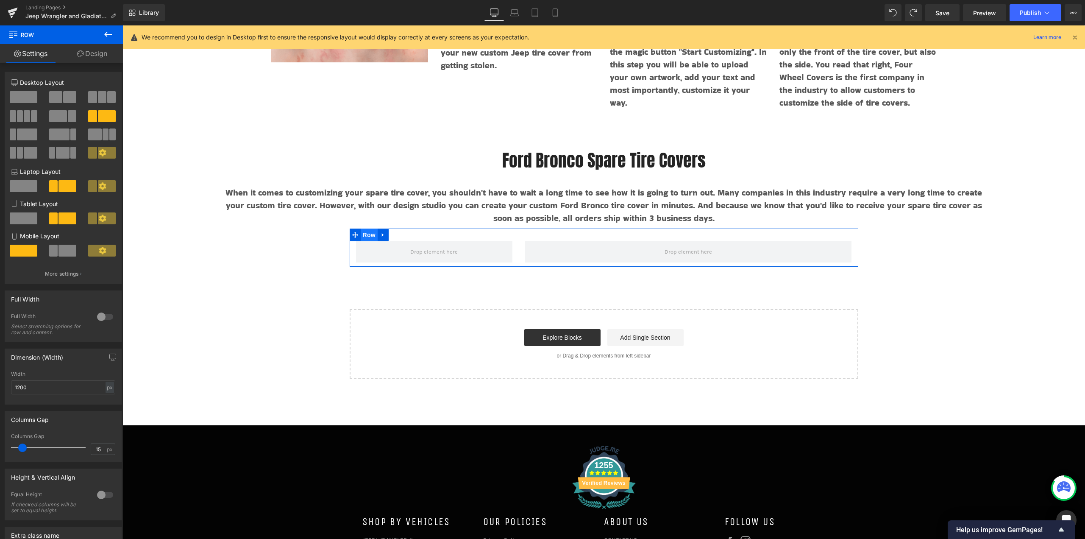
click at [361, 233] on span "Row" at bounding box center [369, 234] width 17 height 13
click at [99, 315] on div at bounding box center [105, 317] width 20 height 14
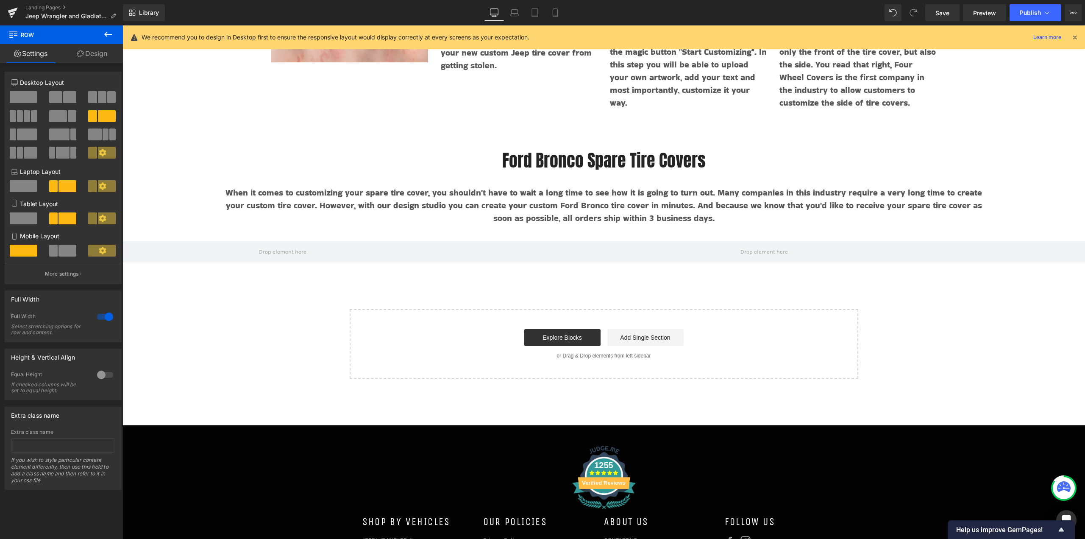
click at [103, 31] on icon at bounding box center [108, 34] width 10 height 10
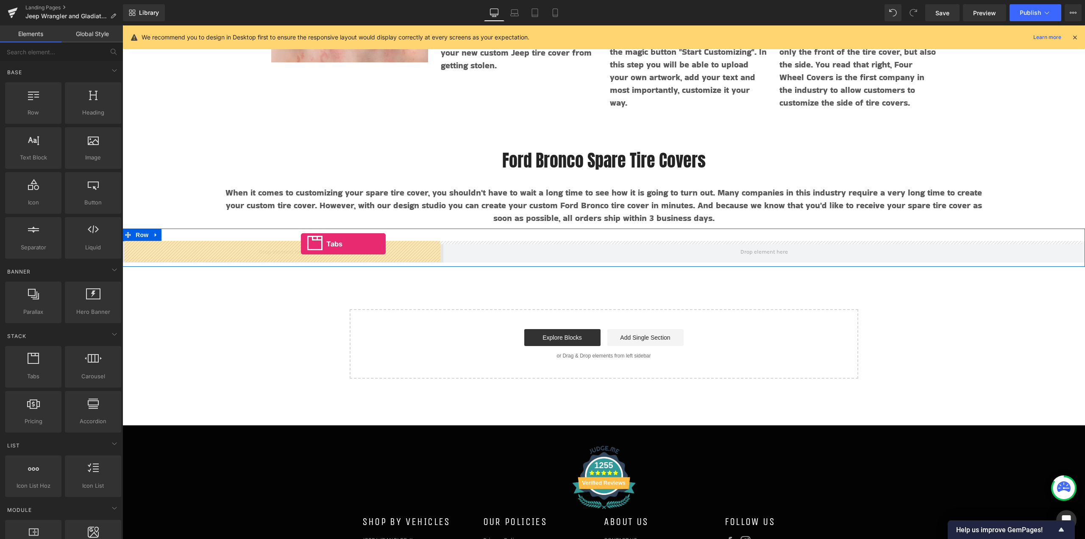
drag, startPoint x: 155, startPoint y: 392, endPoint x: 301, endPoint y: 244, distance: 208.0
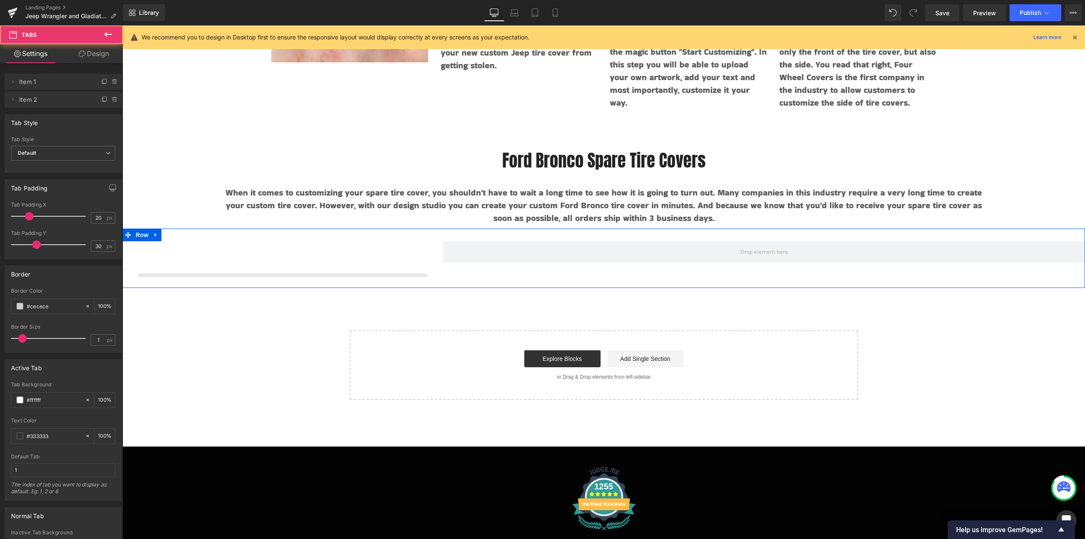
scroll to position [2507, 956]
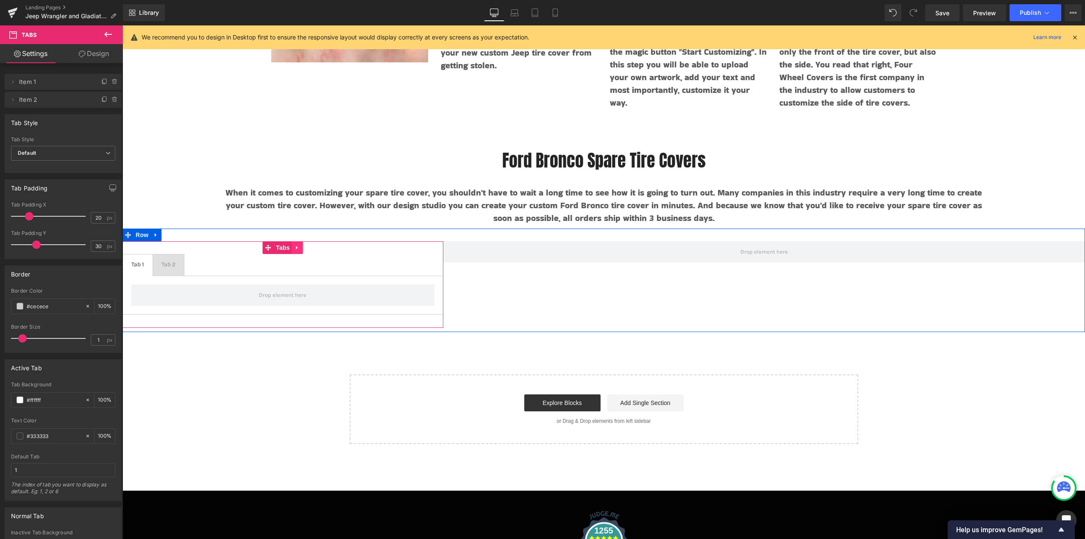
click at [297, 248] on icon at bounding box center [298, 247] width 6 height 6
click at [300, 248] on icon at bounding box center [303, 248] width 6 height 6
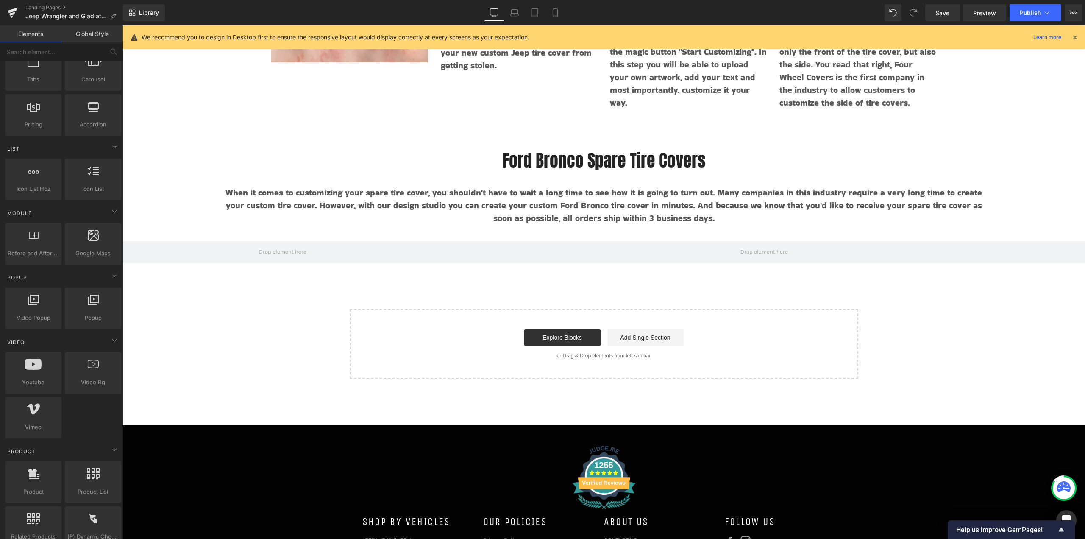
scroll to position [424, 0]
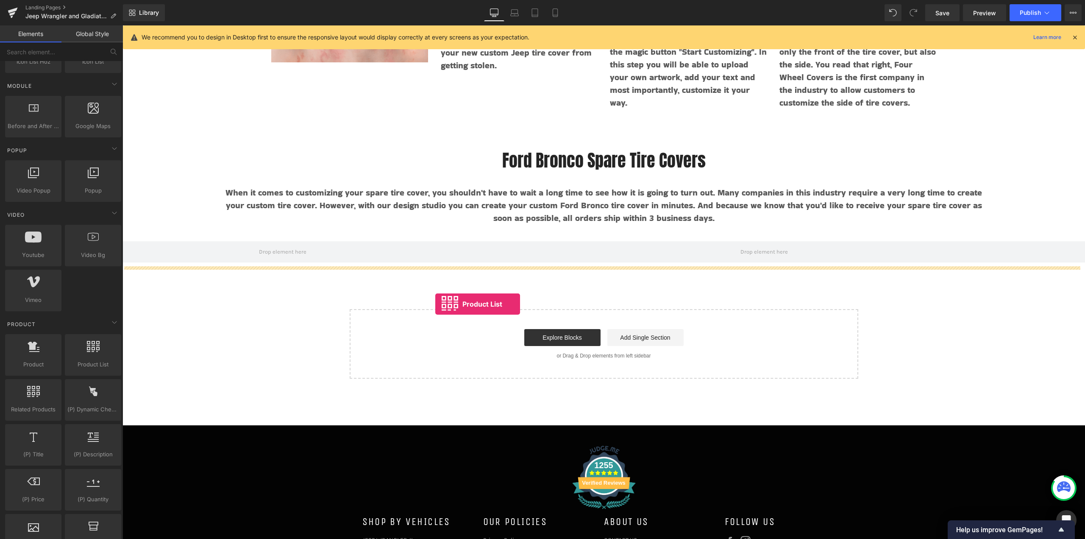
drag, startPoint x: 244, startPoint y: 382, endPoint x: 435, endPoint y: 304, distance: 206.9
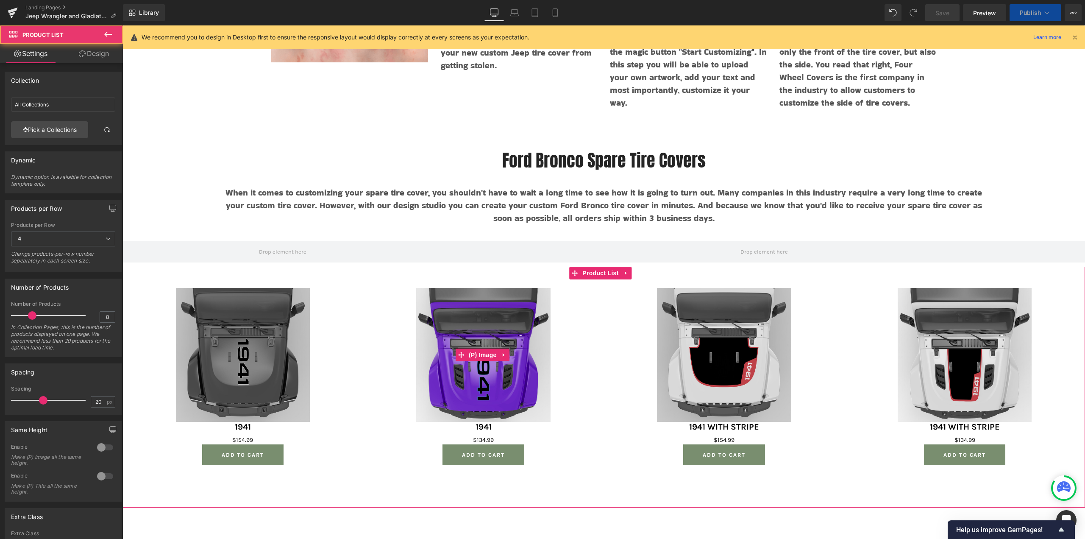
scroll to position [2869, 956]
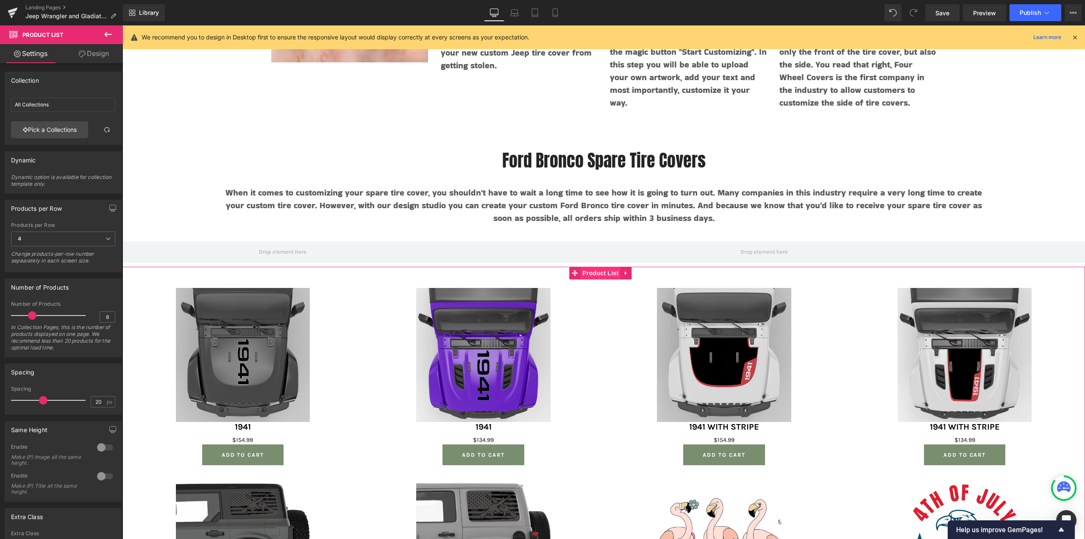
click at [599, 272] on span "Product List" at bounding box center [600, 273] width 40 height 13
click at [65, 130] on link "Pick a Collections" at bounding box center [49, 129] width 77 height 17
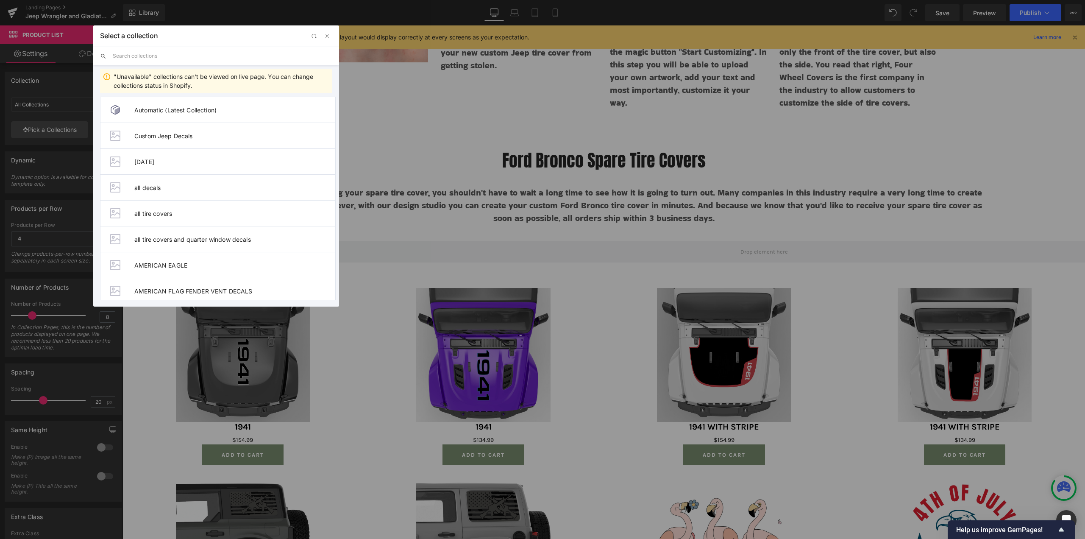
click at [169, 56] on input "text" at bounding box center [223, 56] width 220 height 19
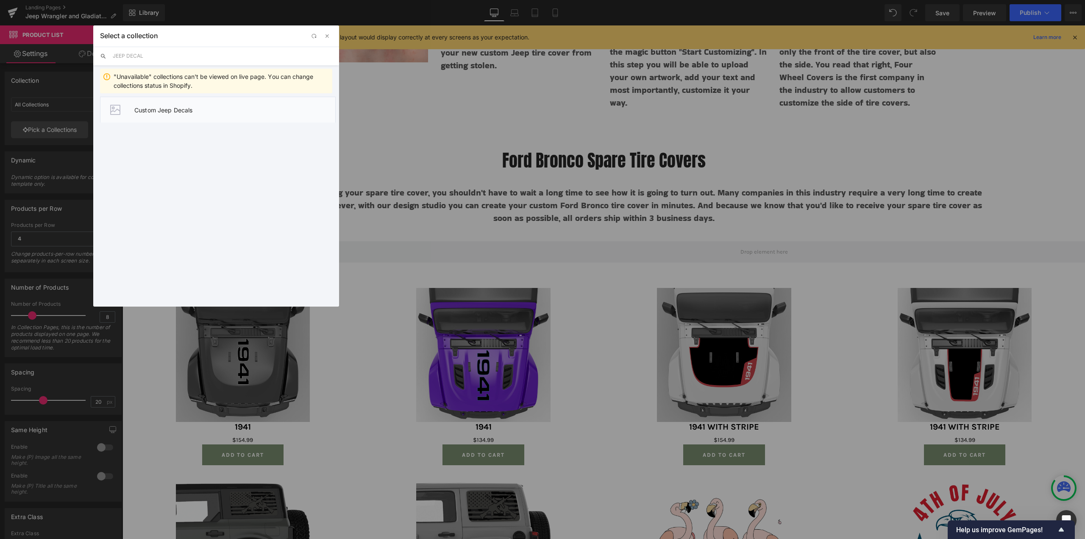
type input "JEEP DECAL"
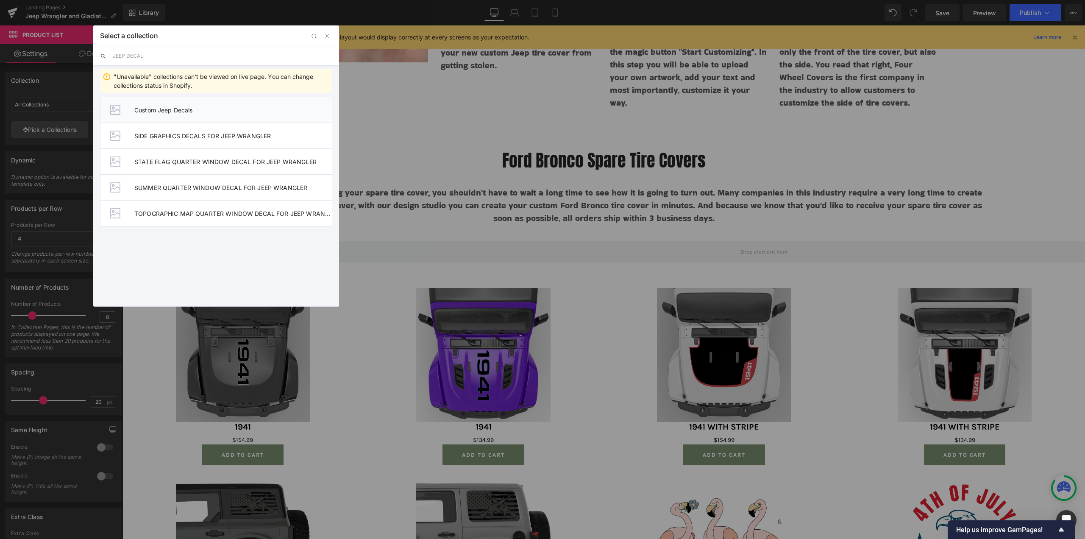
drag, startPoint x: 162, startPoint y: 114, endPoint x: 39, endPoint y: 89, distance: 125.5
click at [162, 114] on li "Custom Jeep Decals" at bounding box center [216, 110] width 232 height 26
type input "Custom Jeep Decals"
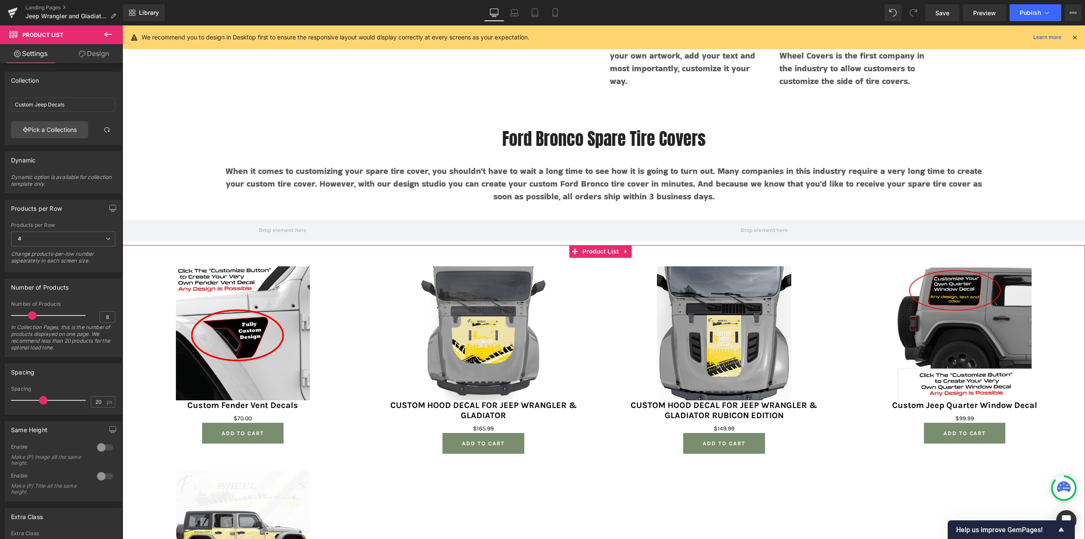
scroll to position [1823, 0]
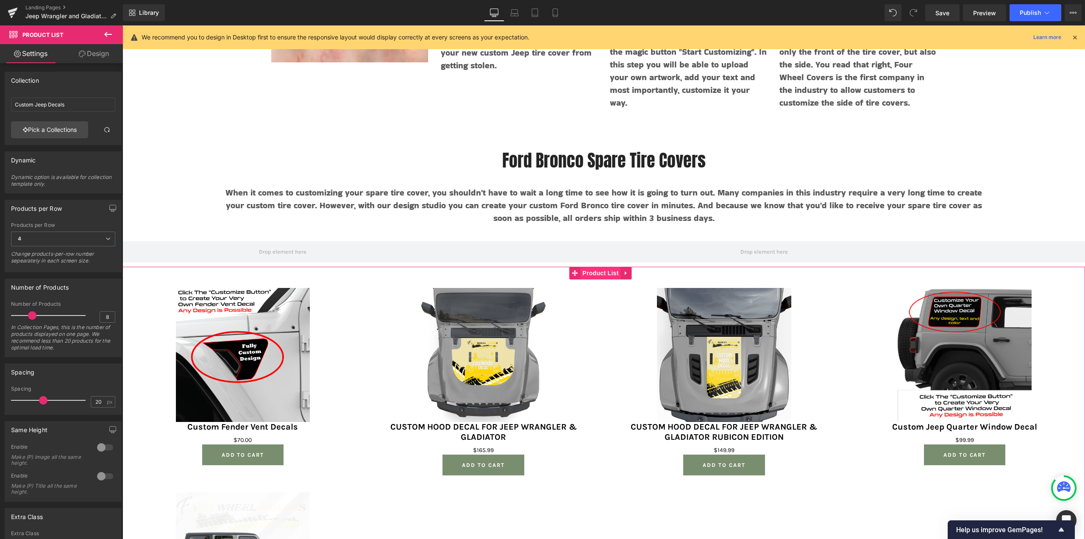
click at [600, 274] on span "Product List" at bounding box center [600, 273] width 40 height 13
drag, startPoint x: 32, startPoint y: 315, endPoint x: 14, endPoint y: 314, distance: 17.8
click at [14, 314] on span at bounding box center [15, 315] width 8 height 8
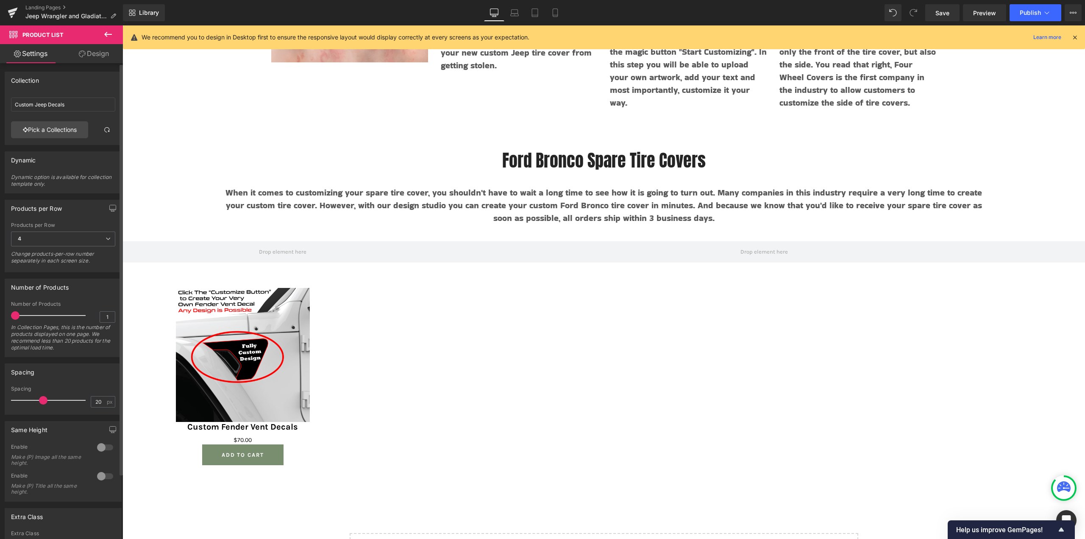
scroll to position [2665, 956]
drag, startPoint x: 14, startPoint y: 314, endPoint x: 30, endPoint y: 315, distance: 15.7
click at [30, 315] on span at bounding box center [32, 315] width 8 height 8
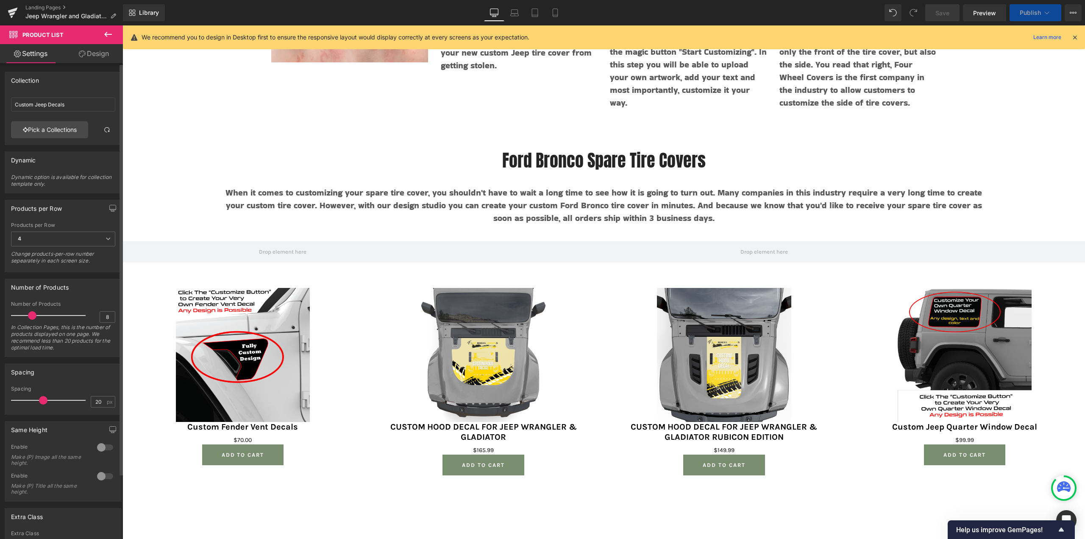
scroll to position [2869, 956]
drag, startPoint x: 30, startPoint y: 315, endPoint x: 16, endPoint y: 315, distance: 14.4
click at [16, 315] on span at bounding box center [18, 315] width 8 height 8
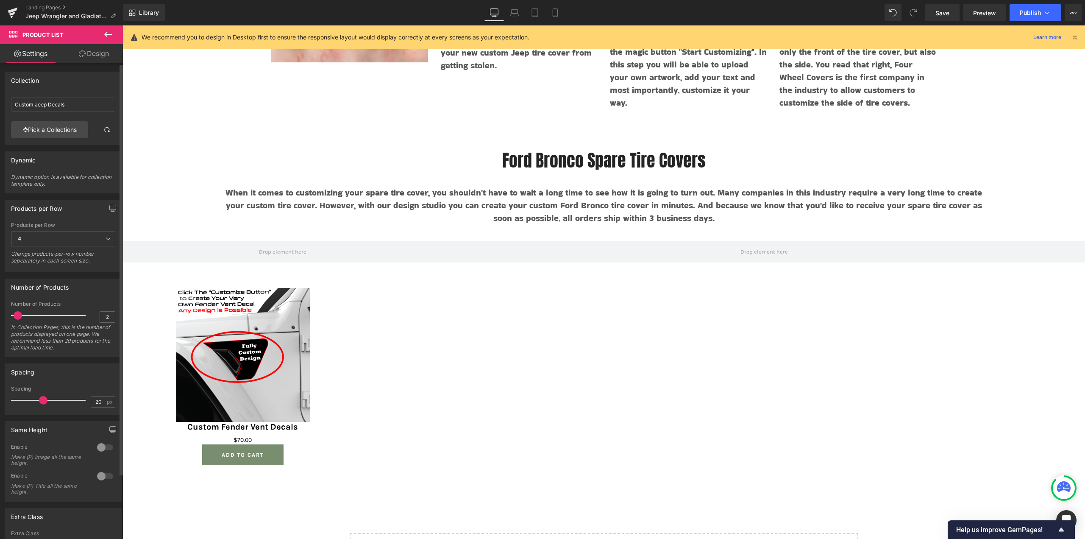
scroll to position [0, 0]
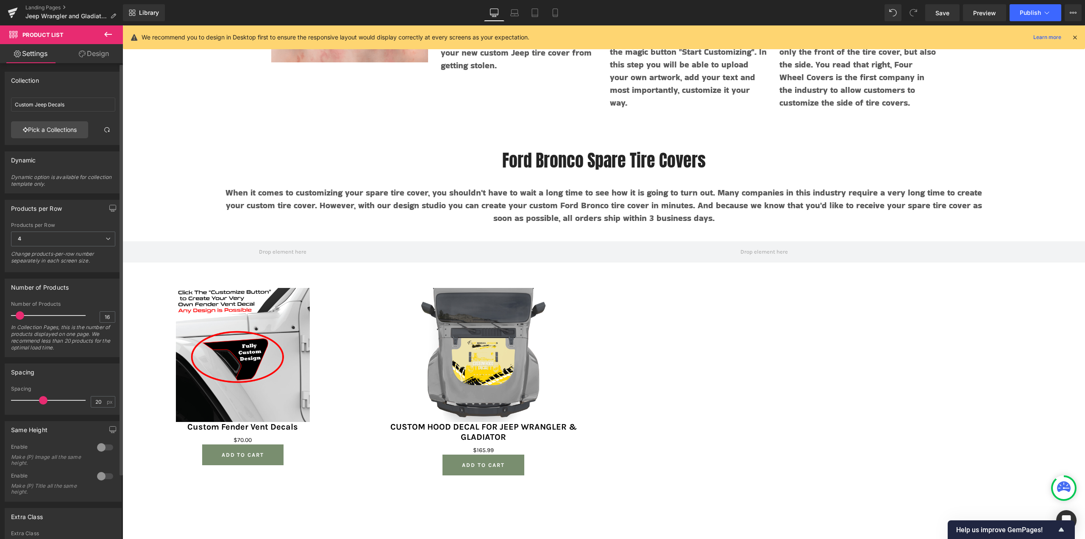
drag, startPoint x: 21, startPoint y: 315, endPoint x: 52, endPoint y: 315, distance: 30.5
click at [24, 315] on span at bounding box center [20, 315] width 8 height 8
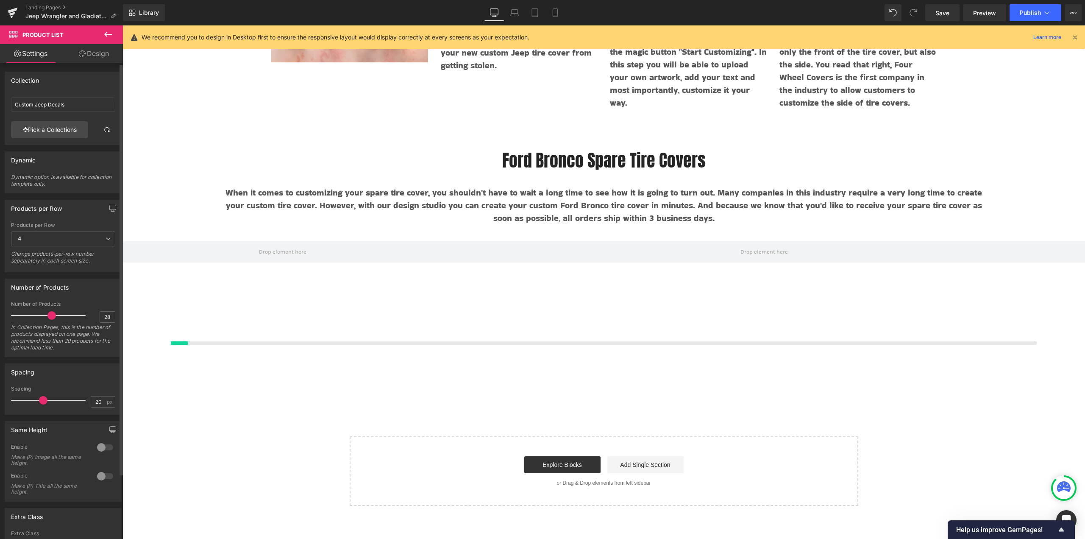
type input "30"
drag, startPoint x: 52, startPoint y: 315, endPoint x: 89, endPoint y: 313, distance: 37.3
click at [89, 314] on div "Number of Products 30 In Collection Pages, this is the number of products displ…" at bounding box center [63, 329] width 104 height 56
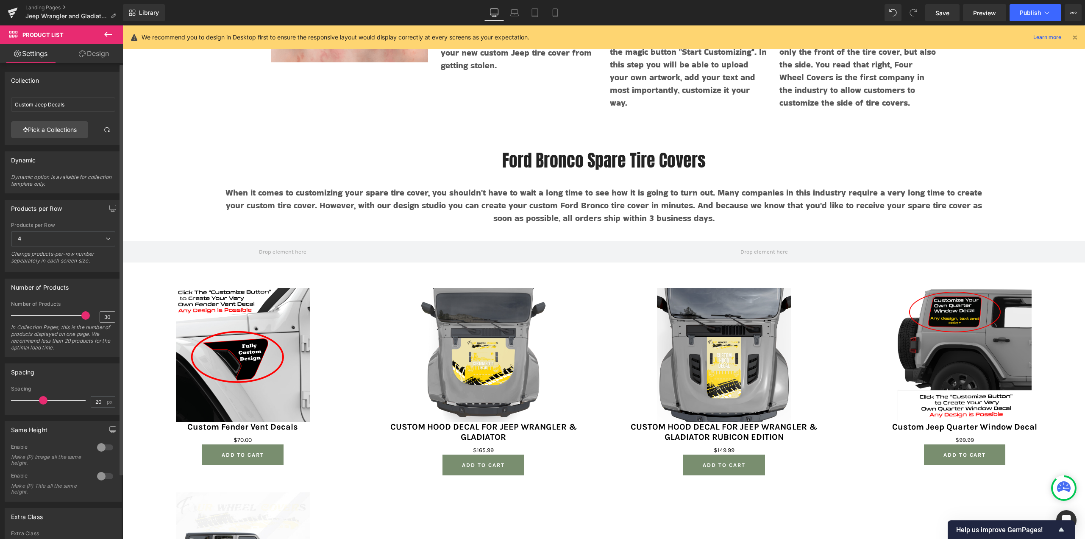
drag, startPoint x: 80, startPoint y: 313, endPoint x: 97, endPoint y: 313, distance: 17.4
click at [97, 313] on div "Number of Products 30 In Collection Pages, this is the number of products displ…" at bounding box center [63, 329] width 104 height 56
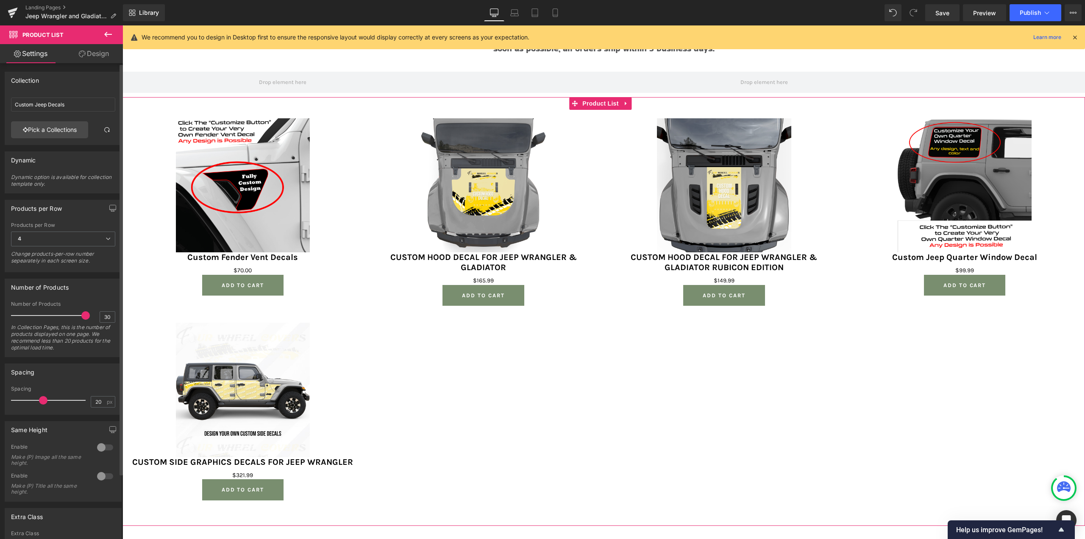
click at [99, 386] on div at bounding box center [105, 476] width 20 height 14
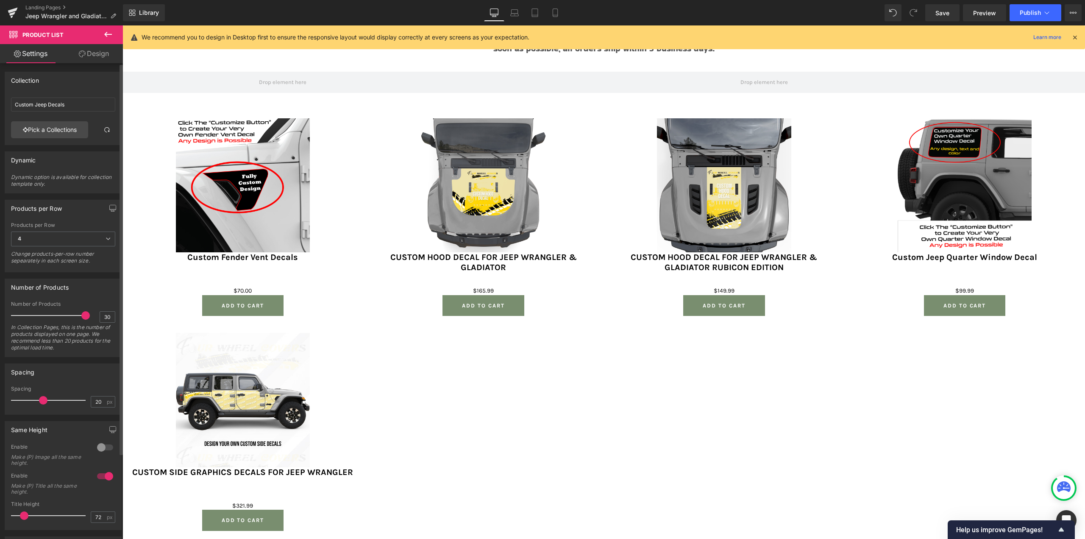
click at [103, 386] on div at bounding box center [105, 476] width 20 height 14
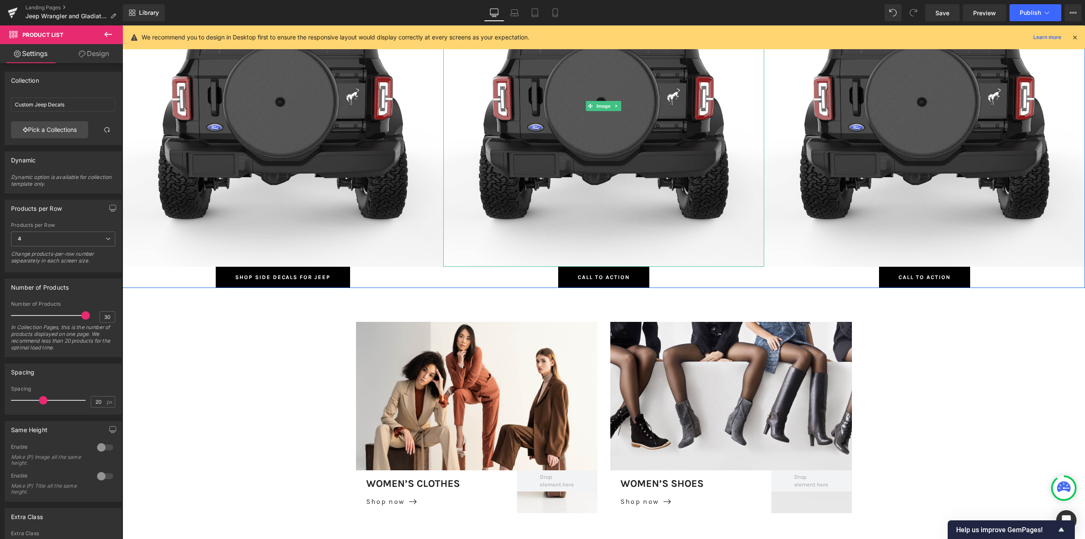
scroll to position [678, 0]
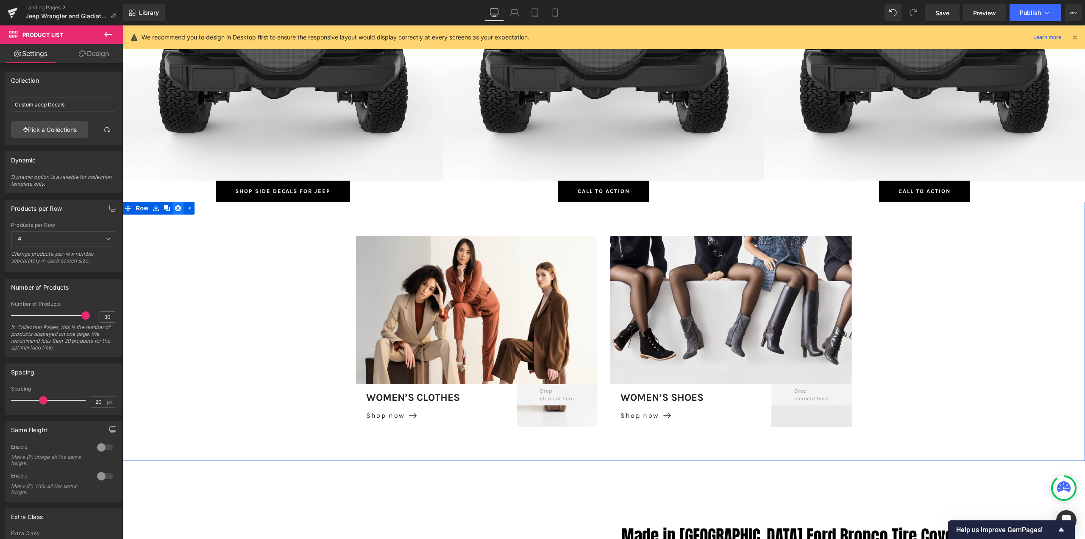
click at [177, 212] on link at bounding box center [178, 208] width 11 height 13
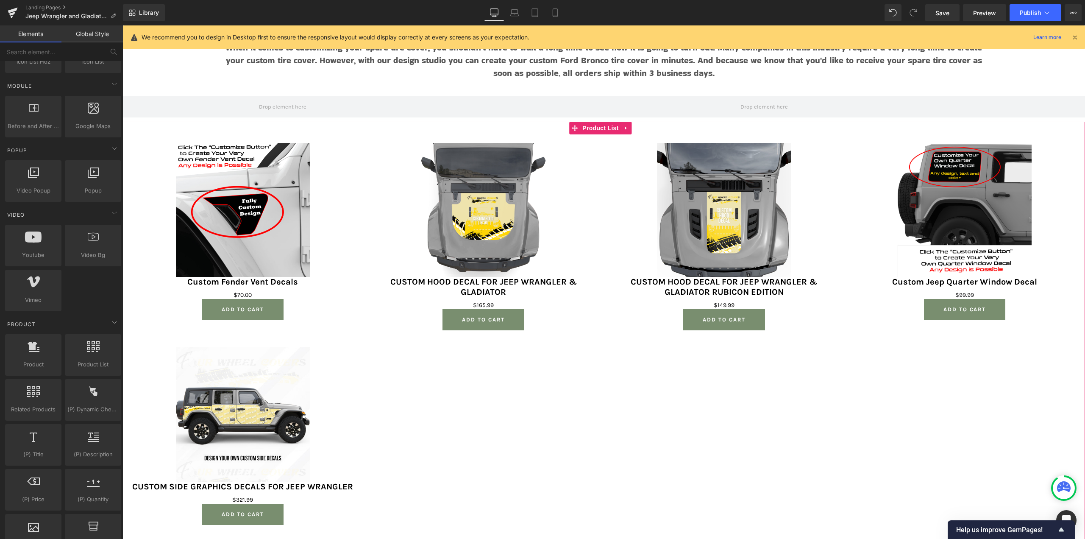
scroll to position [1696, 0]
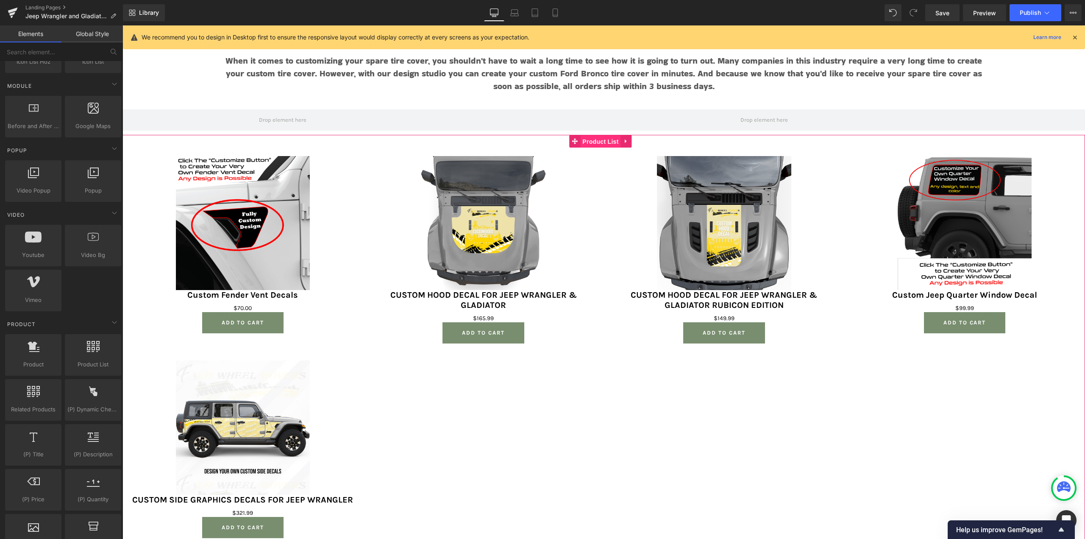
click at [592, 142] on span "Product List" at bounding box center [600, 141] width 40 height 13
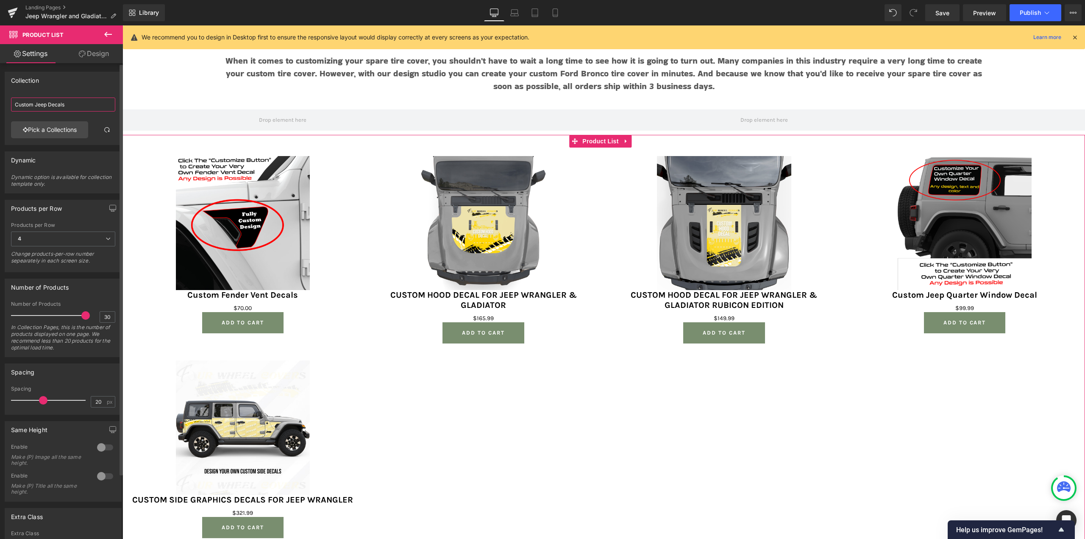
drag, startPoint x: 72, startPoint y: 108, endPoint x: 11, endPoint y: 103, distance: 60.4
click at [11, 103] on input "Custom Jeep Decals" at bounding box center [63, 105] width 104 height 14
click at [66, 127] on link "Pick a Collections" at bounding box center [49, 129] width 77 height 17
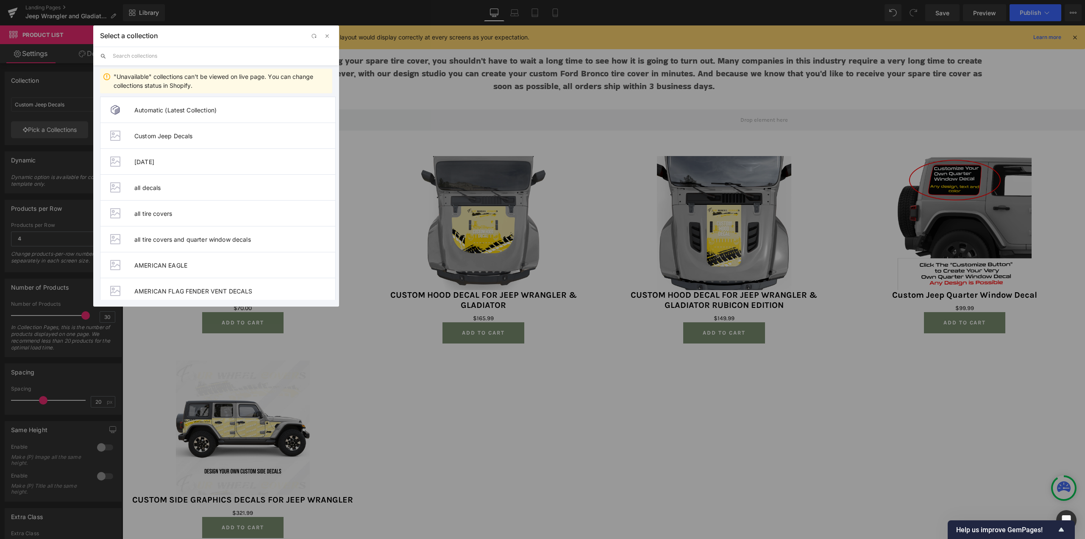
click at [156, 51] on input "text" at bounding box center [223, 56] width 220 height 19
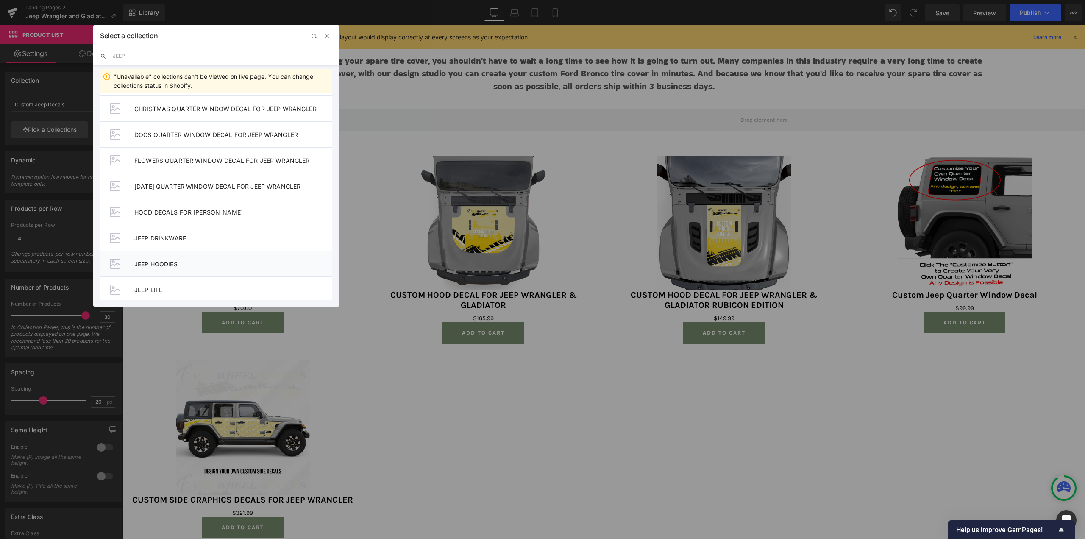
scroll to position [36, 0]
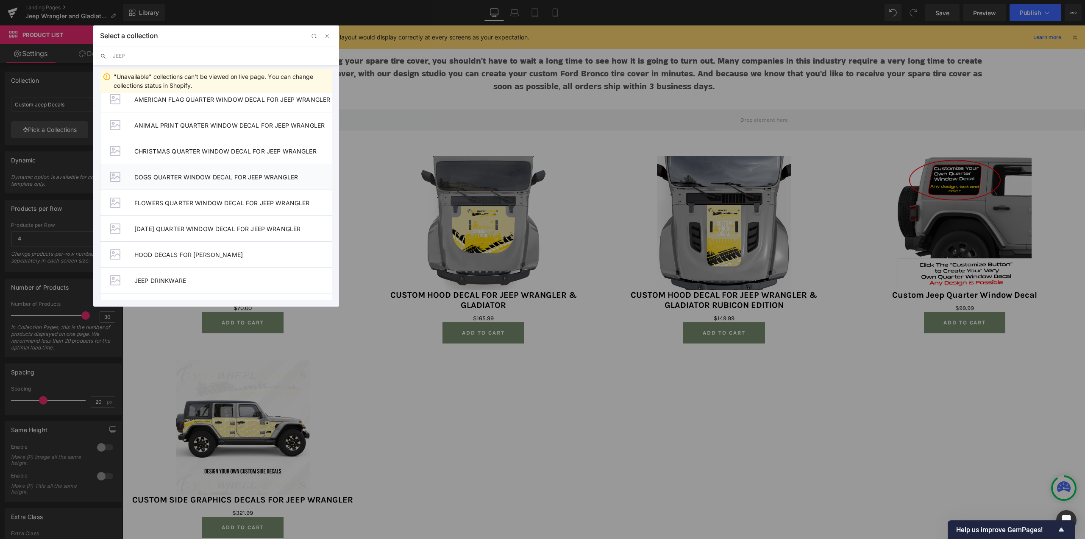
type input "JEEP"
click at [172, 175] on span "DOGS QUARTER WINDOW DECAL FOR JEEP WRANGLER" at bounding box center [233, 176] width 198 height 7
type input "DOGS QUARTER WINDOW DECAL FOR JEEP WRANGLER"
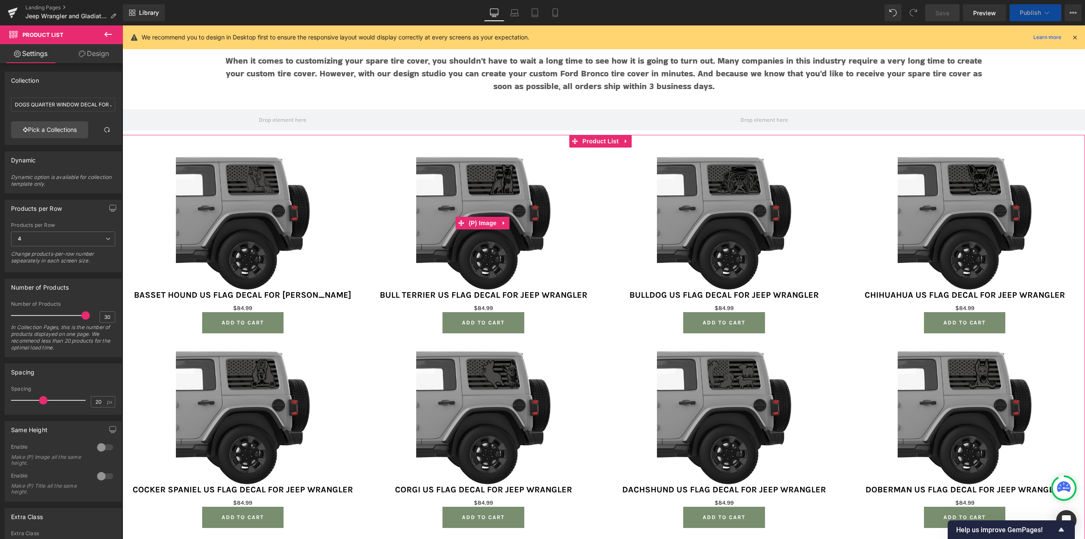
scroll to position [4, 4]
click at [604, 141] on span "Product List" at bounding box center [600, 141] width 40 height 13
click at [105, 33] on icon at bounding box center [108, 34] width 8 height 5
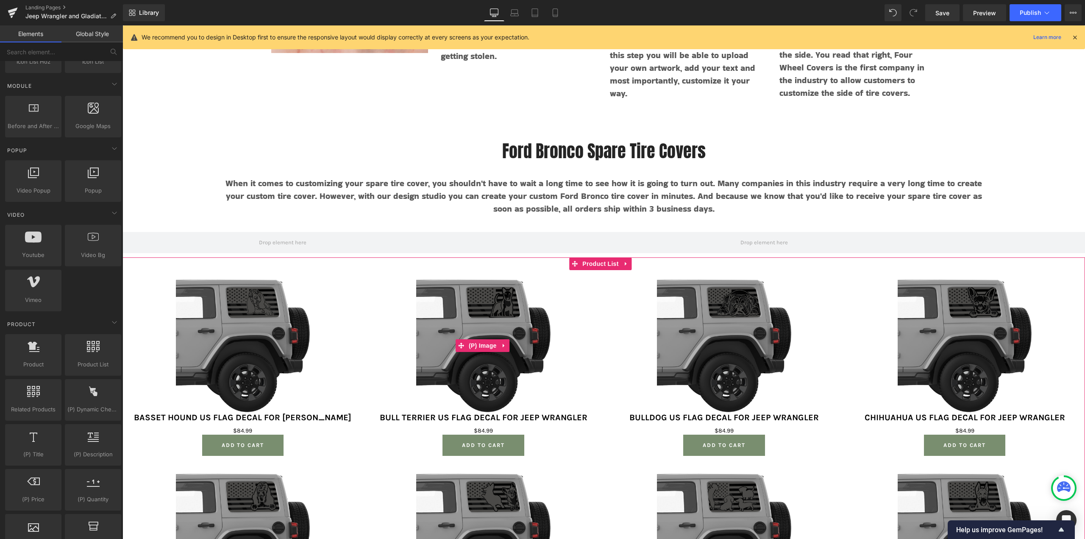
scroll to position [1568, 0]
